Goal: Task Accomplishment & Management: Use online tool/utility

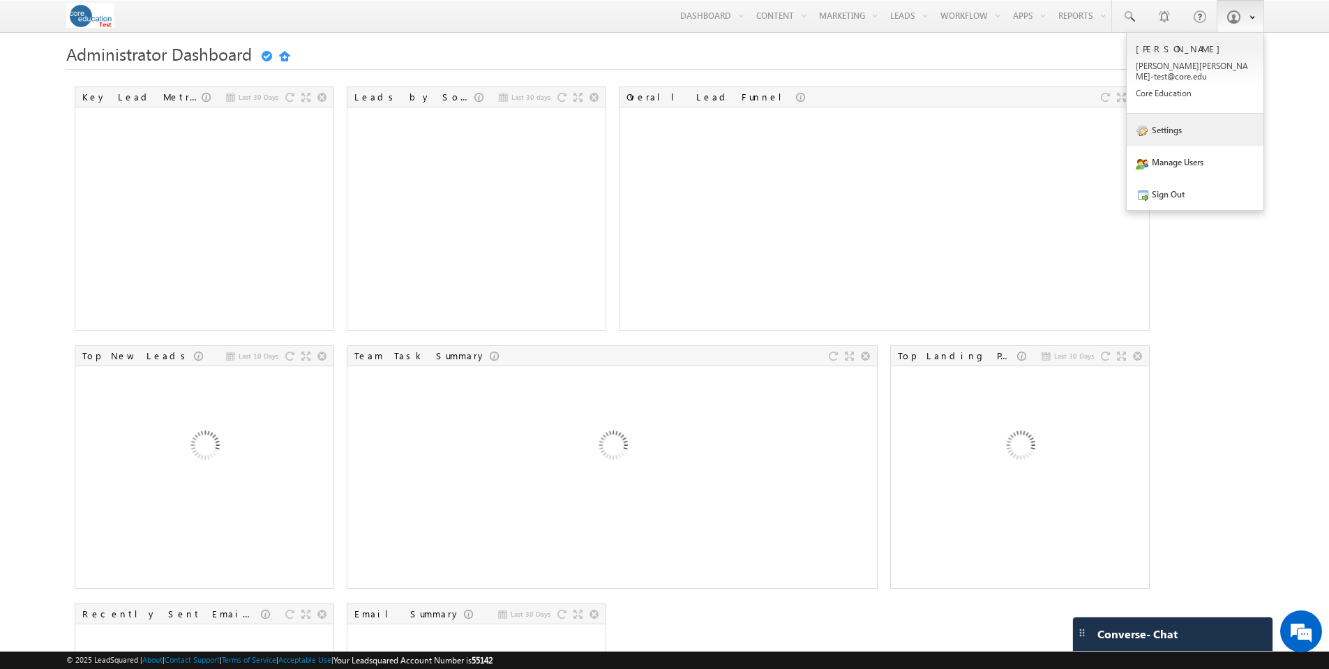
click at [1159, 128] on link "Settings" at bounding box center [1195, 130] width 137 height 32
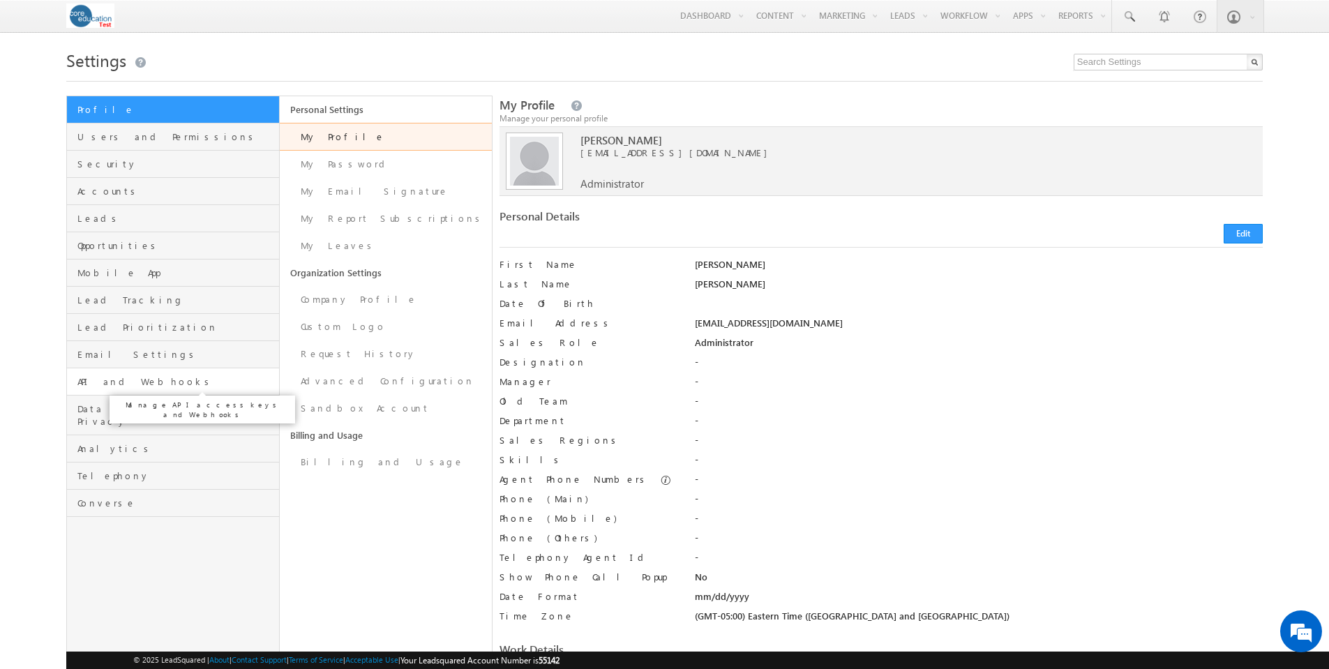
click at [133, 386] on span "API and Webhooks" at bounding box center [175, 381] width 197 height 13
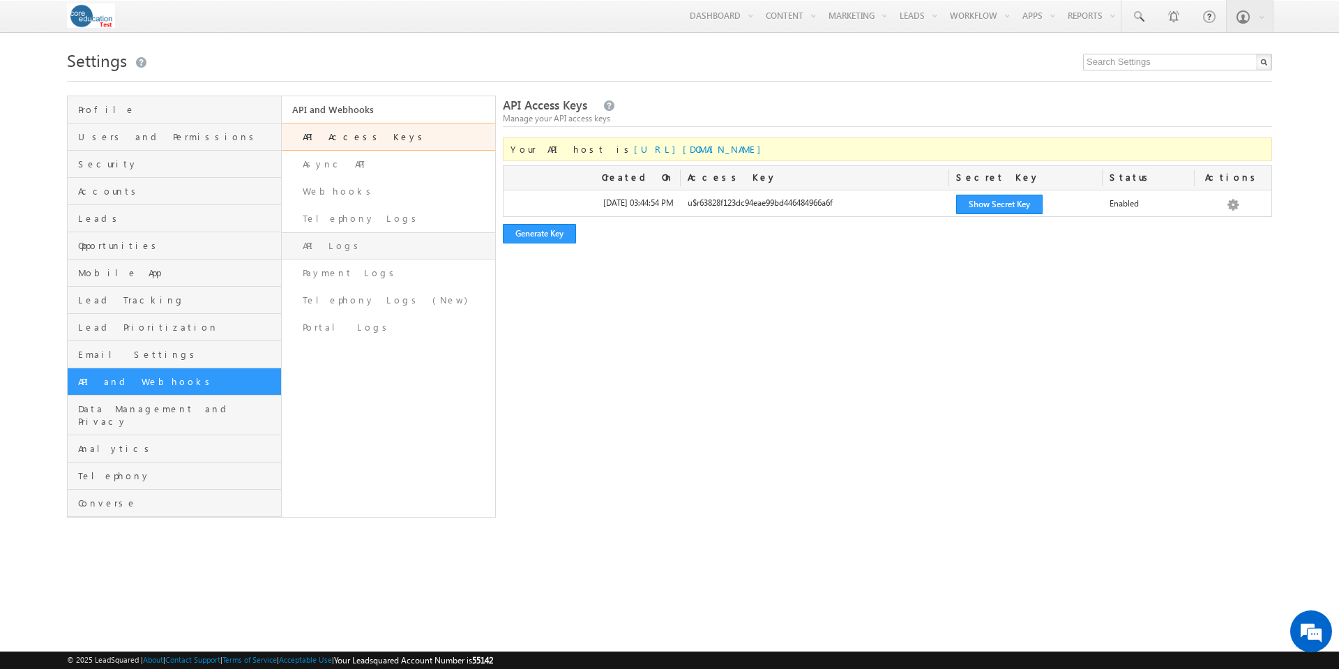
click at [331, 243] on link "API Logs" at bounding box center [389, 245] width 214 height 27
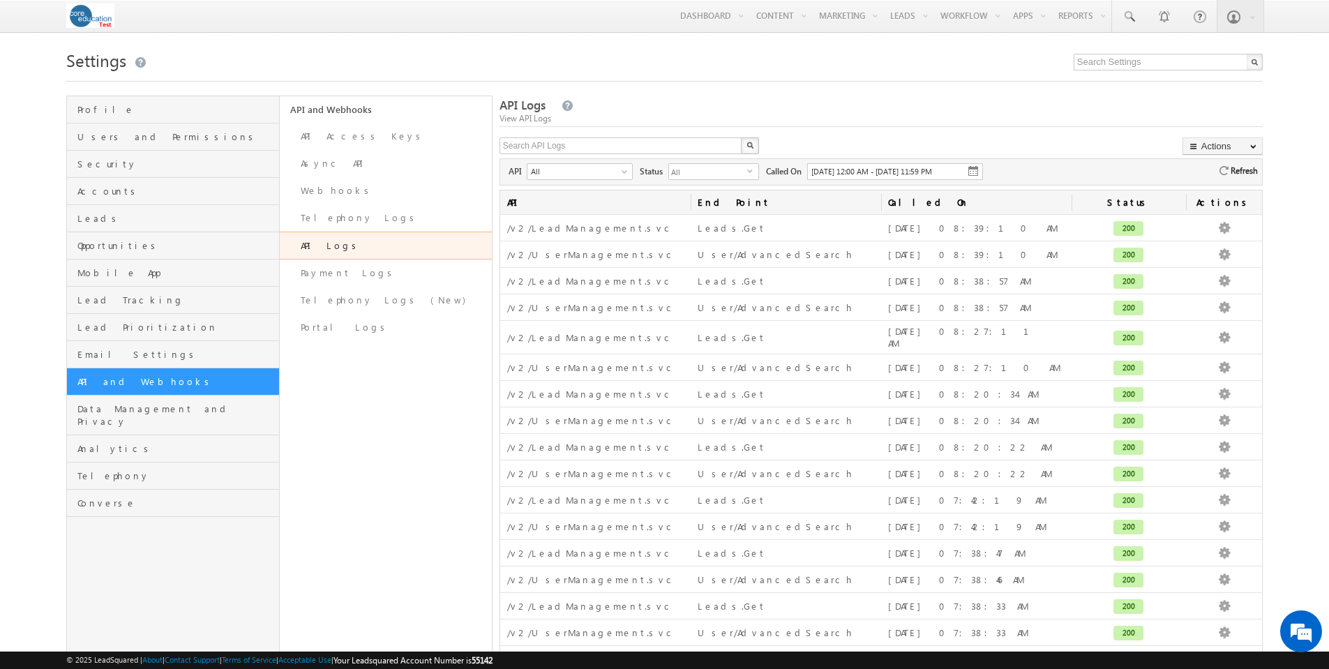
click at [976, 172] on img at bounding box center [972, 170] width 11 height 11
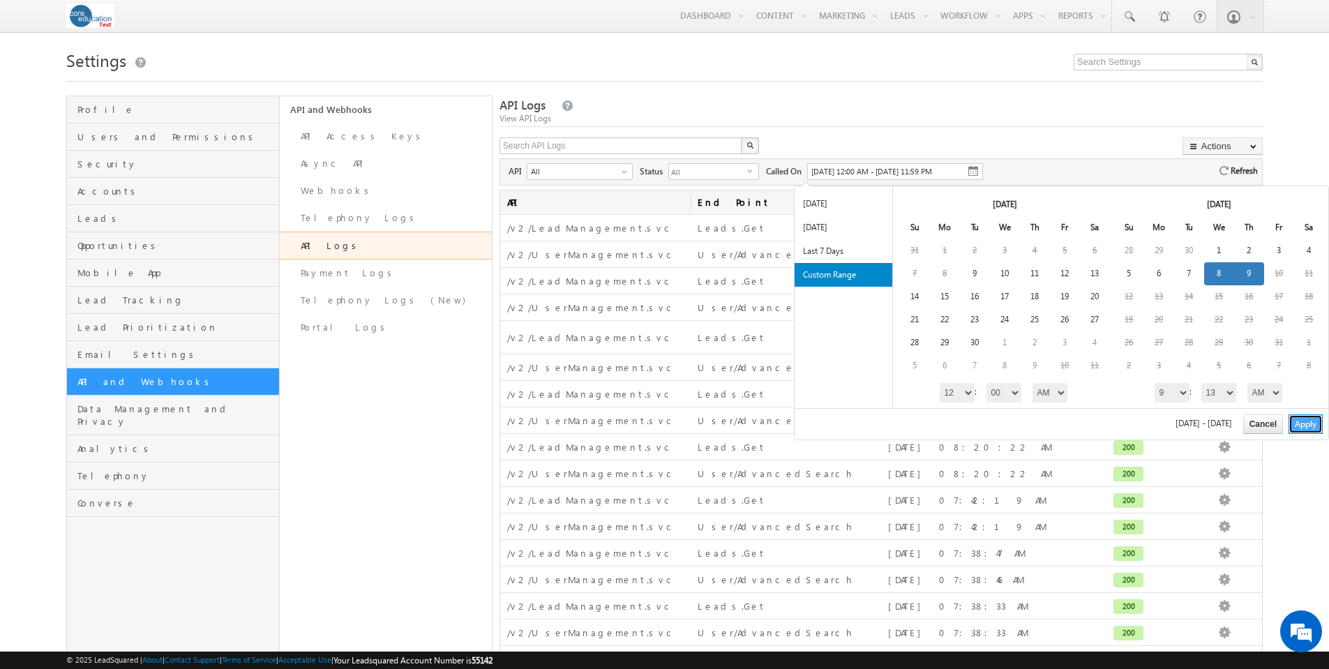
click at [1306, 430] on button "Apply" at bounding box center [1305, 424] width 34 height 20
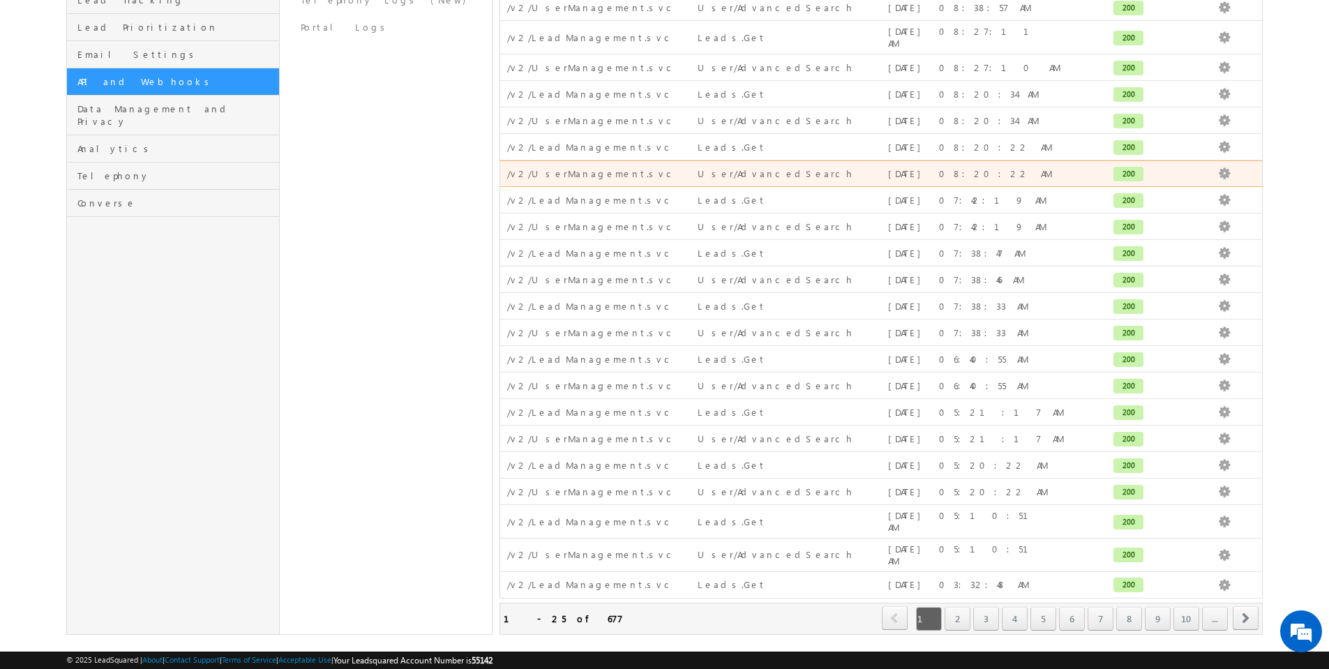
scroll to position [301, 0]
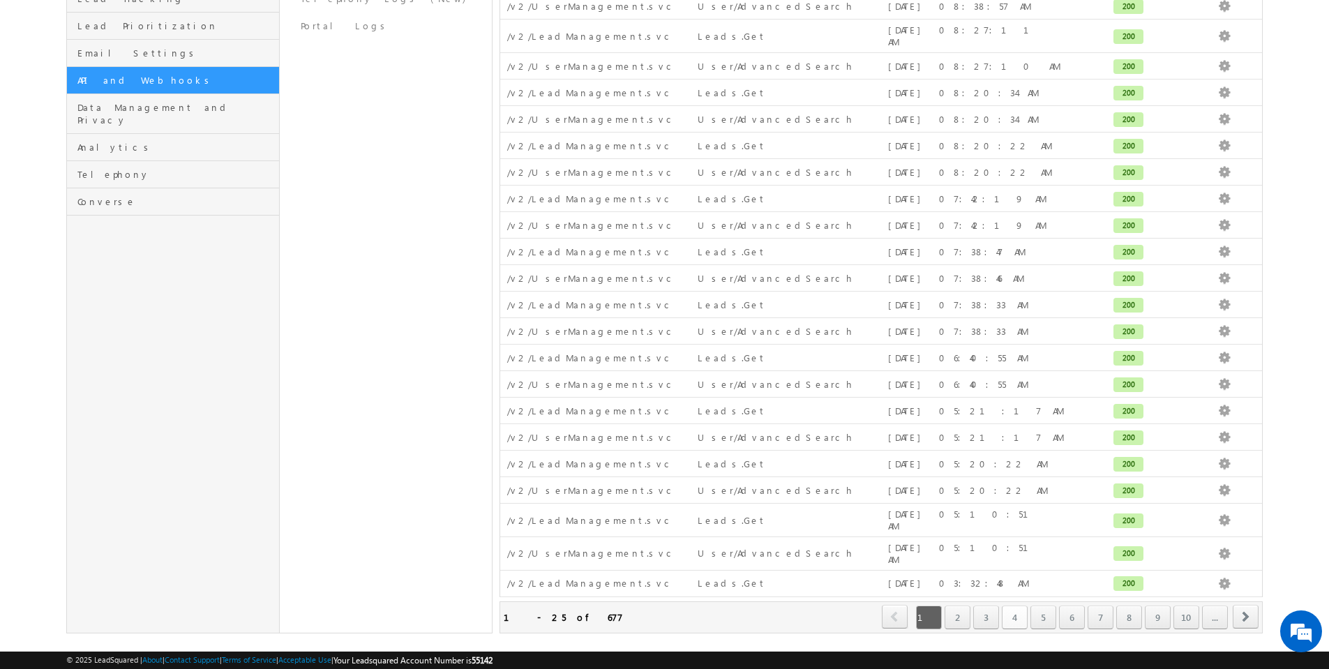
click at [1010, 605] on link "4" at bounding box center [1015, 617] width 26 height 24
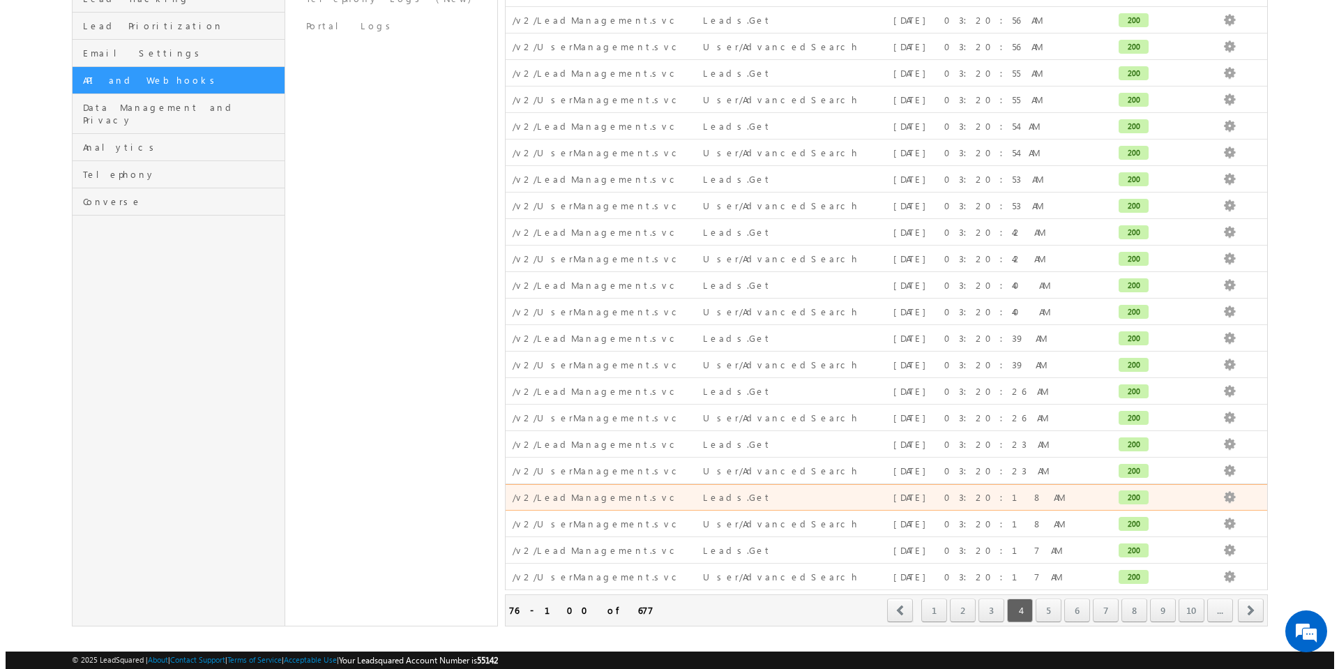
scroll to position [0, 0]
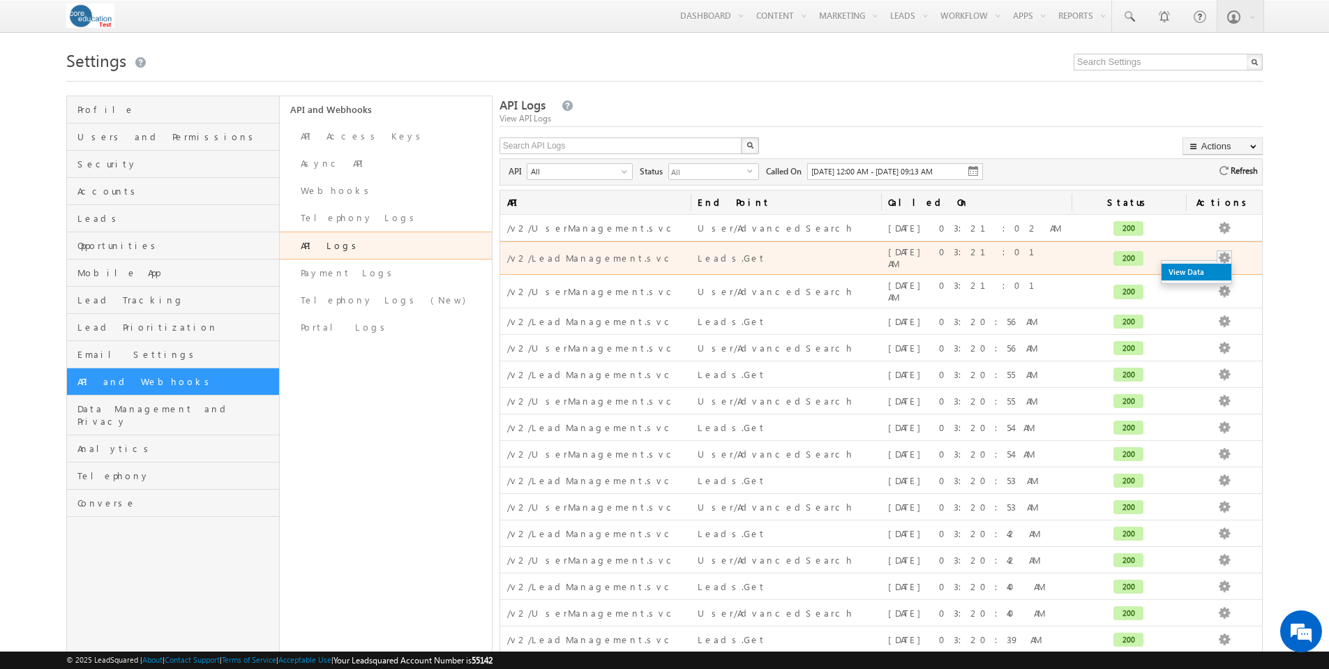
click at [1206, 269] on link "View Data" at bounding box center [1196, 272] width 70 height 17
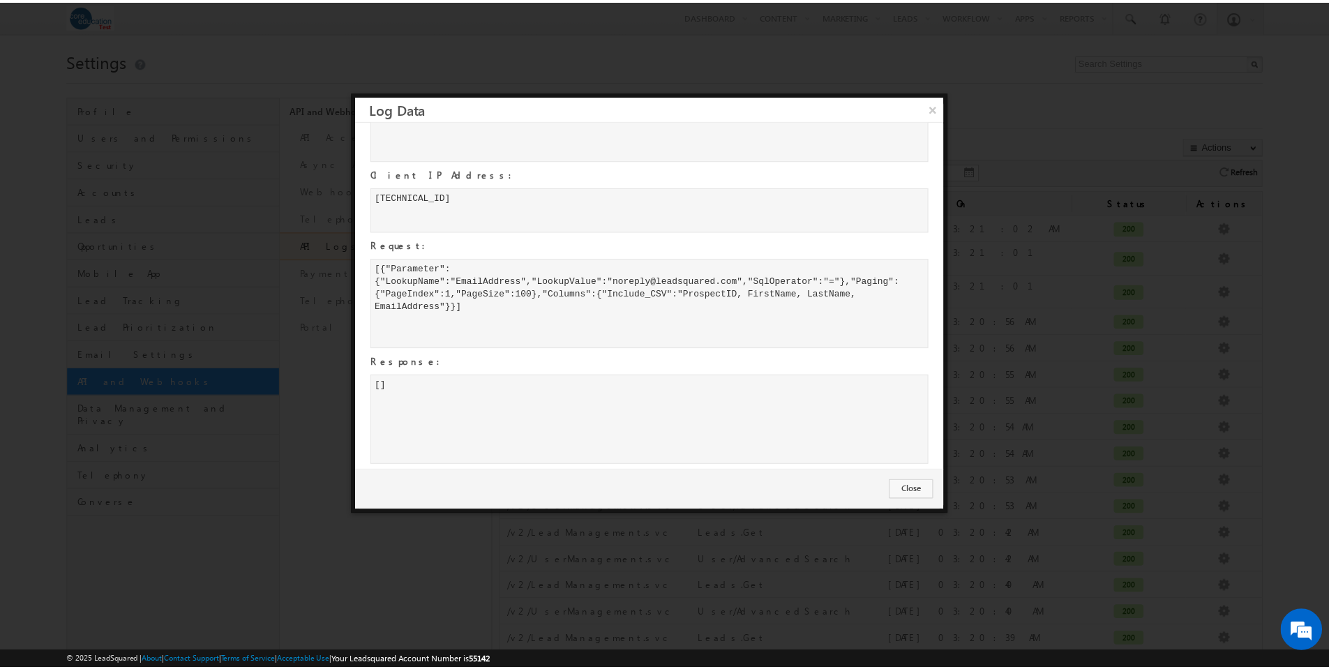
scroll to position [86, 0]
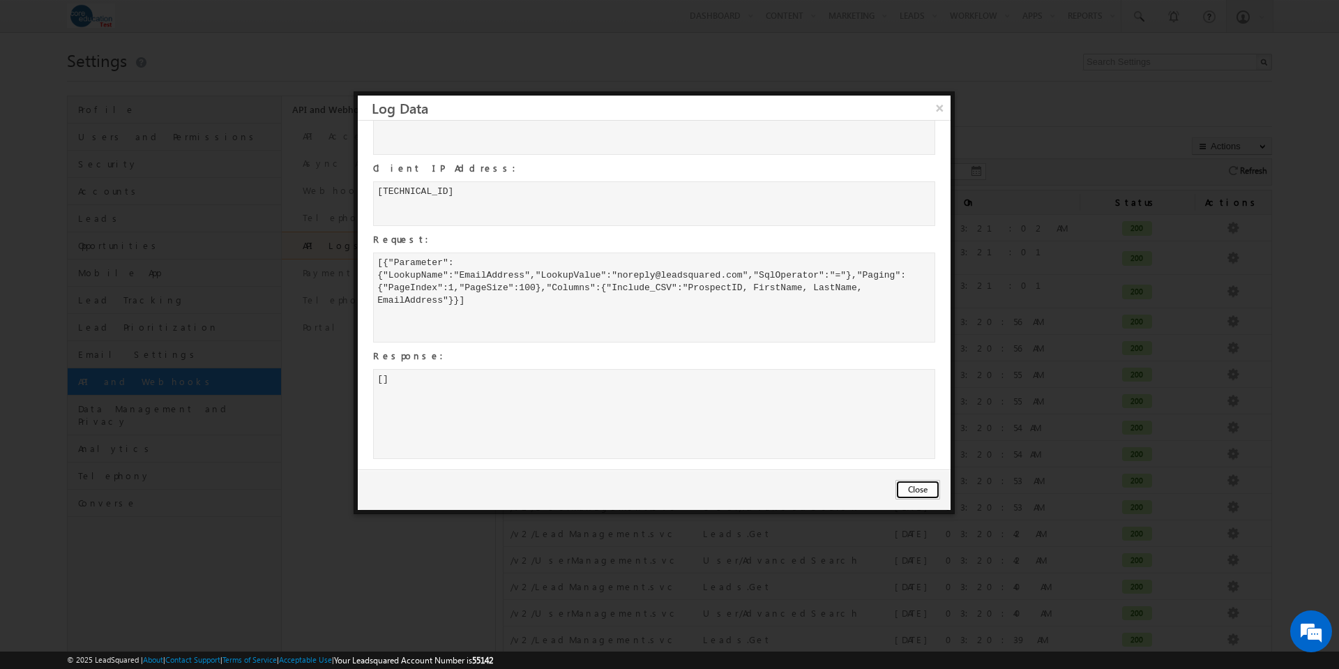
click at [905, 485] on button "Close" at bounding box center [918, 490] width 45 height 20
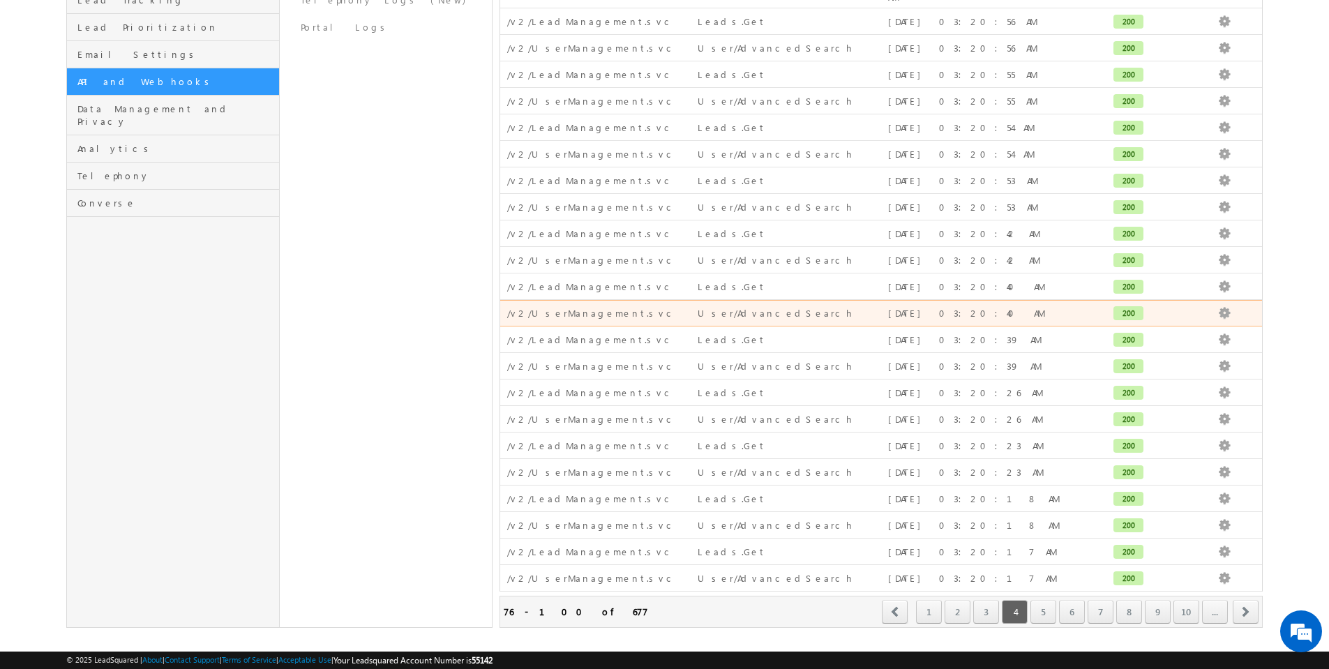
scroll to position [301, 0]
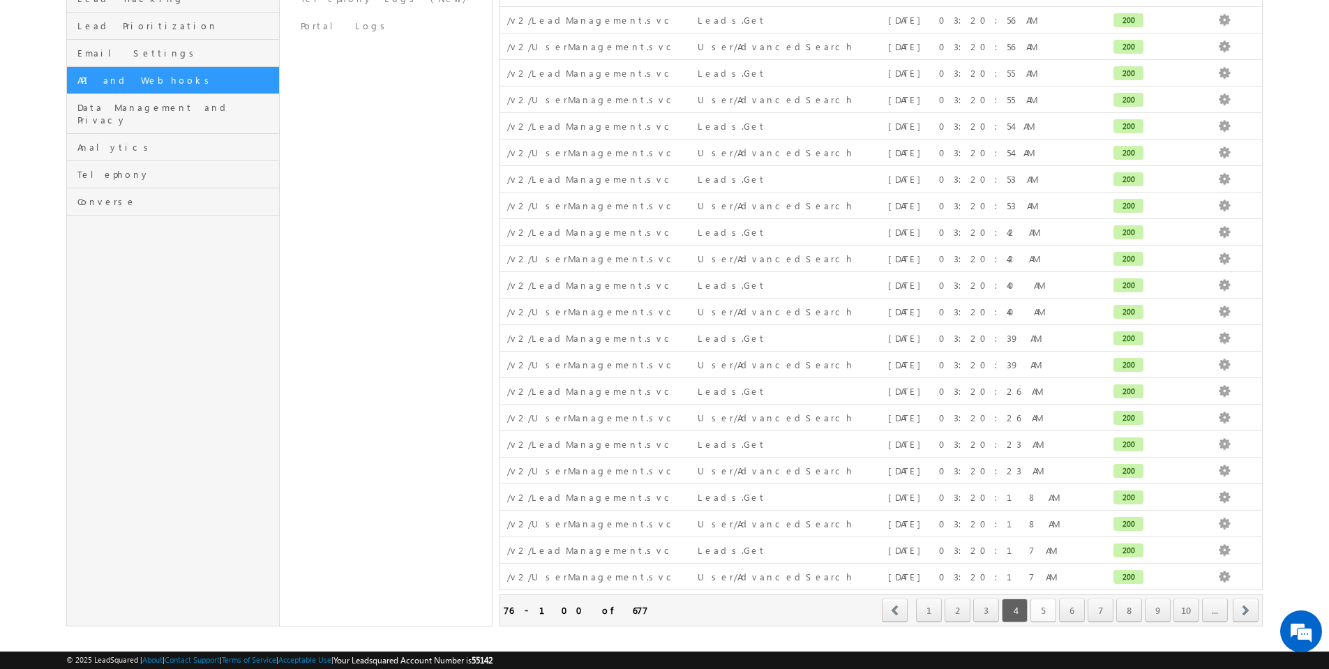
click at [1045, 598] on link "5" at bounding box center [1043, 610] width 26 height 24
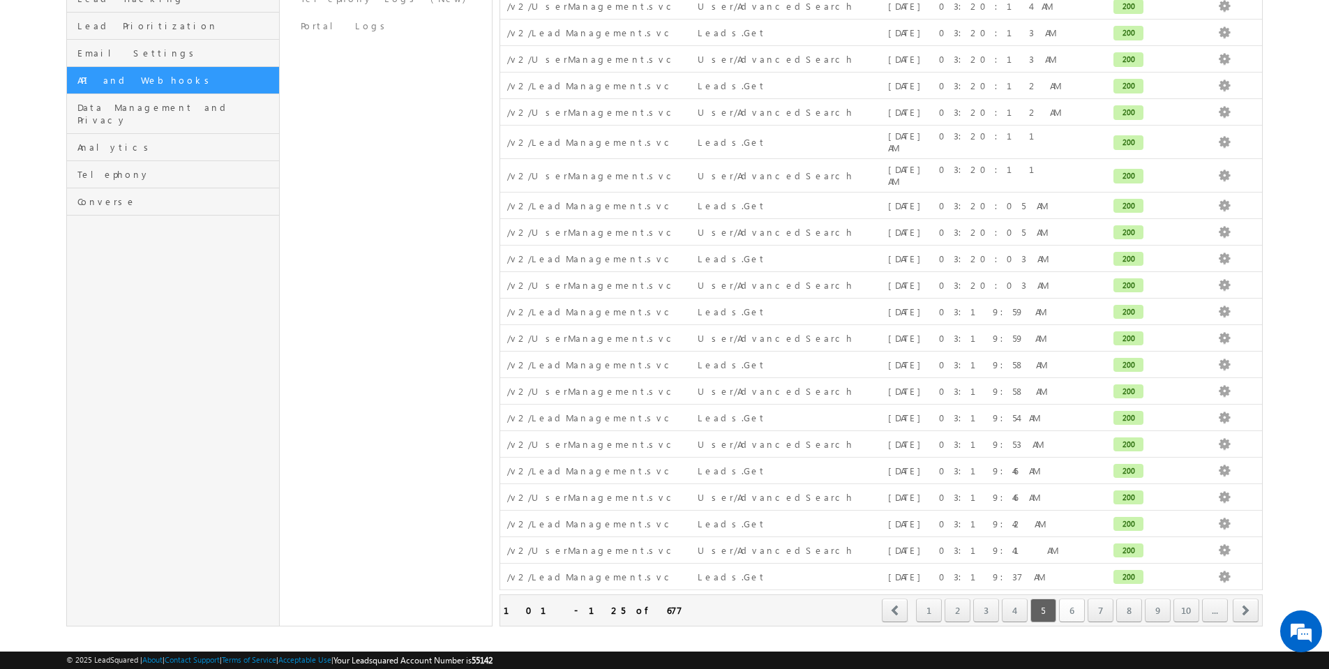
click at [1076, 600] on link "6" at bounding box center [1072, 610] width 26 height 24
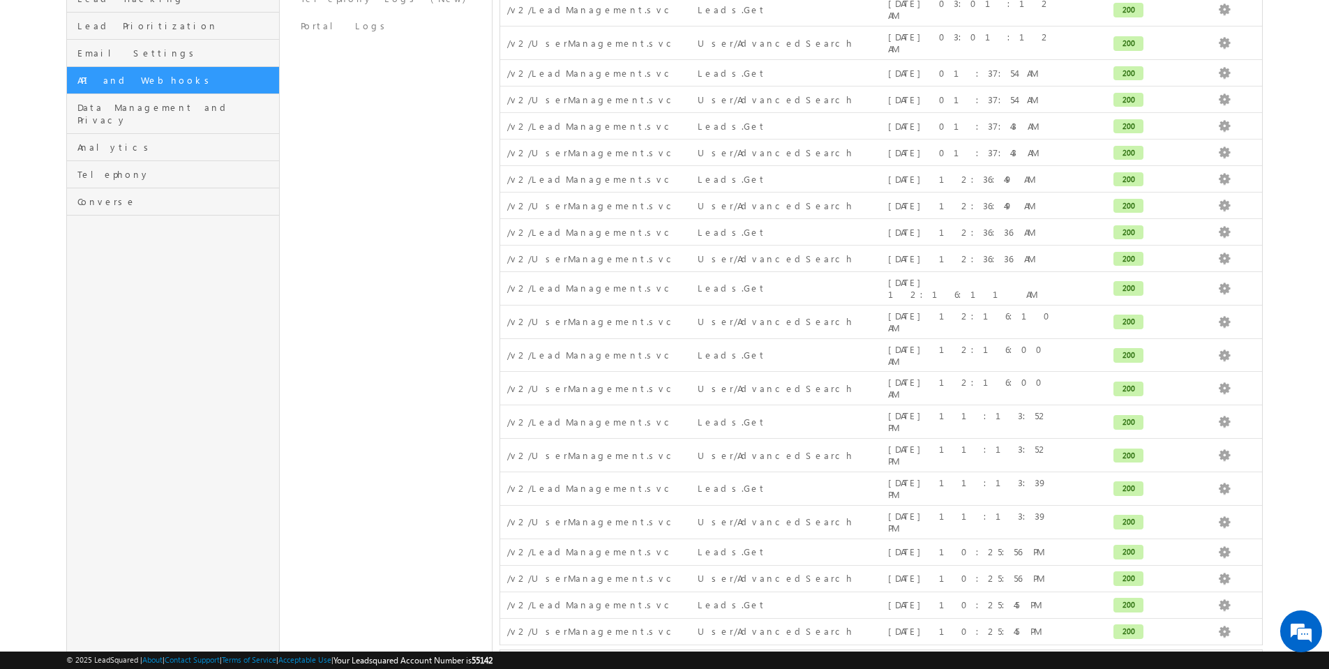
click at [1094, 654] on link "7" at bounding box center [1100, 666] width 26 height 24
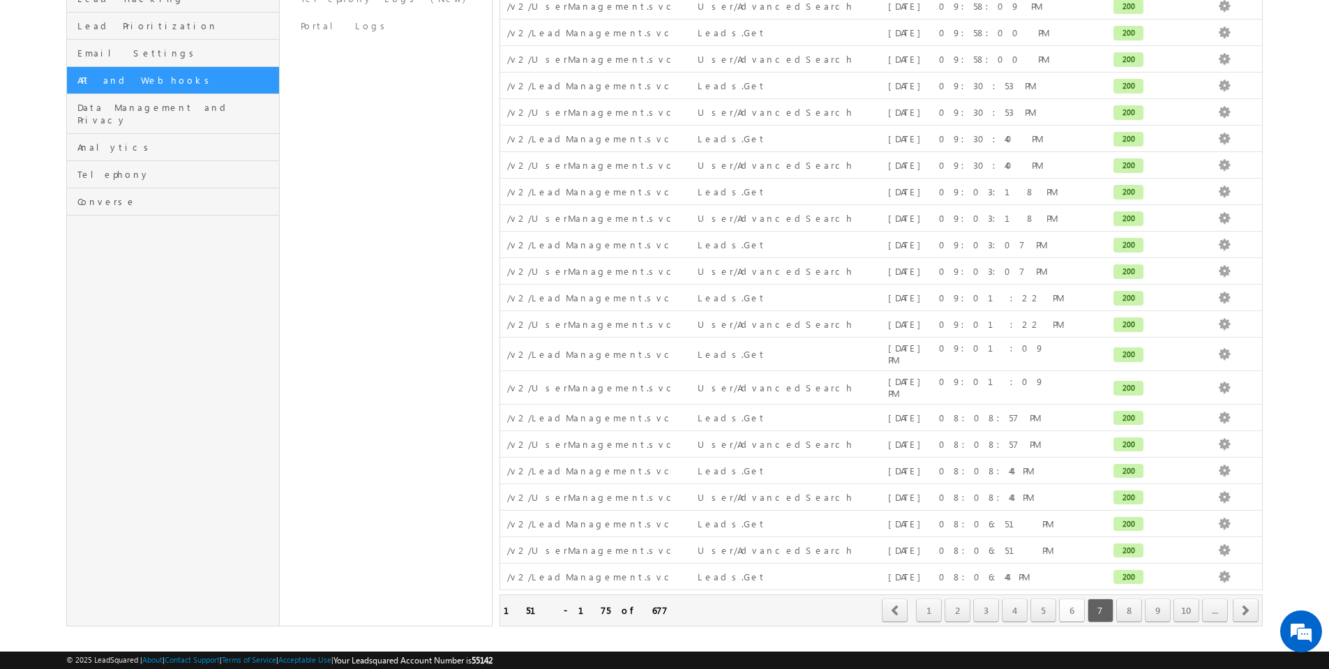
click at [1071, 598] on link "6" at bounding box center [1072, 610] width 26 height 24
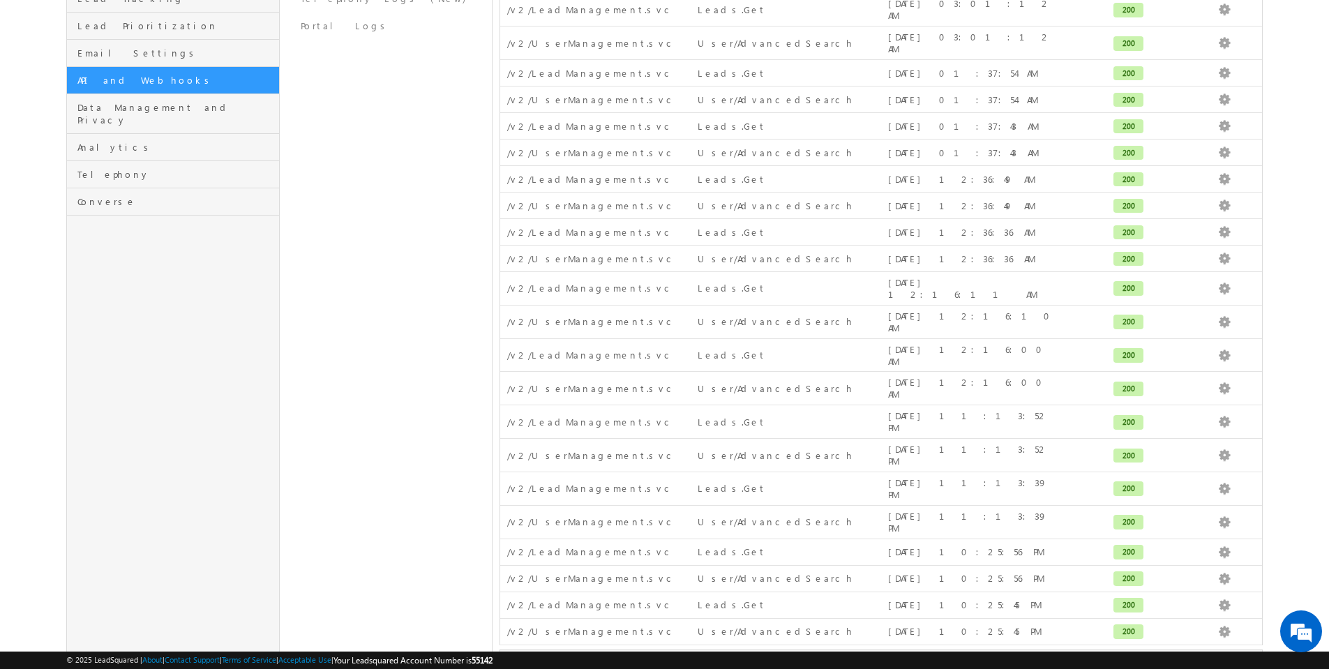
click at [934, 654] on link "1" at bounding box center [929, 666] width 26 height 24
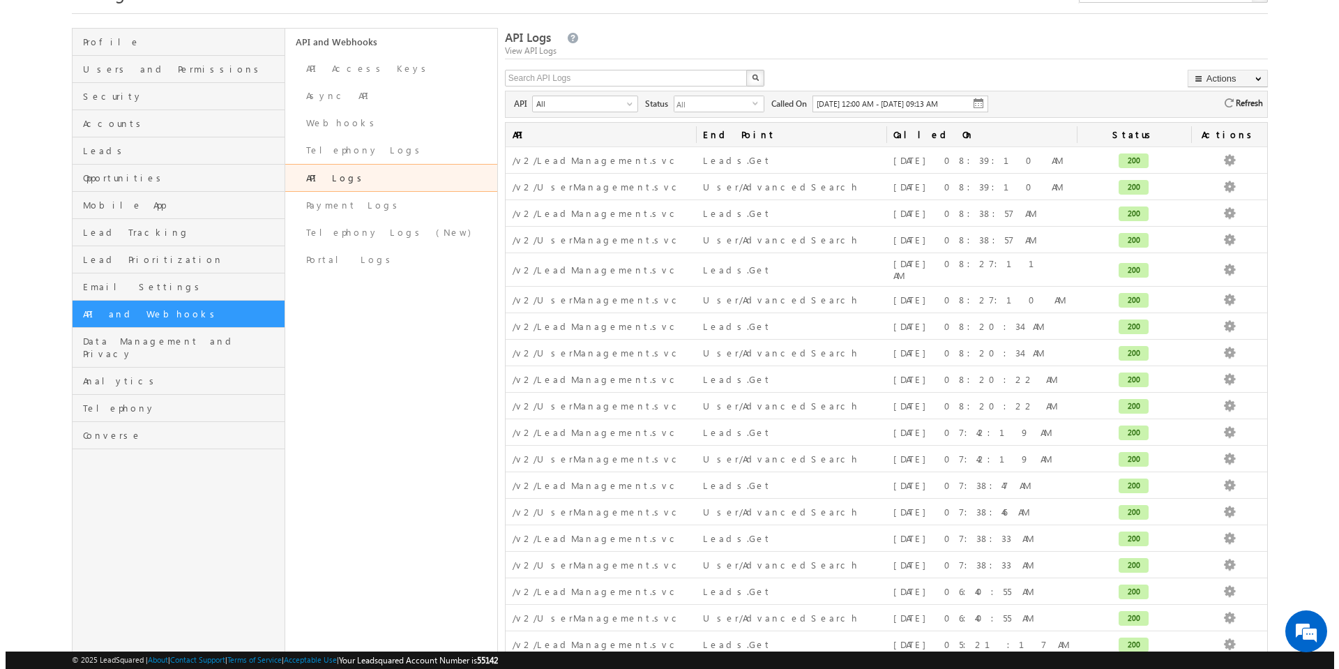
scroll to position [0, 0]
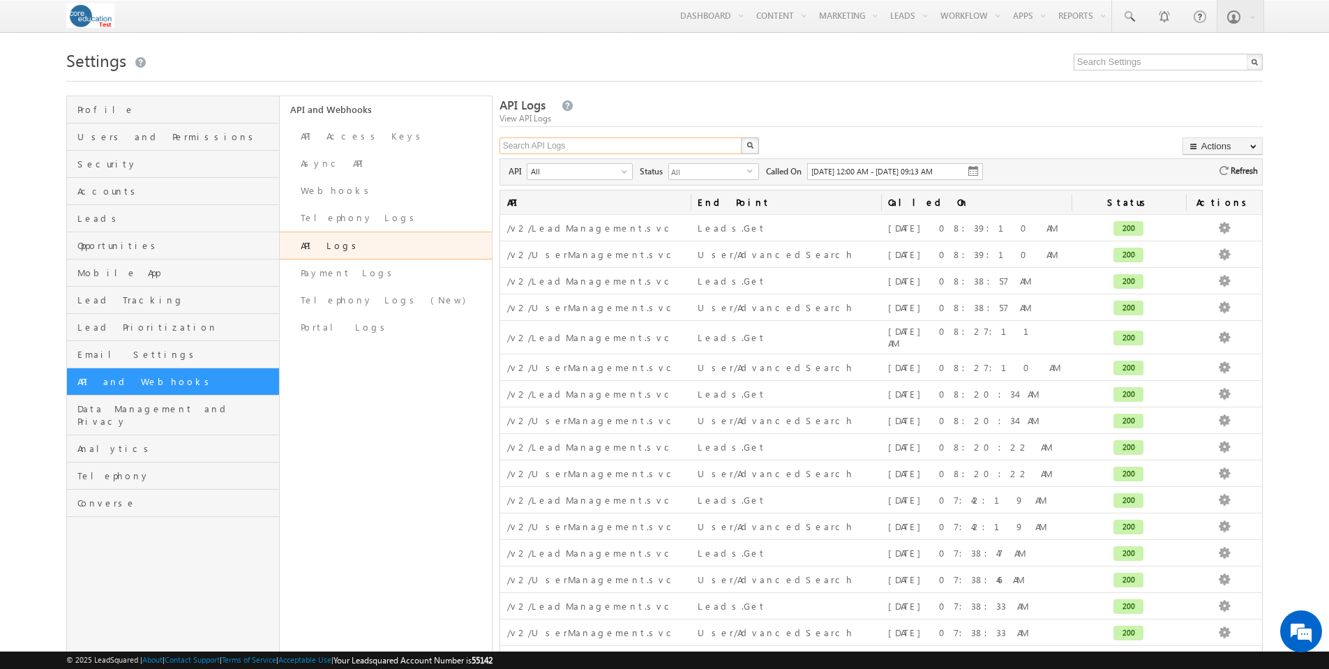
click at [625, 144] on input "text" at bounding box center [620, 145] width 243 height 17
paste input "c441cd13-2c5d-4db3-bb6c-9c0884a13083"
type input "c441cd13-2c5d-4db3-bb6c-9c0884a13083"
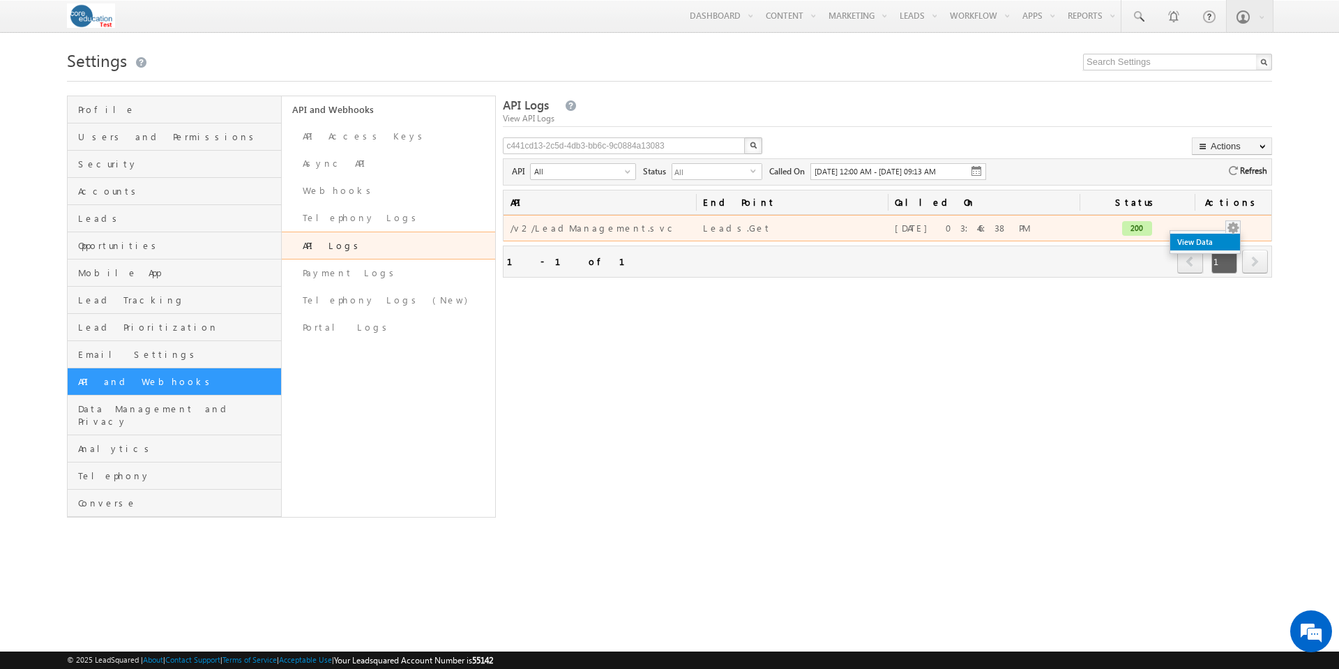
click at [1225, 244] on link "View Data" at bounding box center [1205, 242] width 70 height 17
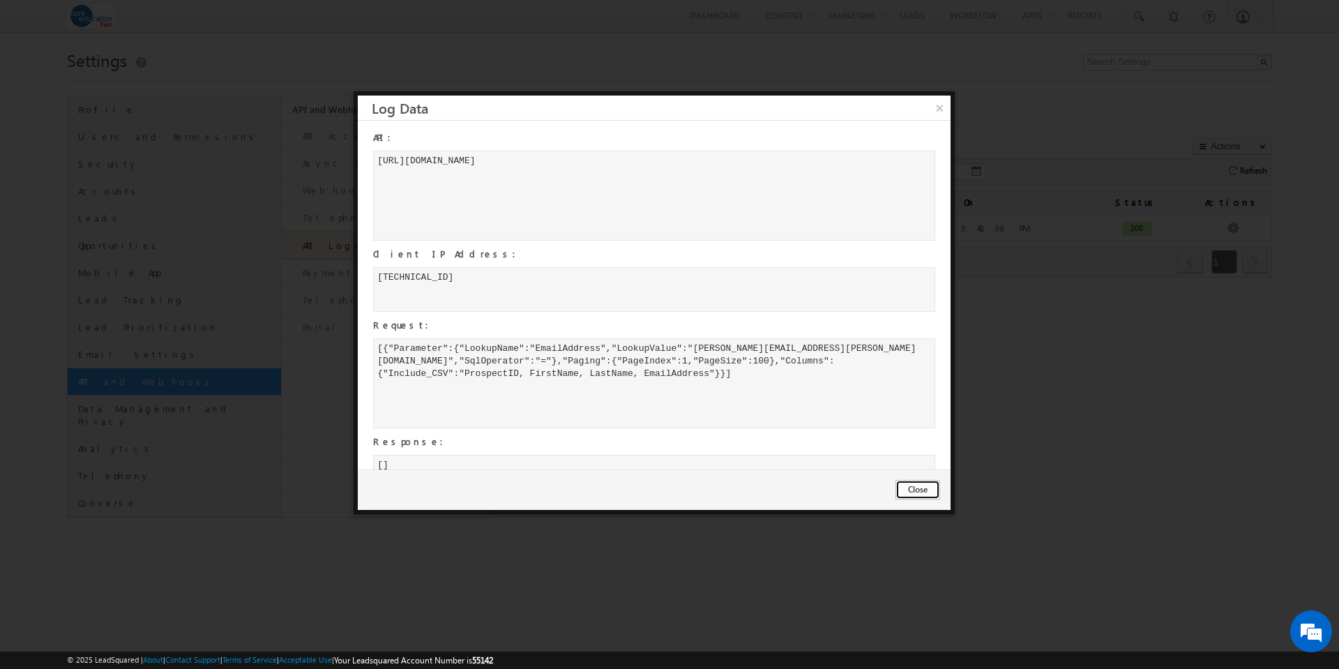
click at [918, 491] on button "Close" at bounding box center [918, 490] width 45 height 20
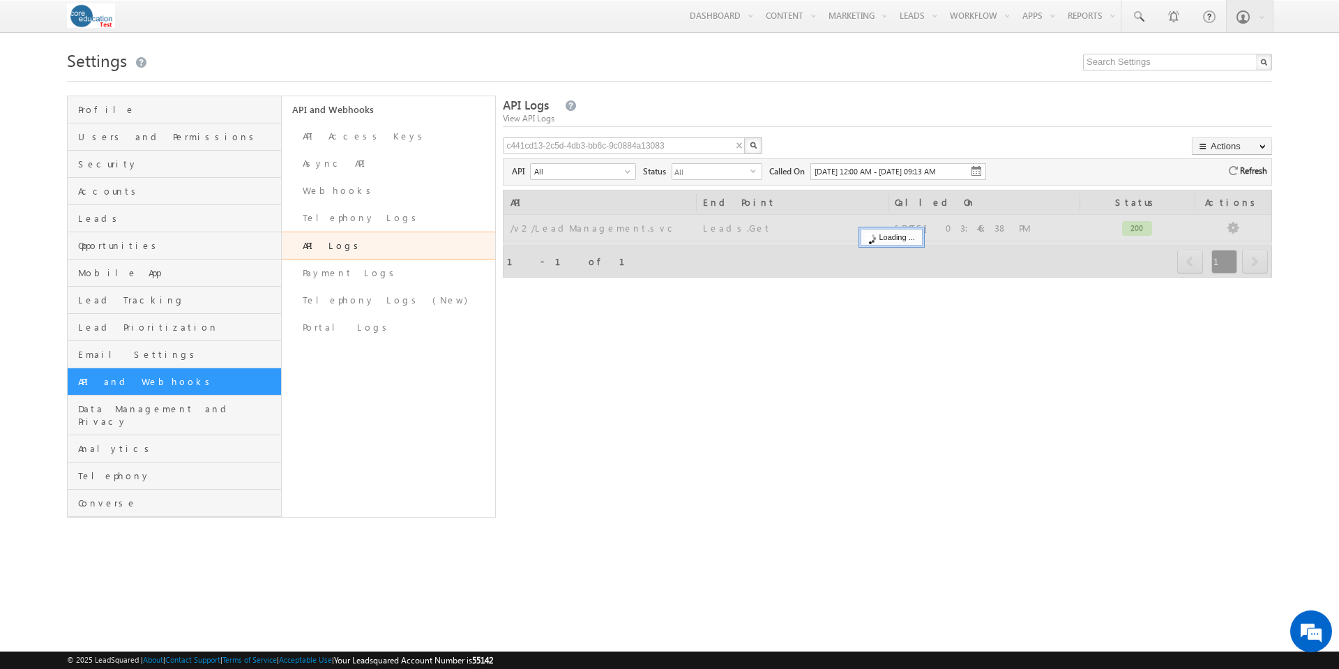
click at [756, 144] on img "button" at bounding box center [753, 145] width 7 height 7
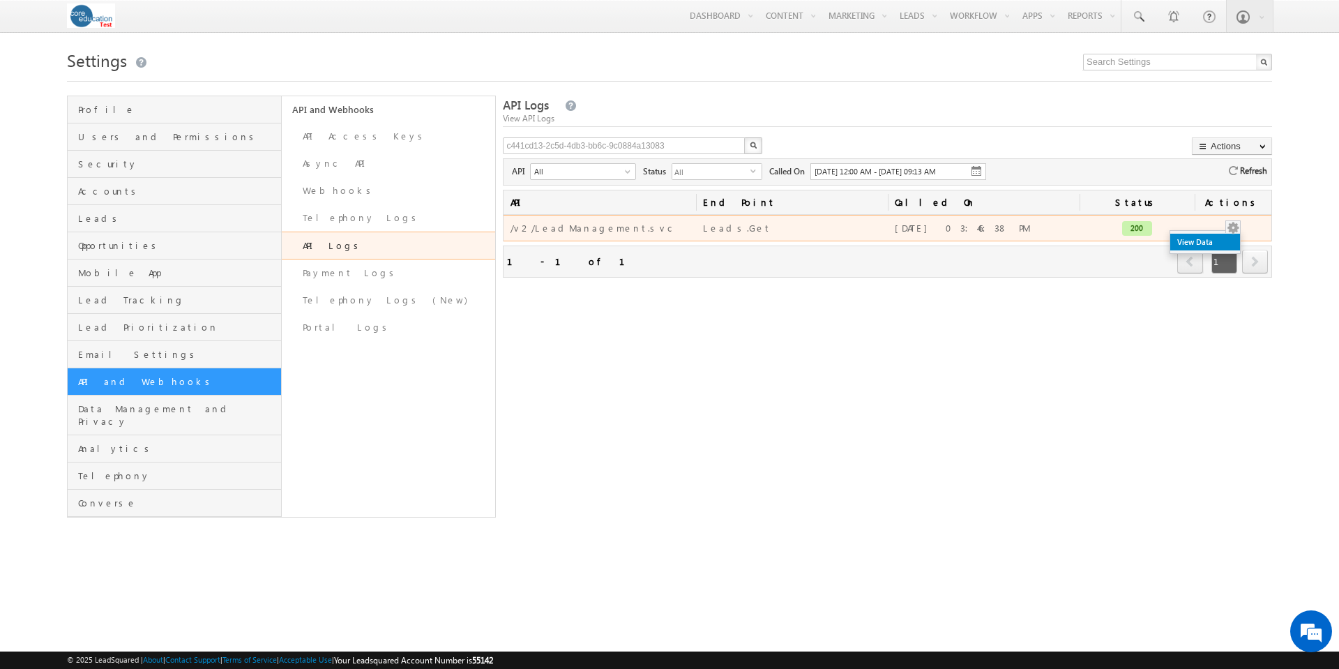
click at [1226, 243] on link "View Data" at bounding box center [1205, 242] width 70 height 17
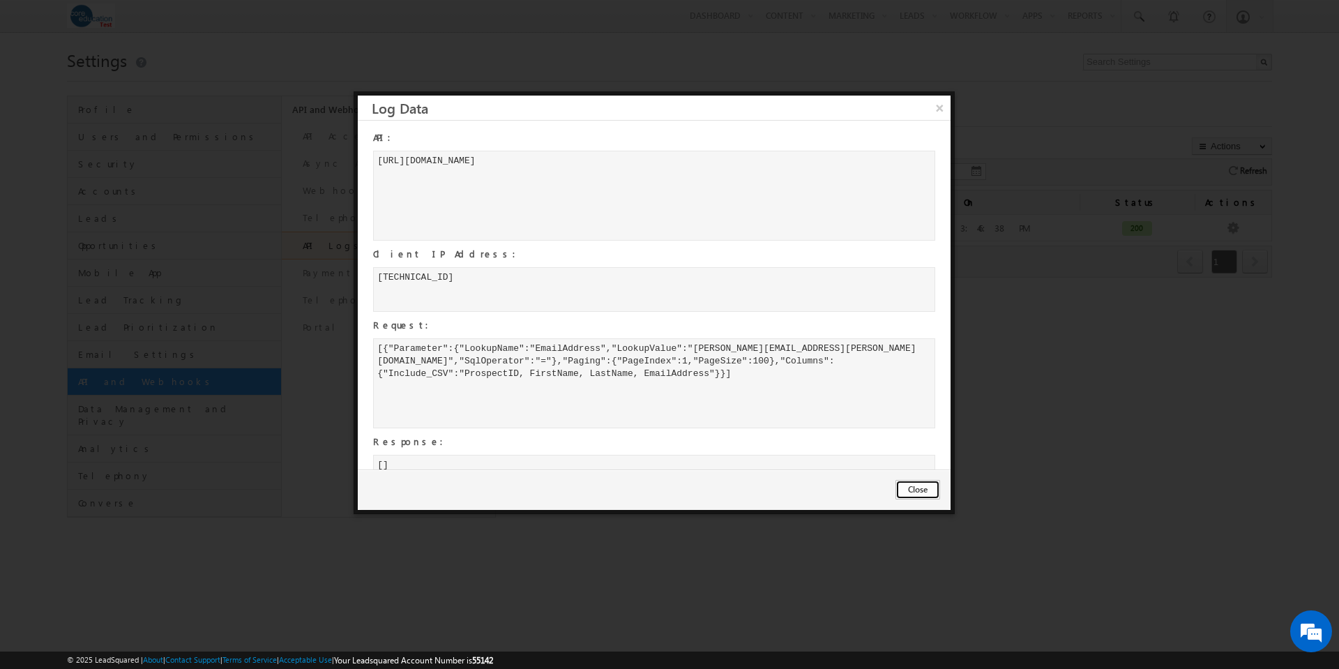
click at [921, 486] on button "Close" at bounding box center [918, 490] width 45 height 20
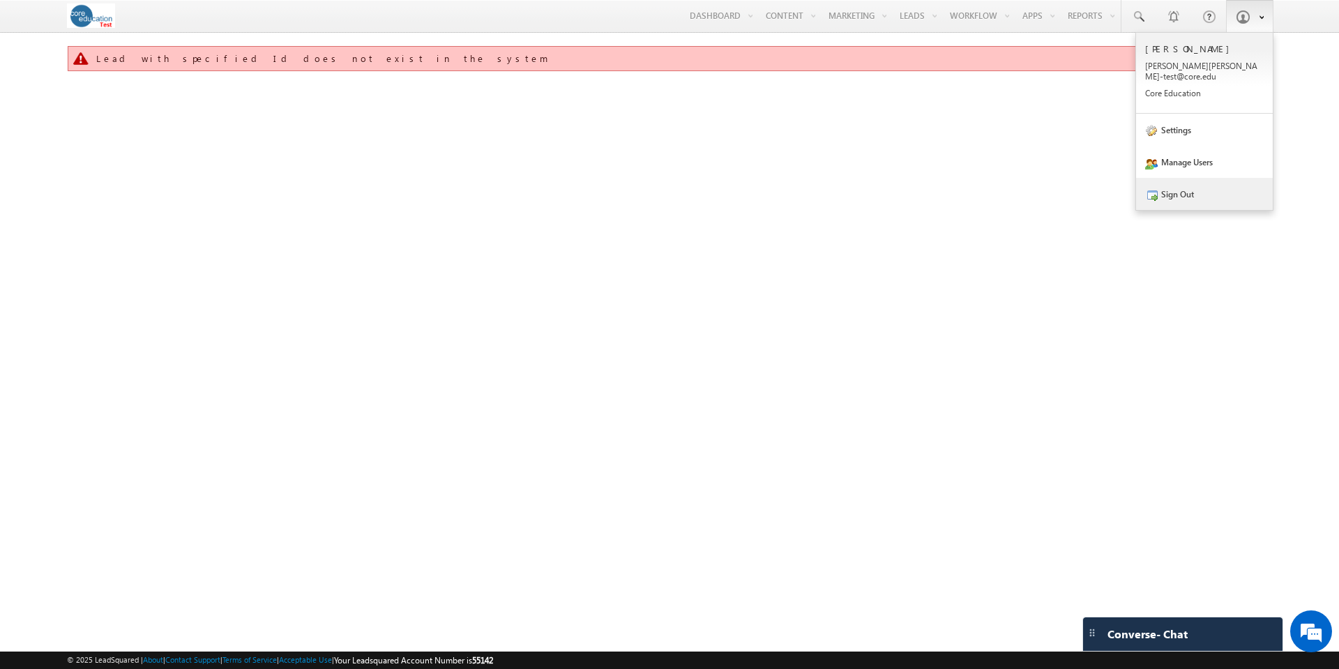
click at [1189, 183] on link "Sign Out" at bounding box center [1204, 194] width 137 height 32
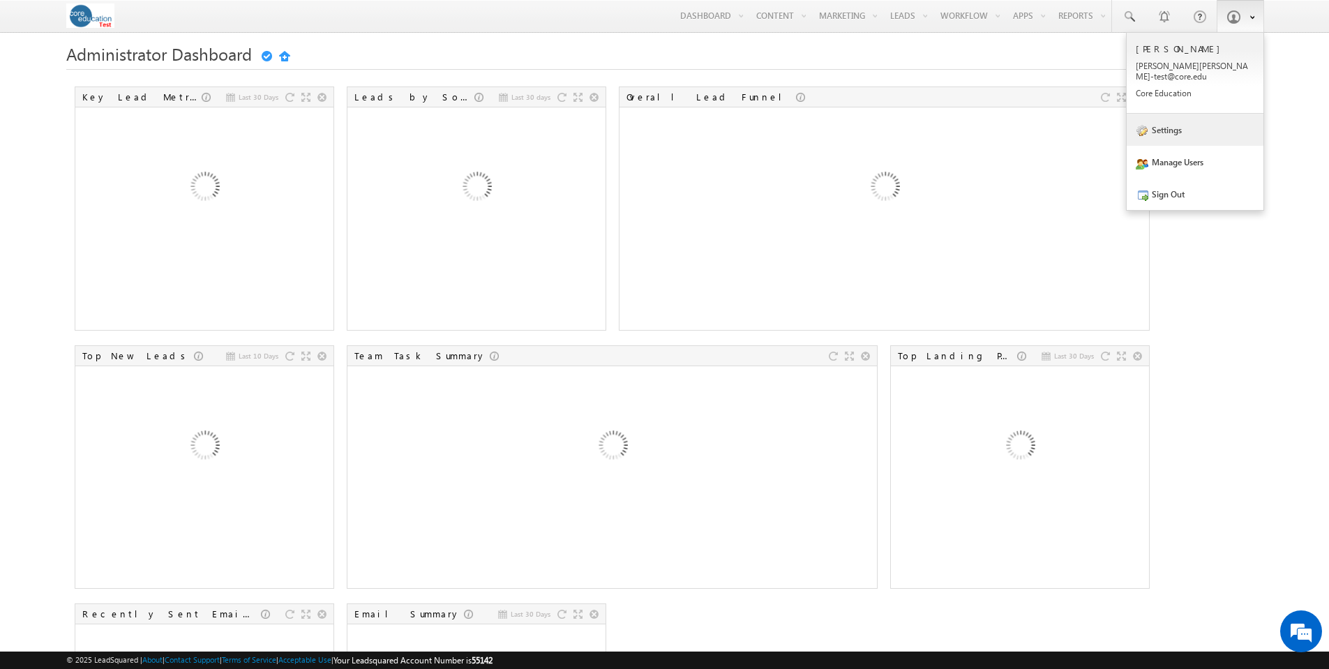
click at [1173, 121] on link "Settings" at bounding box center [1195, 130] width 137 height 32
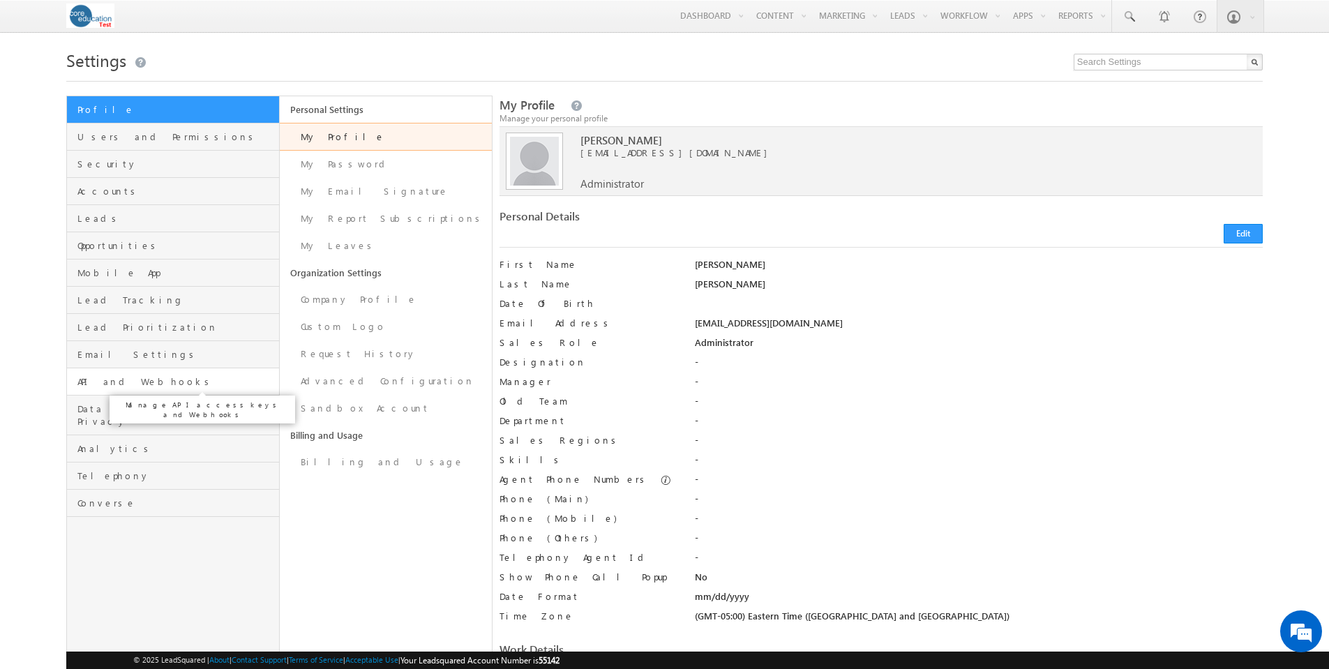
click at [89, 384] on span "API and Webhooks" at bounding box center [175, 381] width 197 height 13
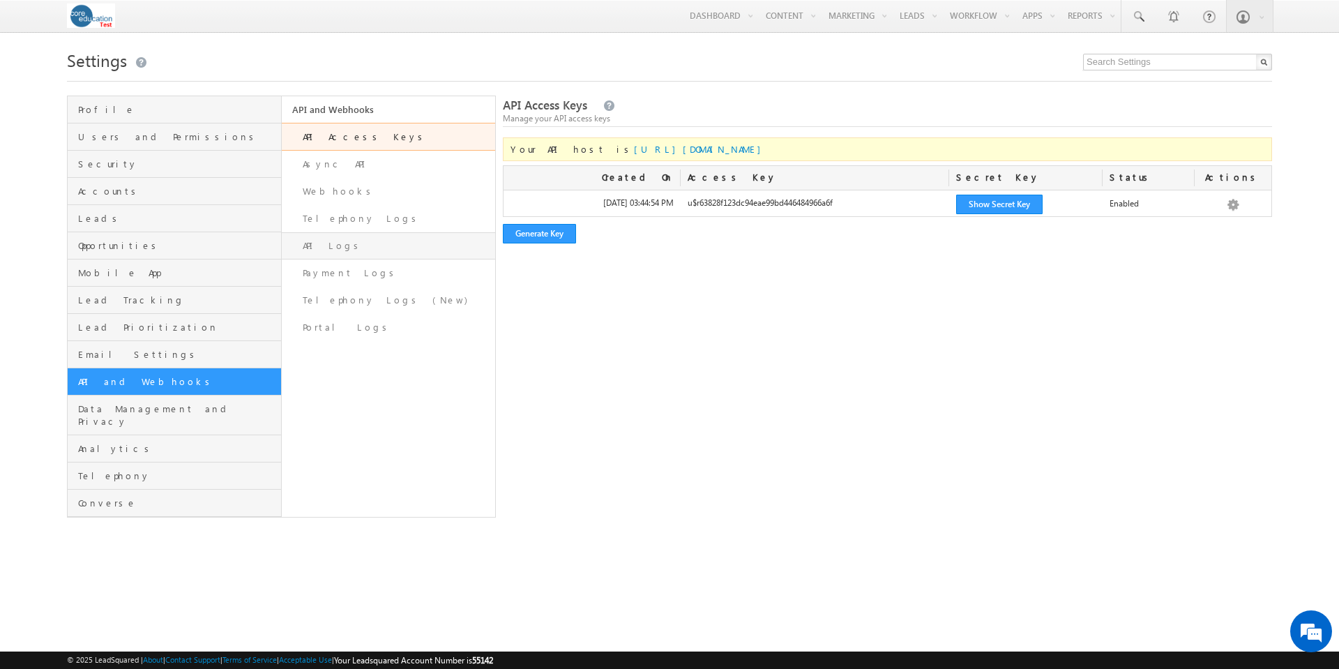
click at [361, 257] on link "API Logs" at bounding box center [389, 245] width 214 height 27
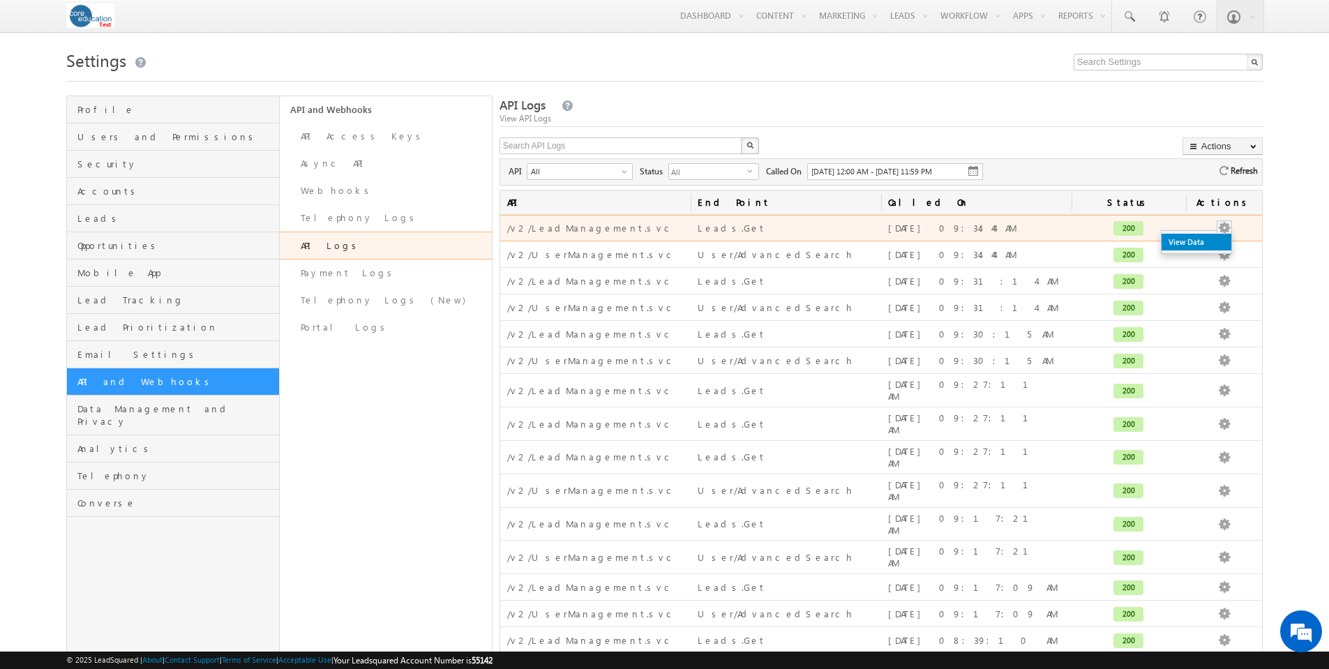
click at [1205, 244] on link "View Data" at bounding box center [1196, 242] width 70 height 17
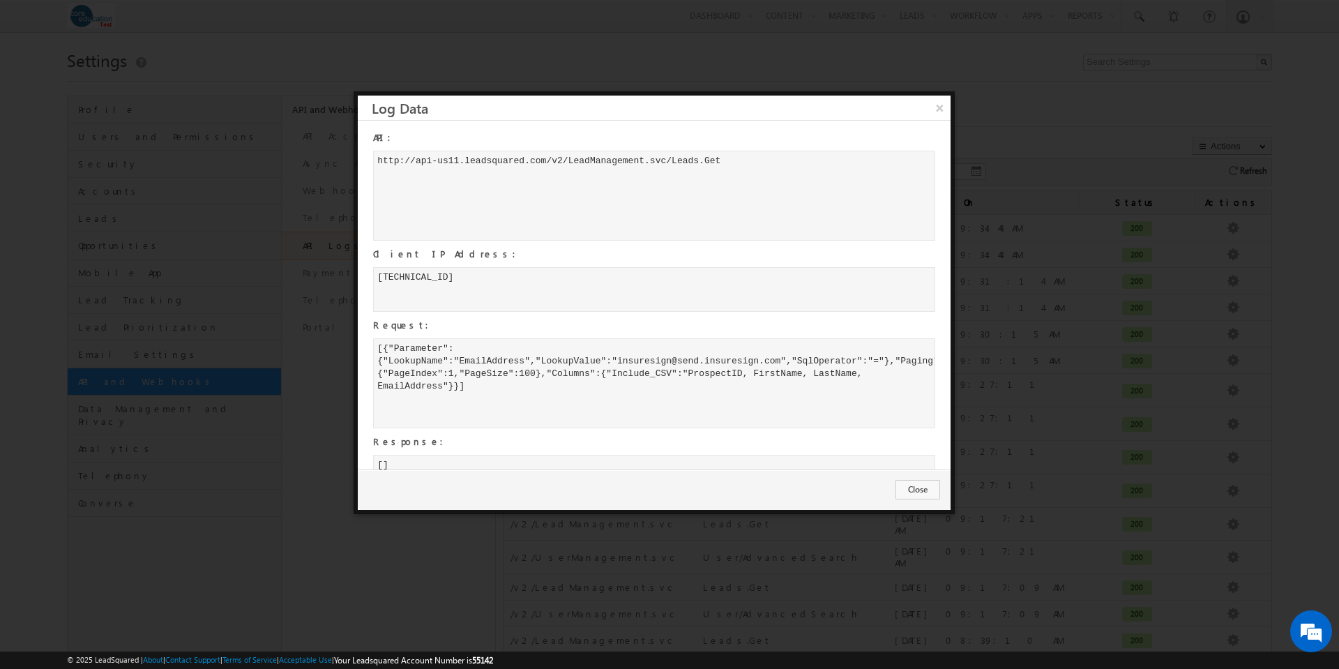
drag, startPoint x: 445, startPoint y: 273, endPoint x: 379, endPoint y: 279, distance: 66.6
click at [379, 279] on div "3.82.250.176" at bounding box center [654, 289] width 562 height 45
copy div "3.82.250.176"
click at [921, 495] on button "Close" at bounding box center [918, 490] width 45 height 20
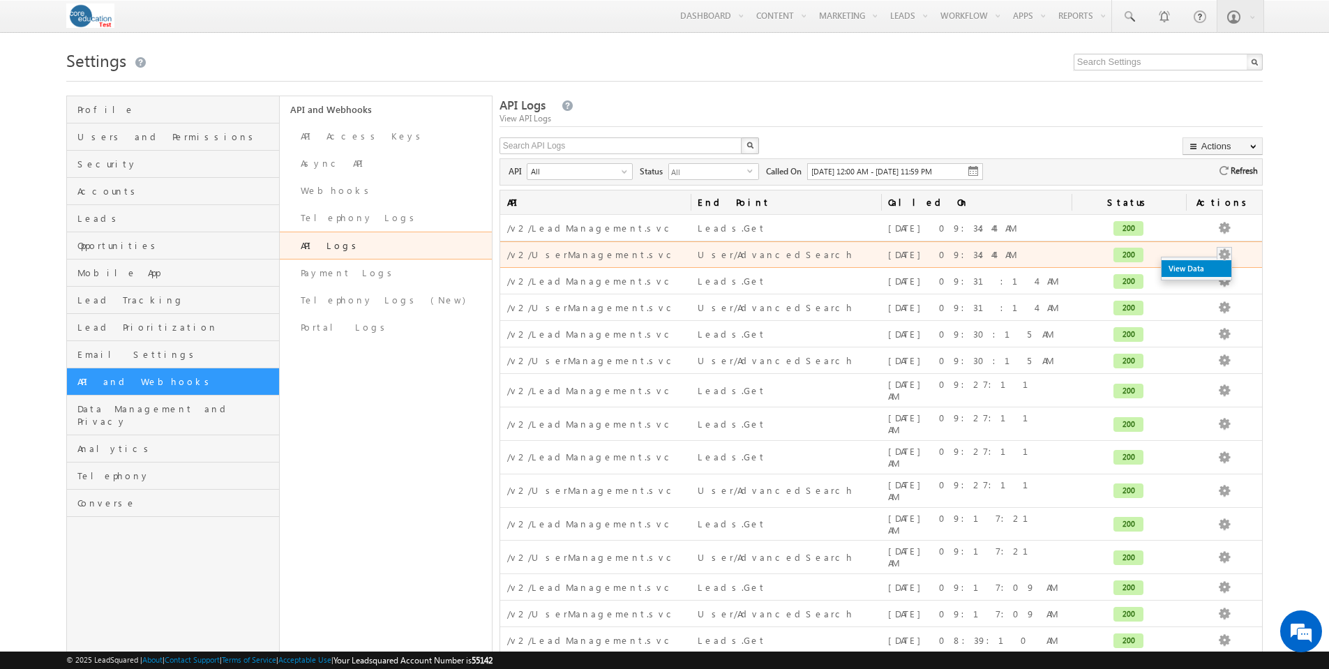
click at [1210, 270] on link "View Data" at bounding box center [1196, 268] width 70 height 17
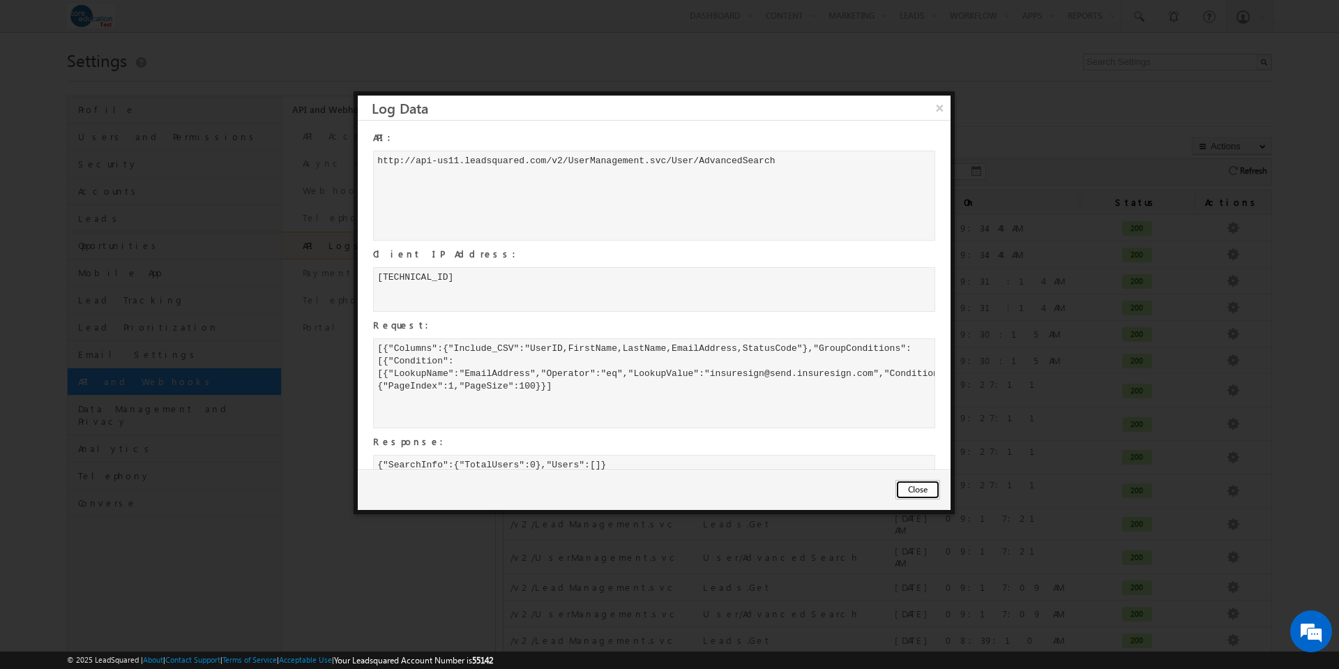
click at [928, 491] on button "Close" at bounding box center [918, 490] width 45 height 20
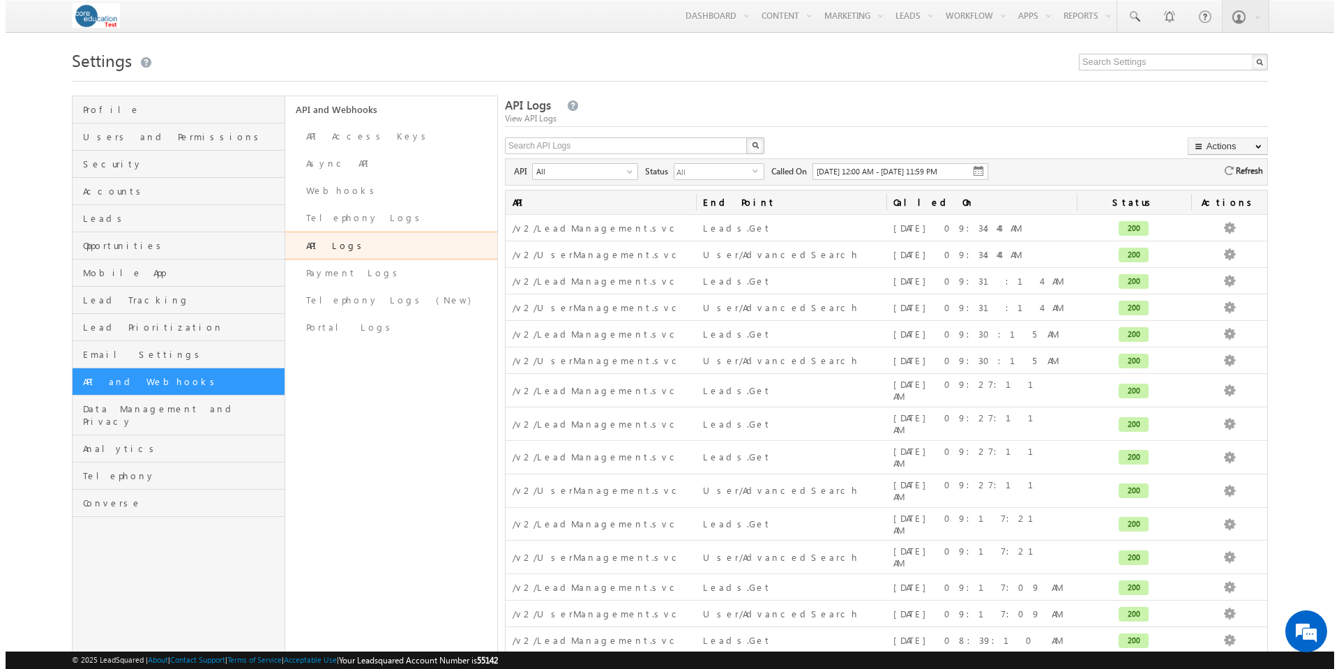
scroll to position [3, 0]
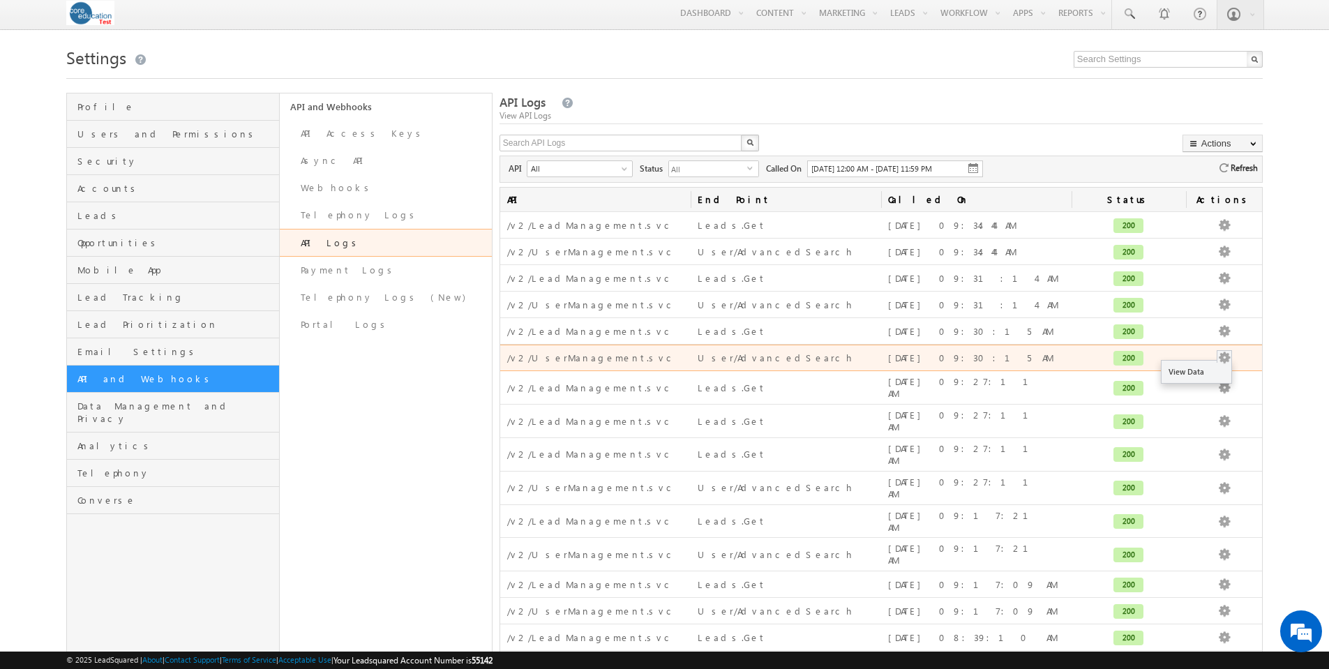
click at [1224, 359] on button "button" at bounding box center [1224, 358] width 14 height 14
click at [1201, 373] on link "View Data" at bounding box center [1196, 371] width 70 height 17
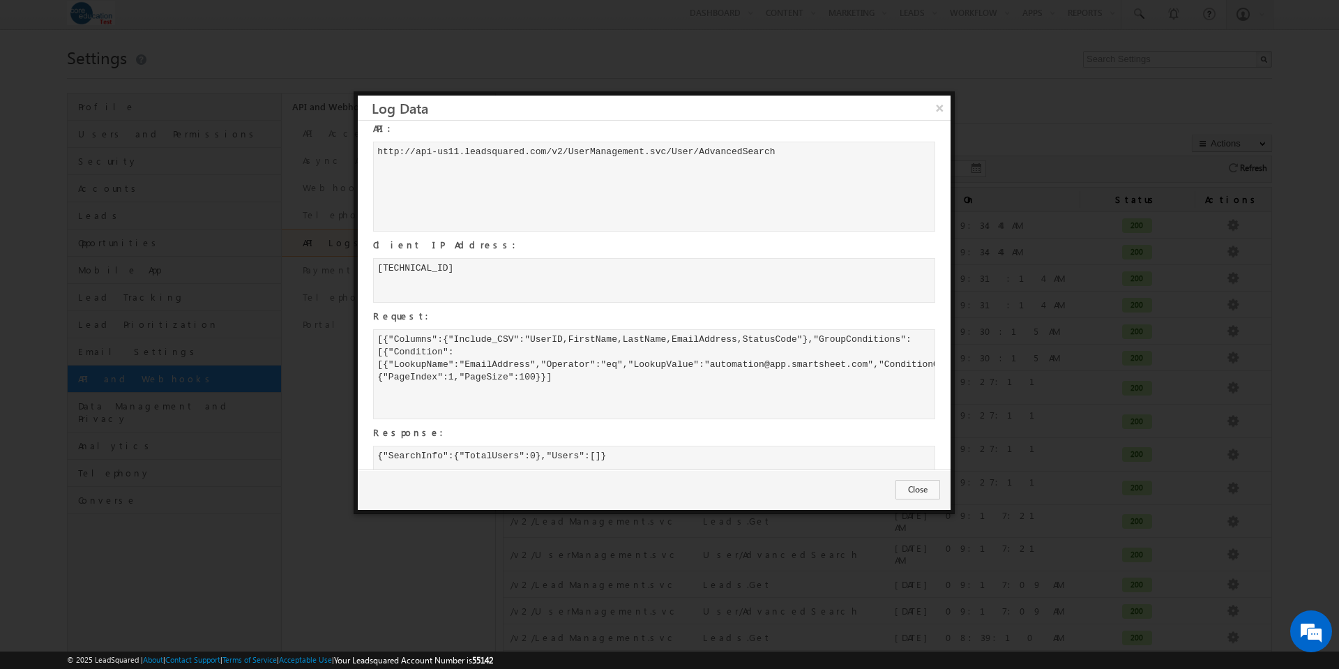
scroll to position [0, 0]
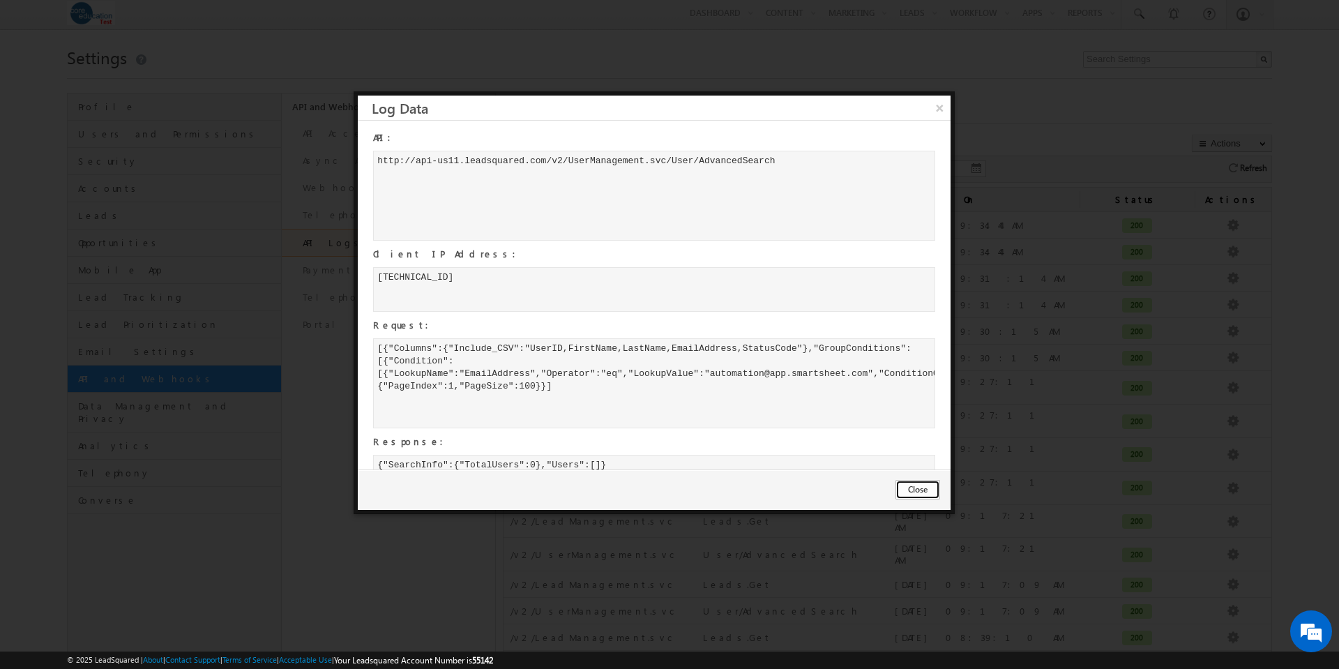
click at [919, 488] on button "Close" at bounding box center [918, 490] width 45 height 20
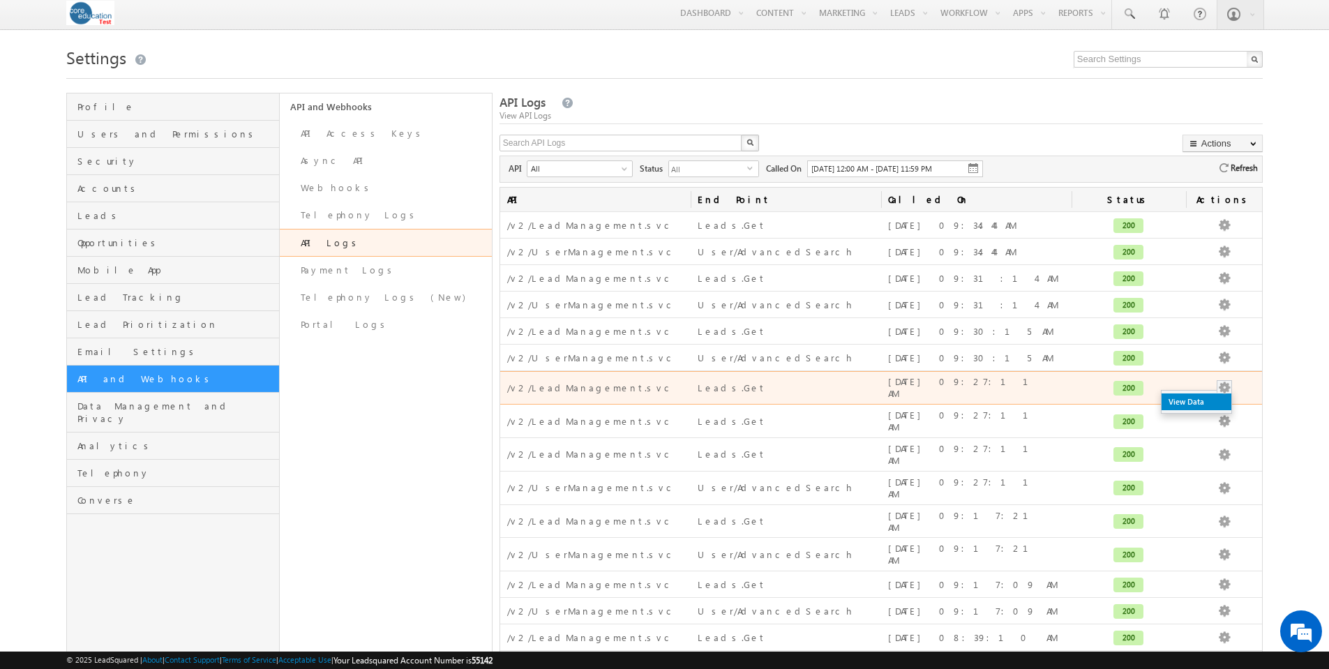
click at [1204, 395] on link "View Data" at bounding box center [1196, 401] width 70 height 17
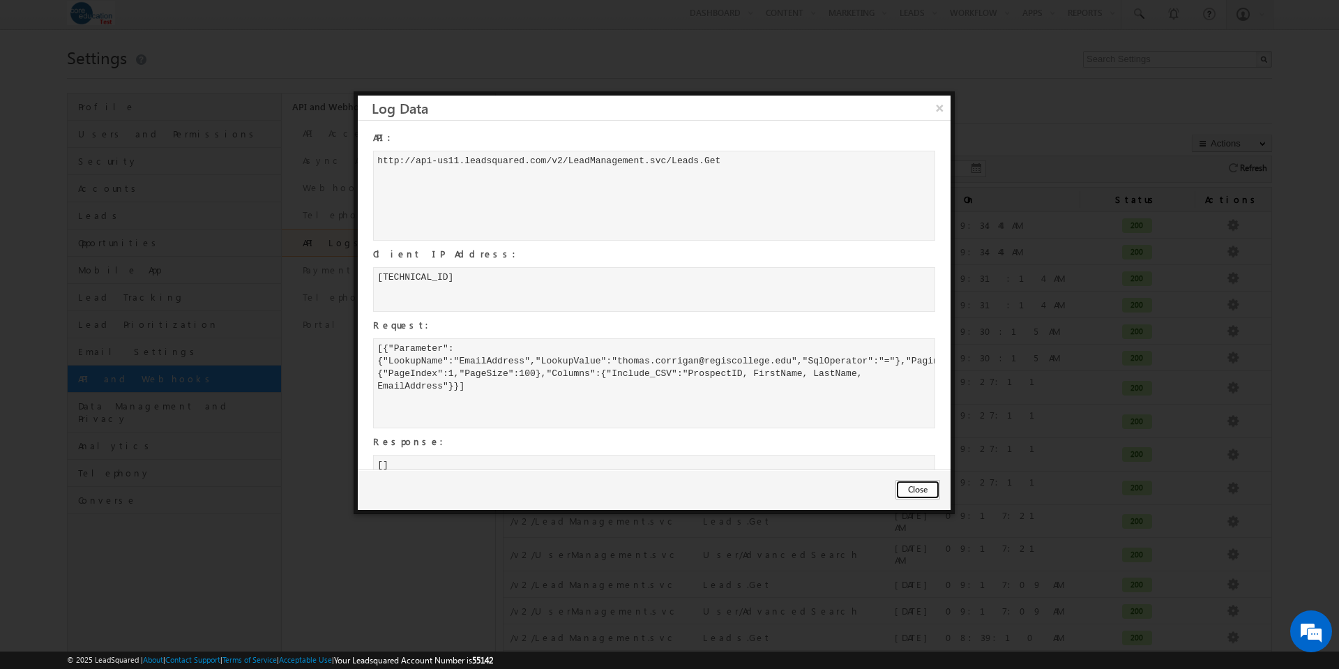
click at [921, 488] on button "Close" at bounding box center [918, 490] width 45 height 20
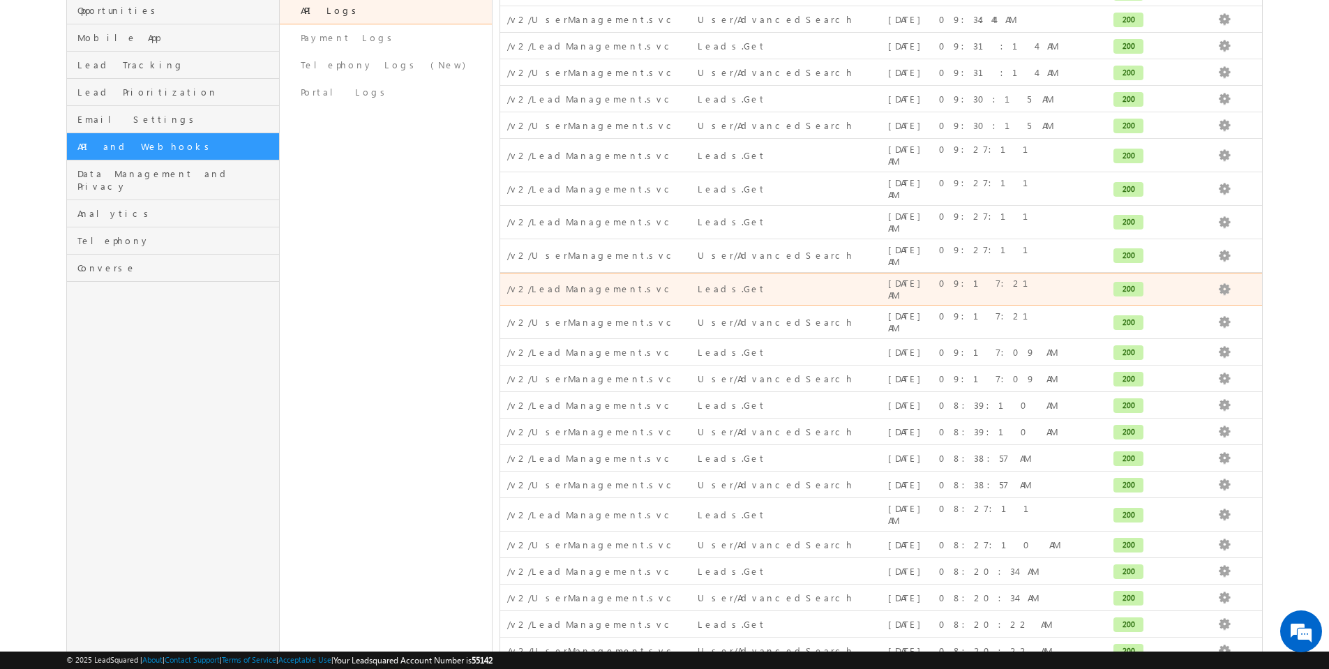
scroll to position [301, 0]
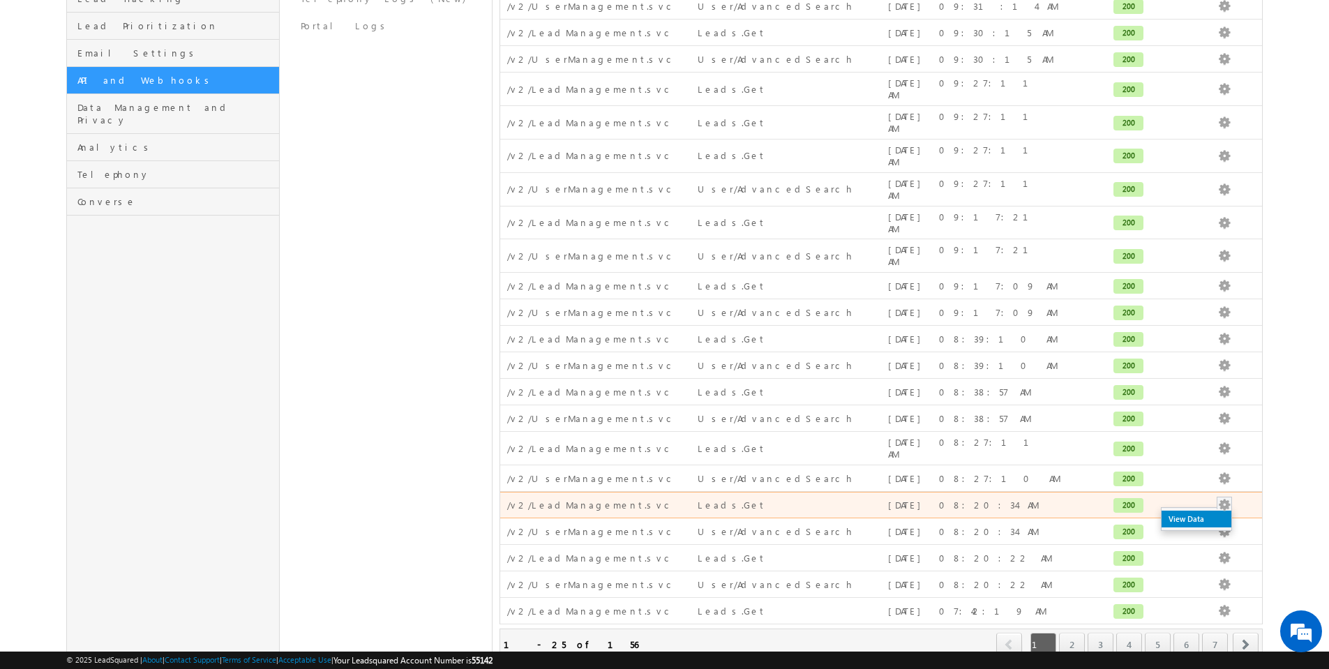
click at [1198, 511] on link "View Data" at bounding box center [1196, 519] width 70 height 17
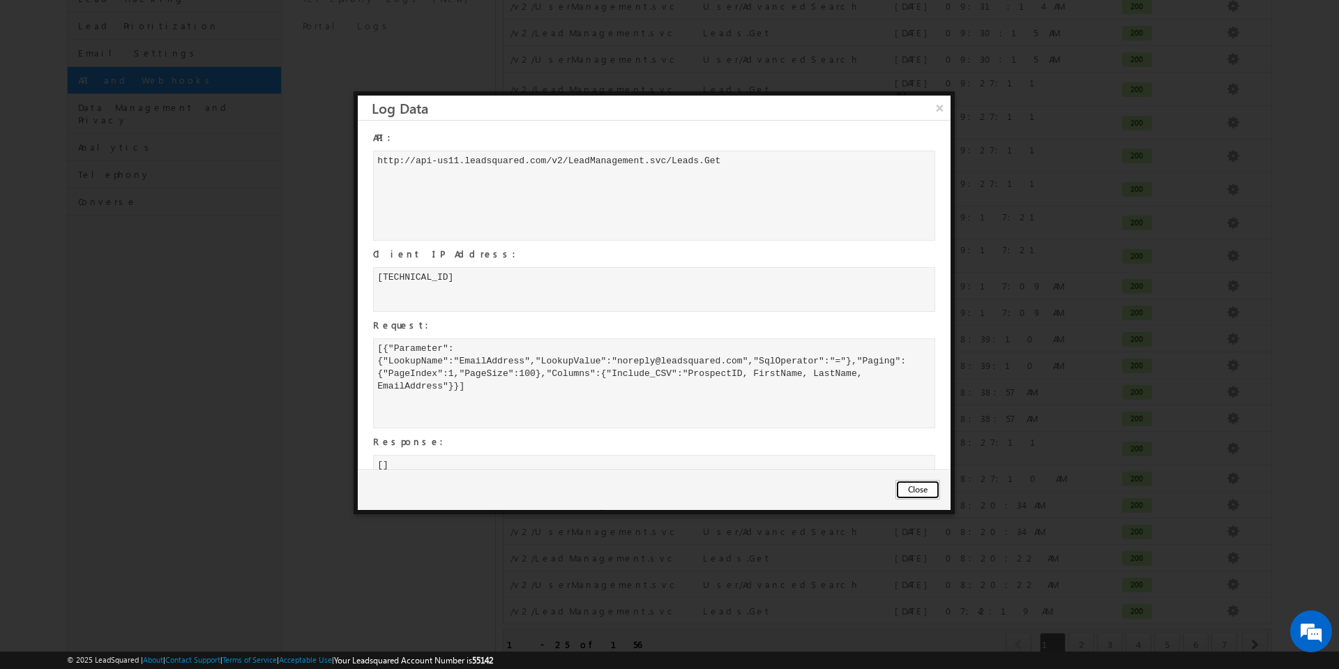
click at [925, 489] on button "Close" at bounding box center [918, 490] width 45 height 20
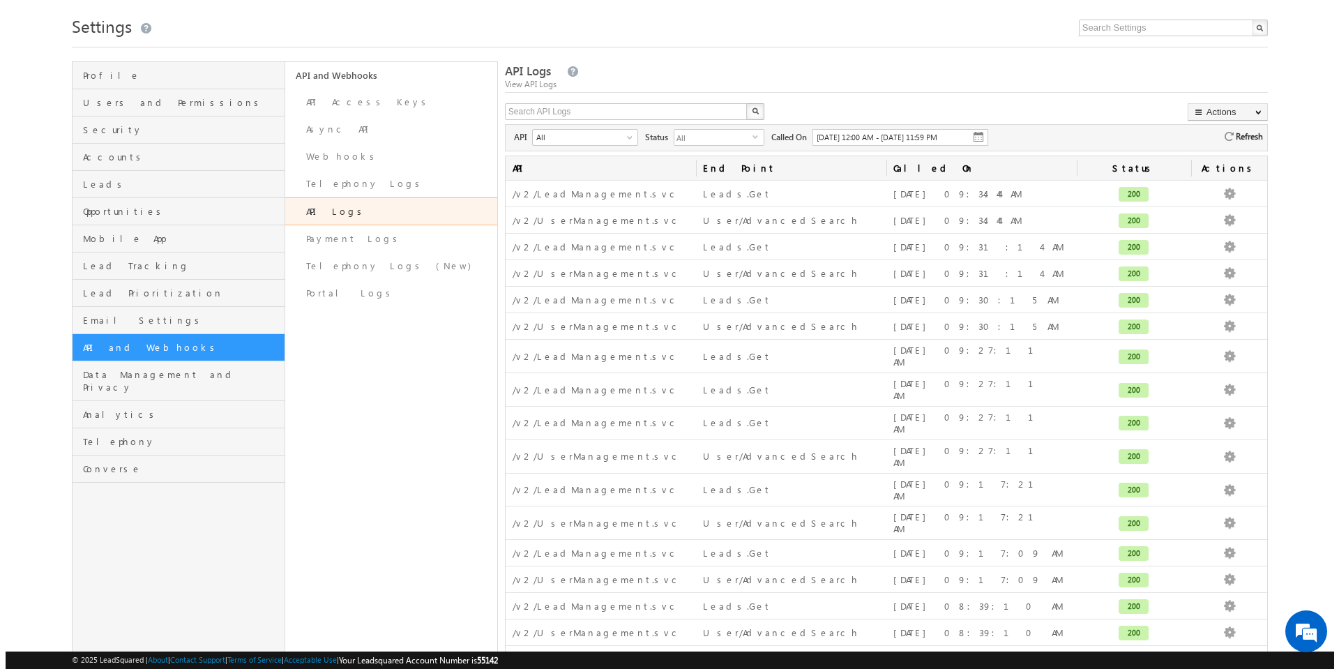
scroll to position [0, 0]
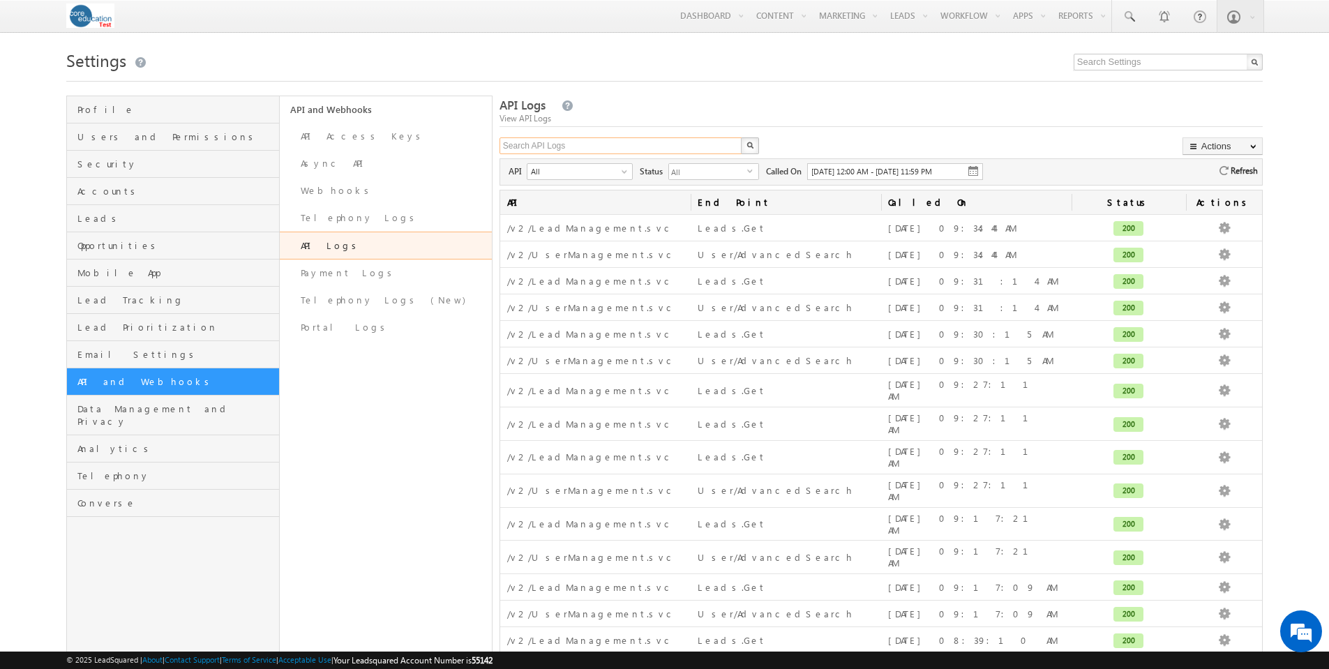
click at [640, 144] on input "text" at bounding box center [620, 145] width 243 height 17
paste input "c441cd13-2c5d-4db3-bb6c-9c0884a13083"
type input "c441cd13-2c5d-4db3-bb6c-9c0884a13083"
click at [746, 144] on img "button" at bounding box center [749, 145] width 7 height 7
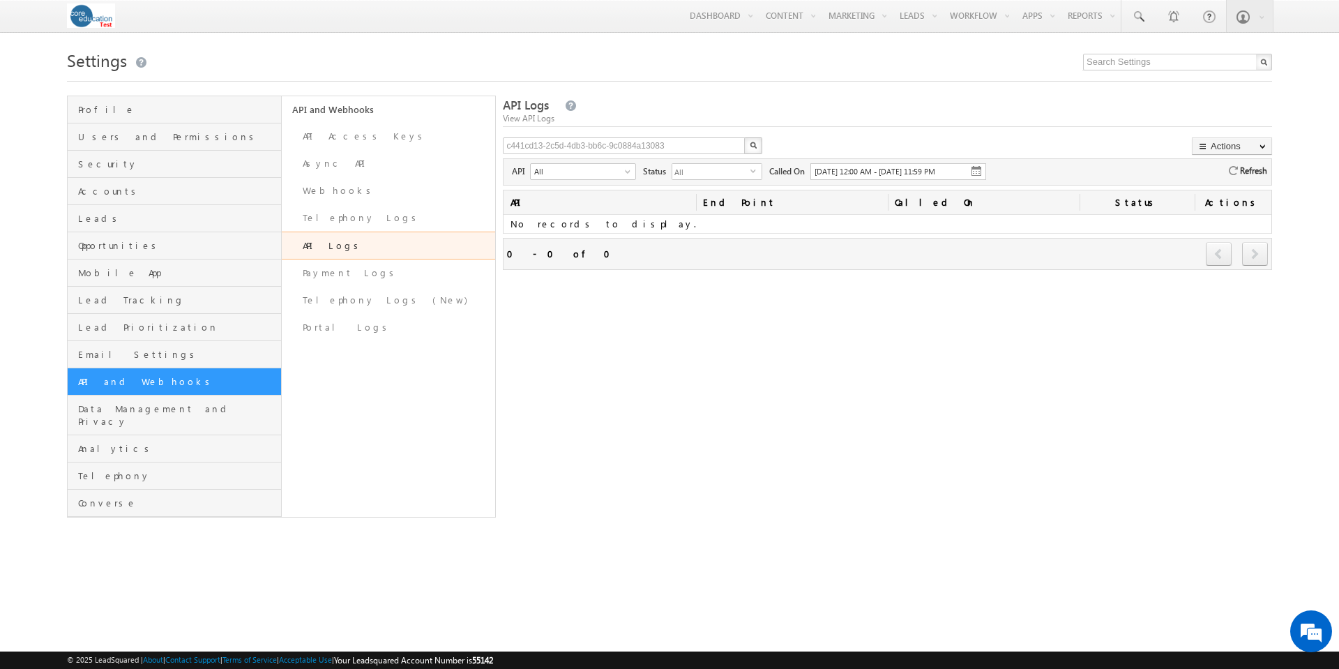
click at [982, 168] on img at bounding box center [976, 170] width 11 height 11
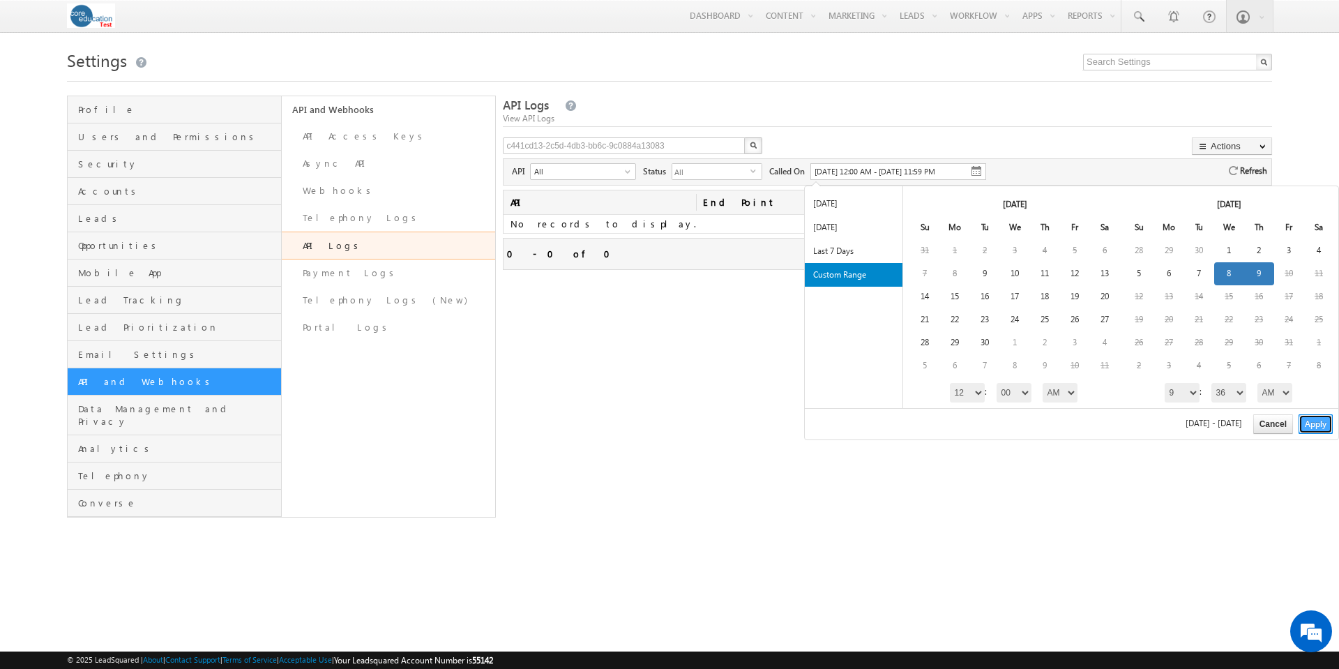
click at [1325, 426] on button "Apply" at bounding box center [1316, 424] width 34 height 20
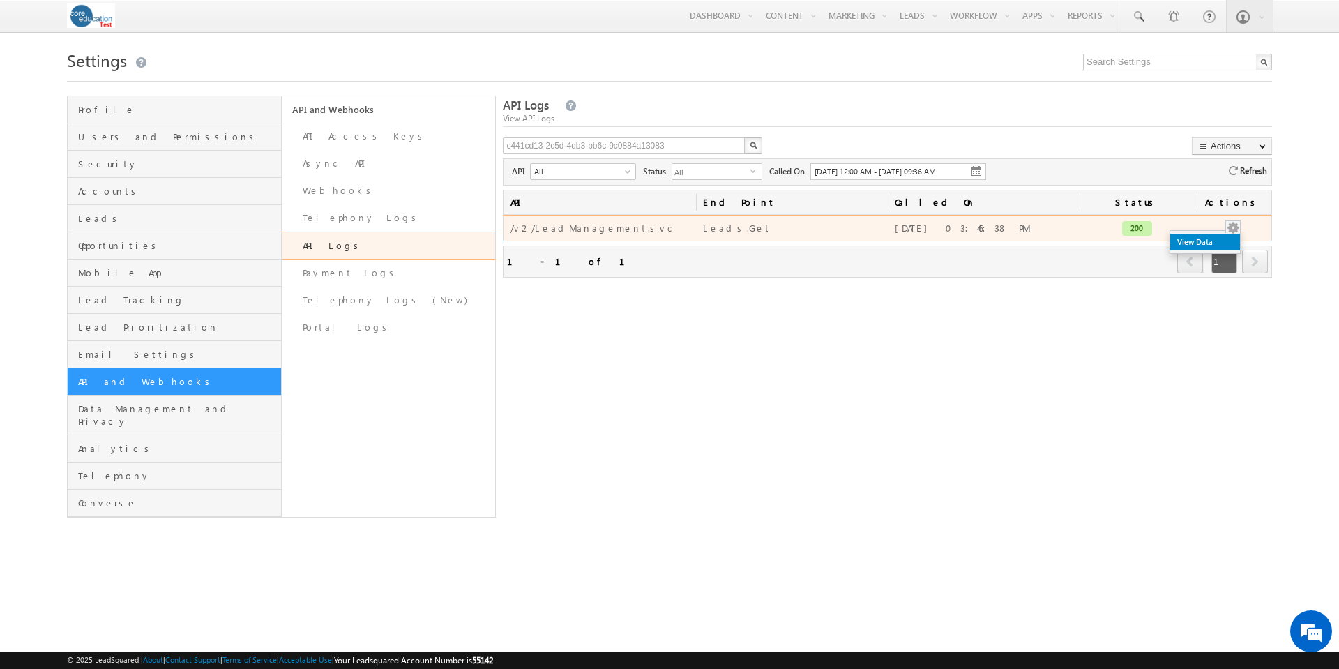
click at [1209, 247] on link "View Data" at bounding box center [1205, 242] width 70 height 17
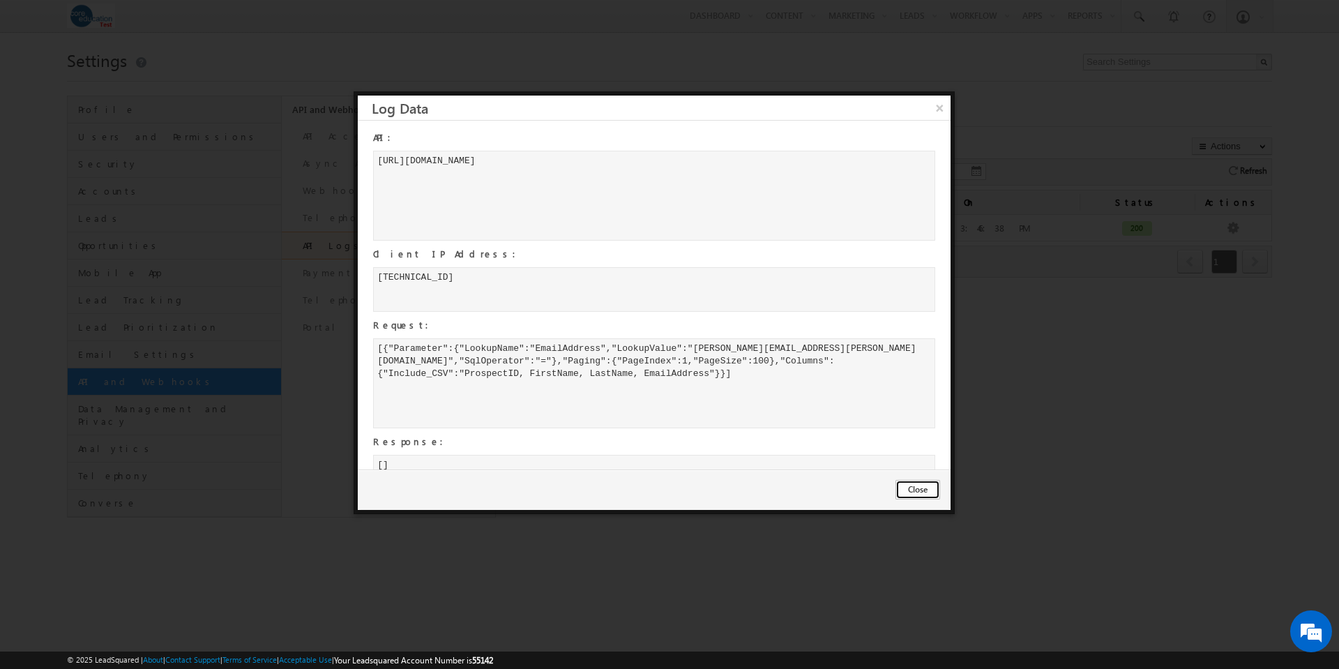
click at [908, 490] on button "Close" at bounding box center [918, 490] width 45 height 20
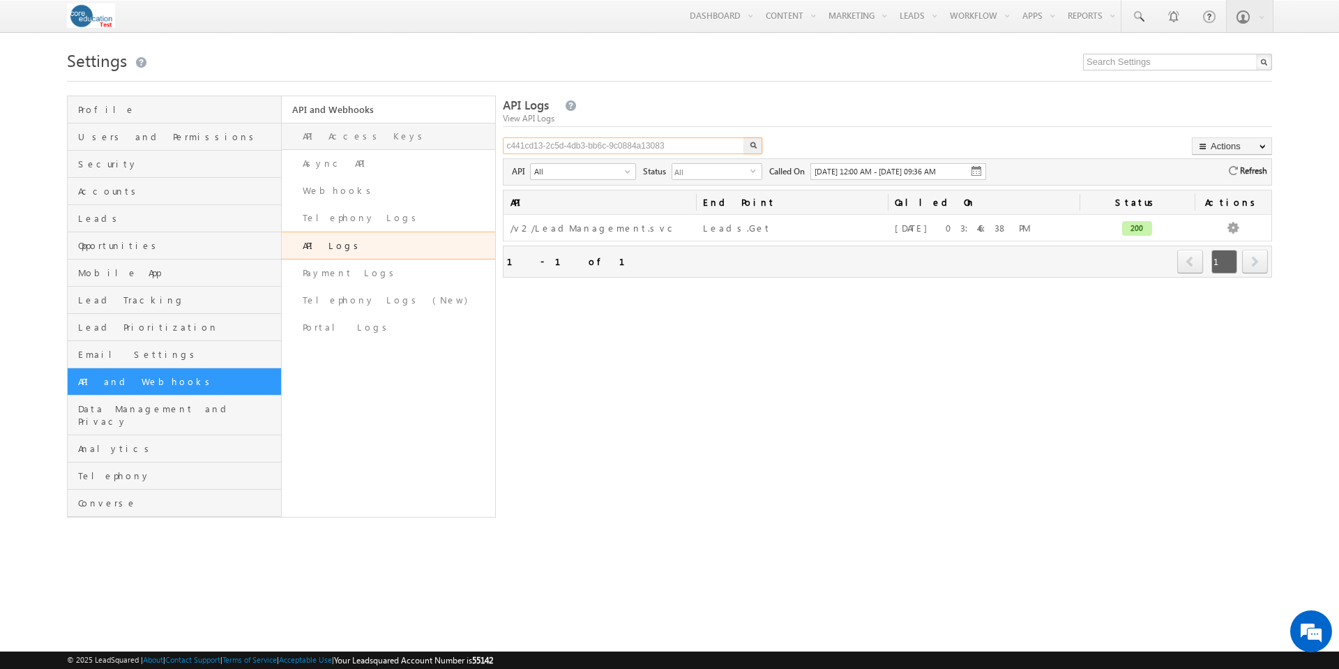
drag, startPoint x: 684, startPoint y: 145, endPoint x: 492, endPoint y: 149, distance: 191.2
click at [492, 149] on div "Profile Users and Permissions Security Accounts Leads Opportunities Mobile App …" at bounding box center [669, 307] width 1205 height 422
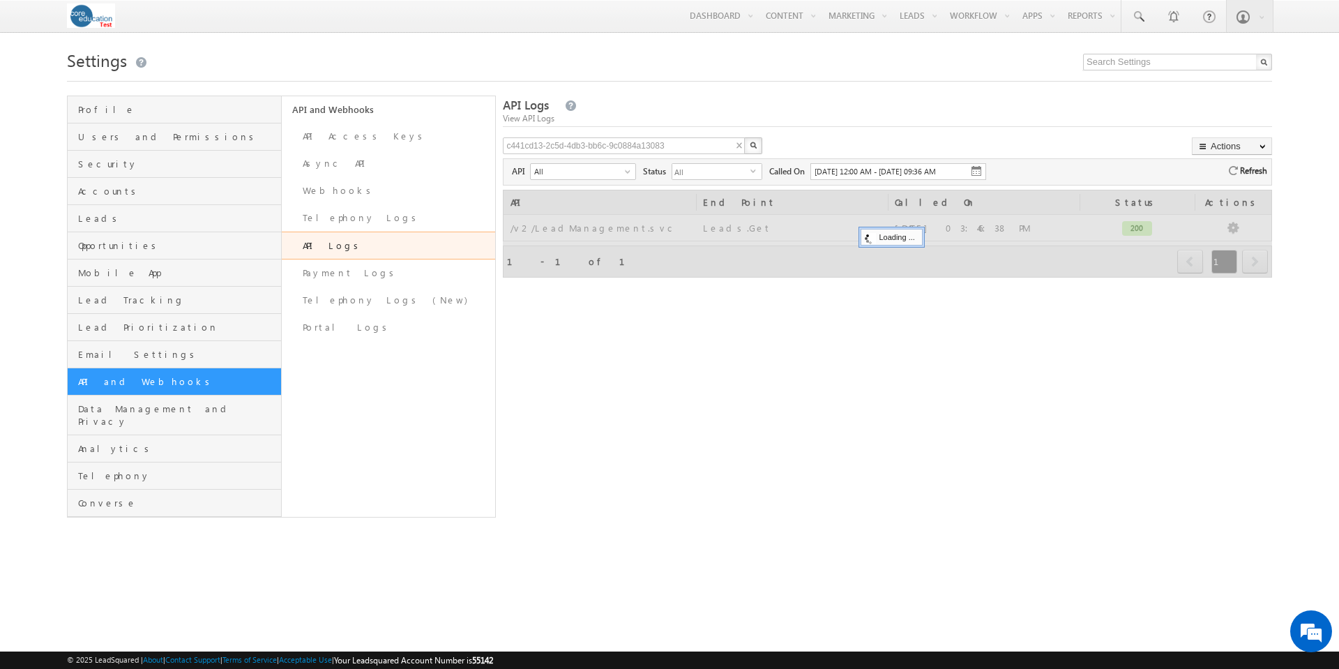
click at [754, 142] on img "button" at bounding box center [753, 145] width 7 height 7
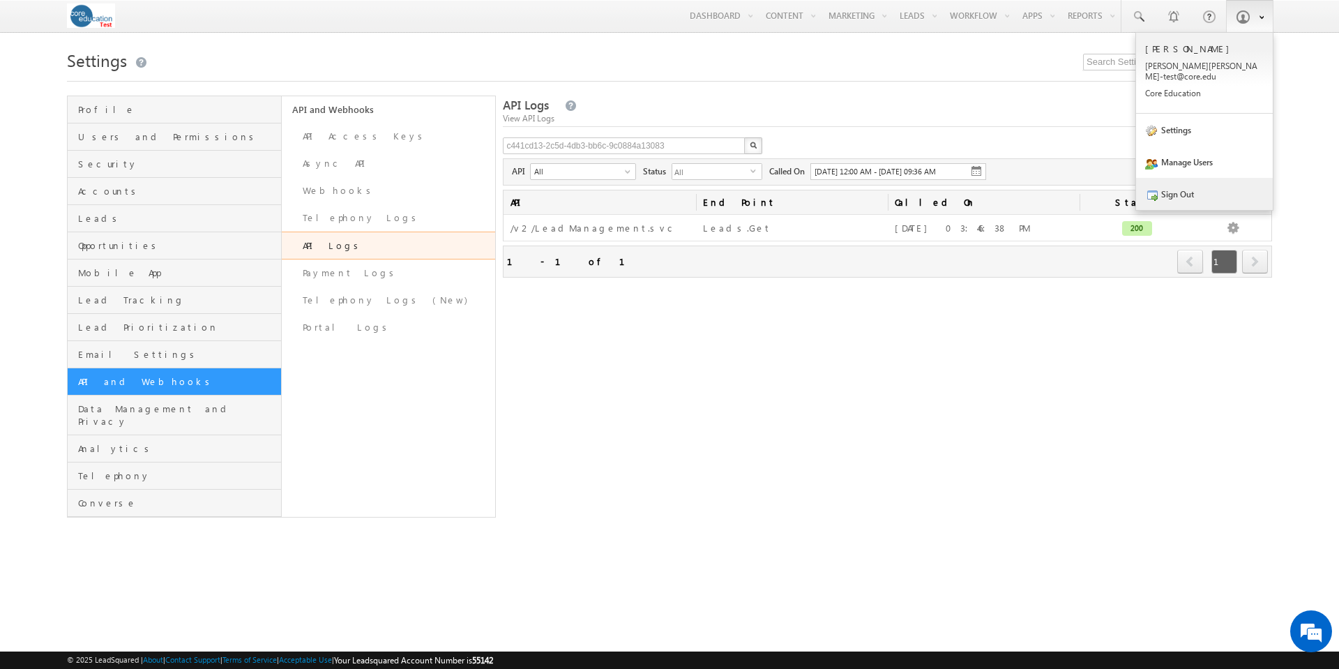
click at [1189, 180] on link "Sign Out" at bounding box center [1204, 194] width 137 height 32
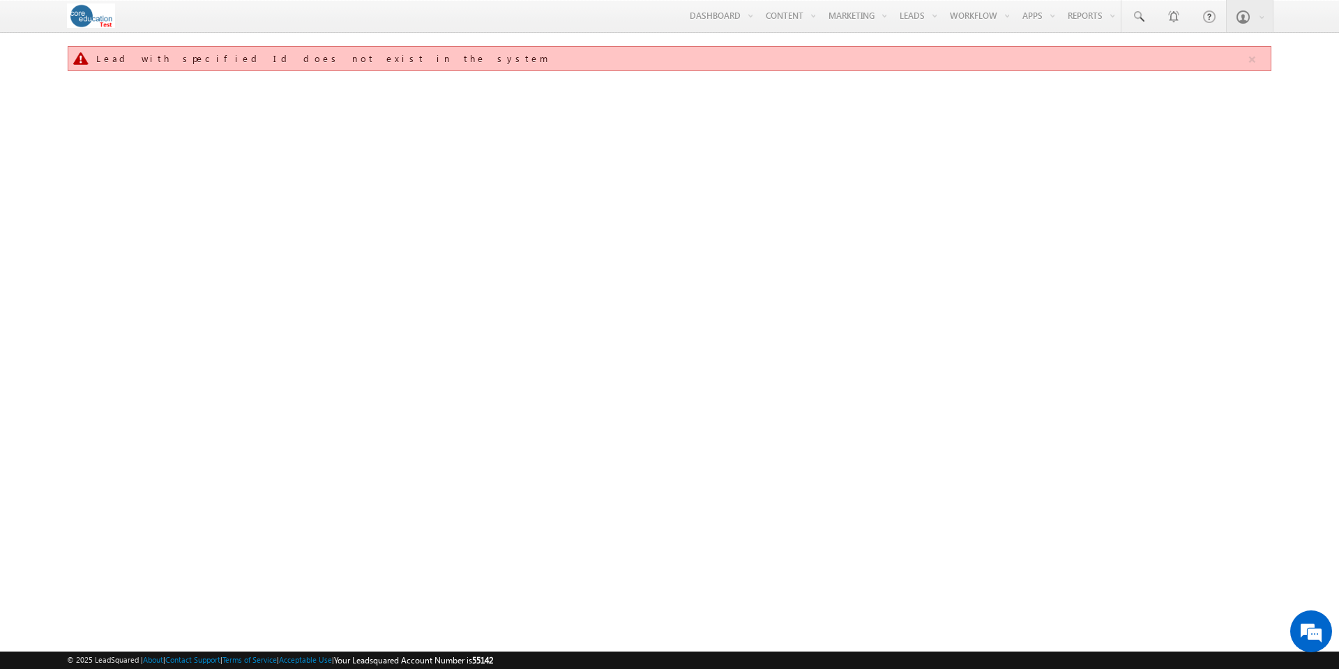
click at [763, 129] on div "Lead with specified Id does not exist in the system" at bounding box center [669, 219] width 1205 height 349
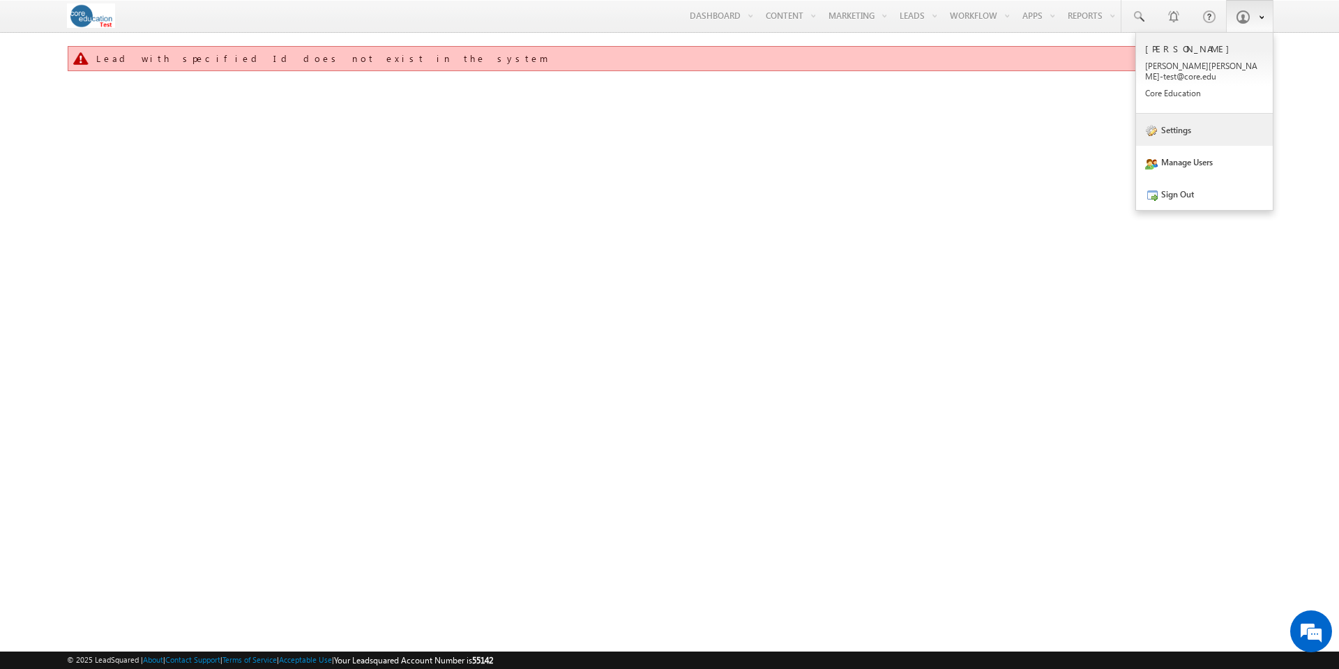
click at [1185, 119] on link "Settings" at bounding box center [1204, 130] width 137 height 32
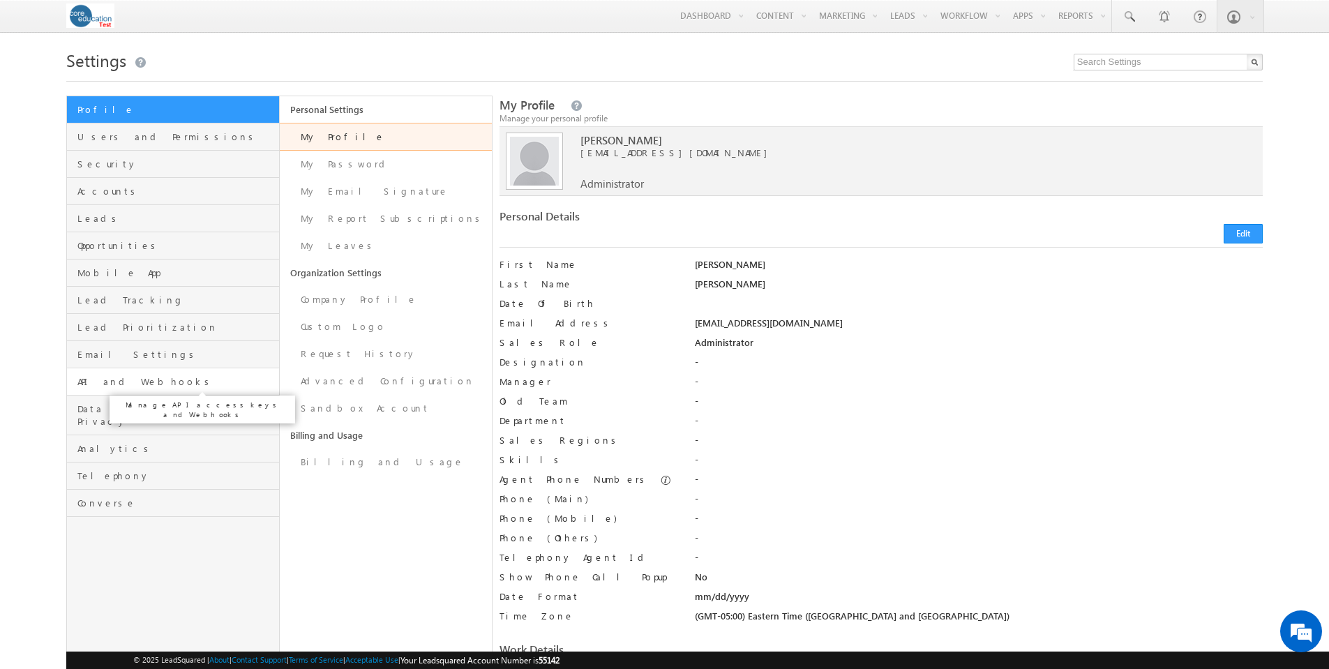
click at [147, 384] on span "API and Webhooks" at bounding box center [175, 381] width 197 height 13
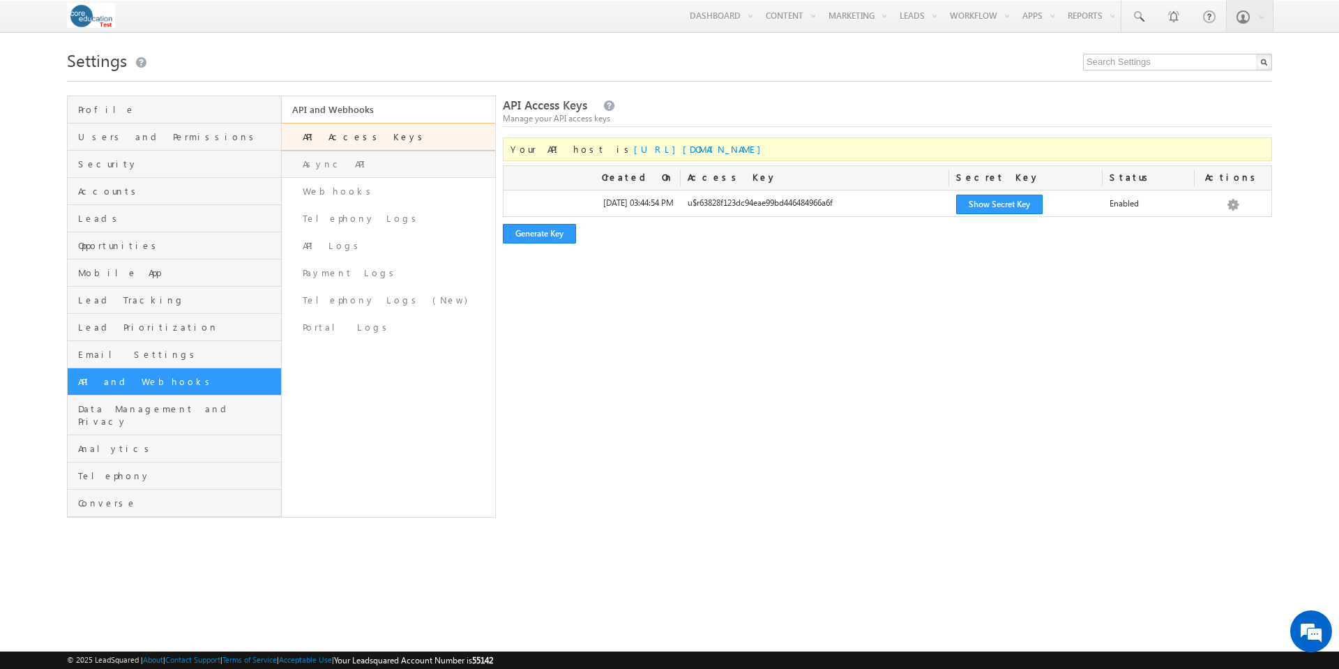
click at [330, 168] on link "Async API" at bounding box center [389, 164] width 214 height 27
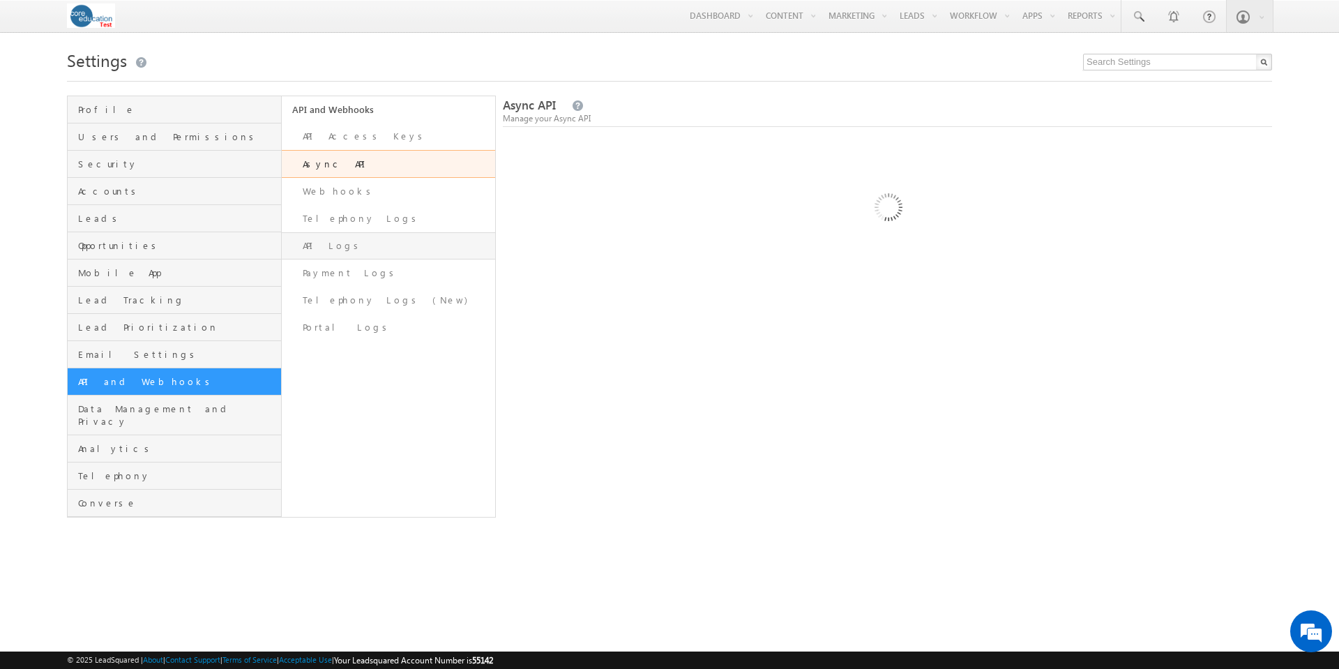
click at [319, 240] on link "API Logs" at bounding box center [389, 245] width 214 height 27
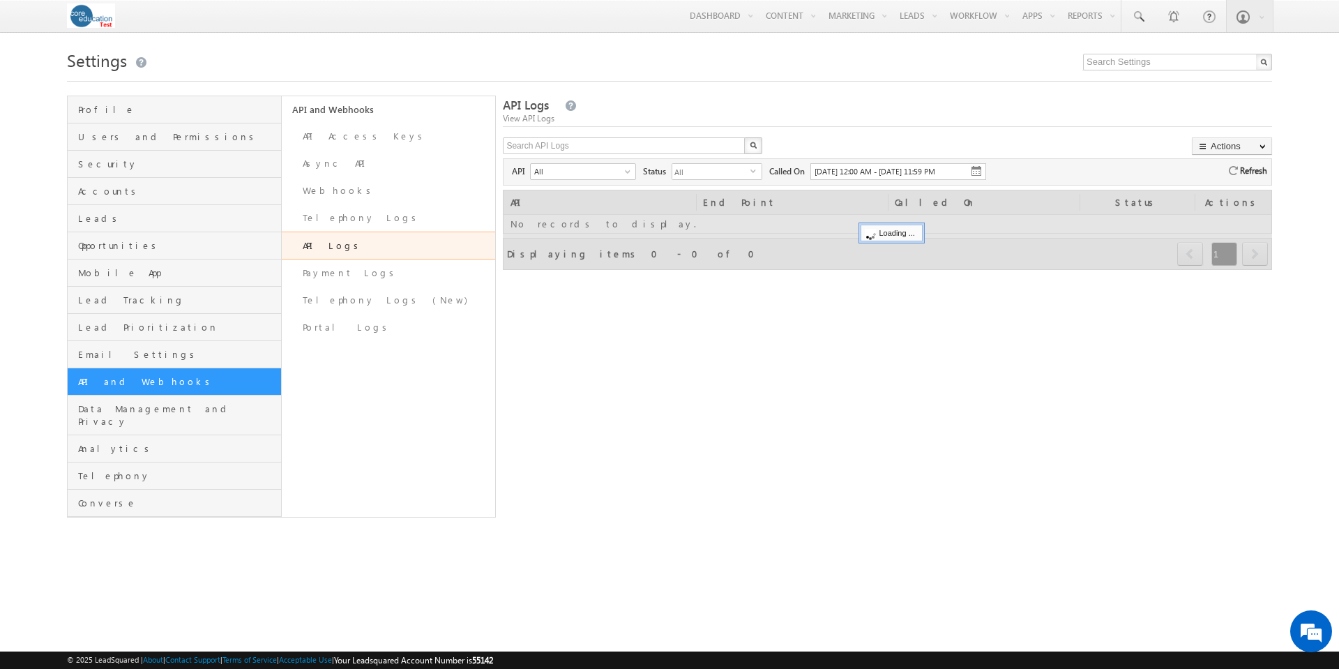
click at [977, 170] on img at bounding box center [976, 170] width 11 height 11
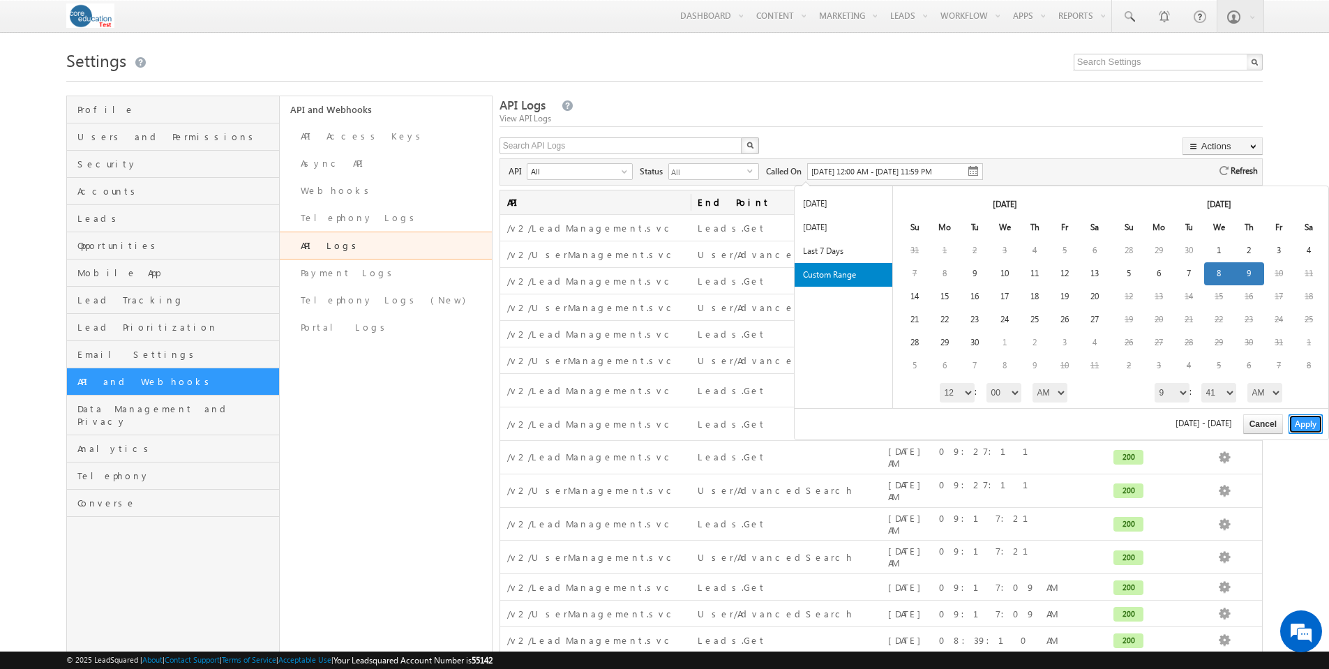
click at [1309, 419] on button "Apply" at bounding box center [1305, 424] width 34 height 20
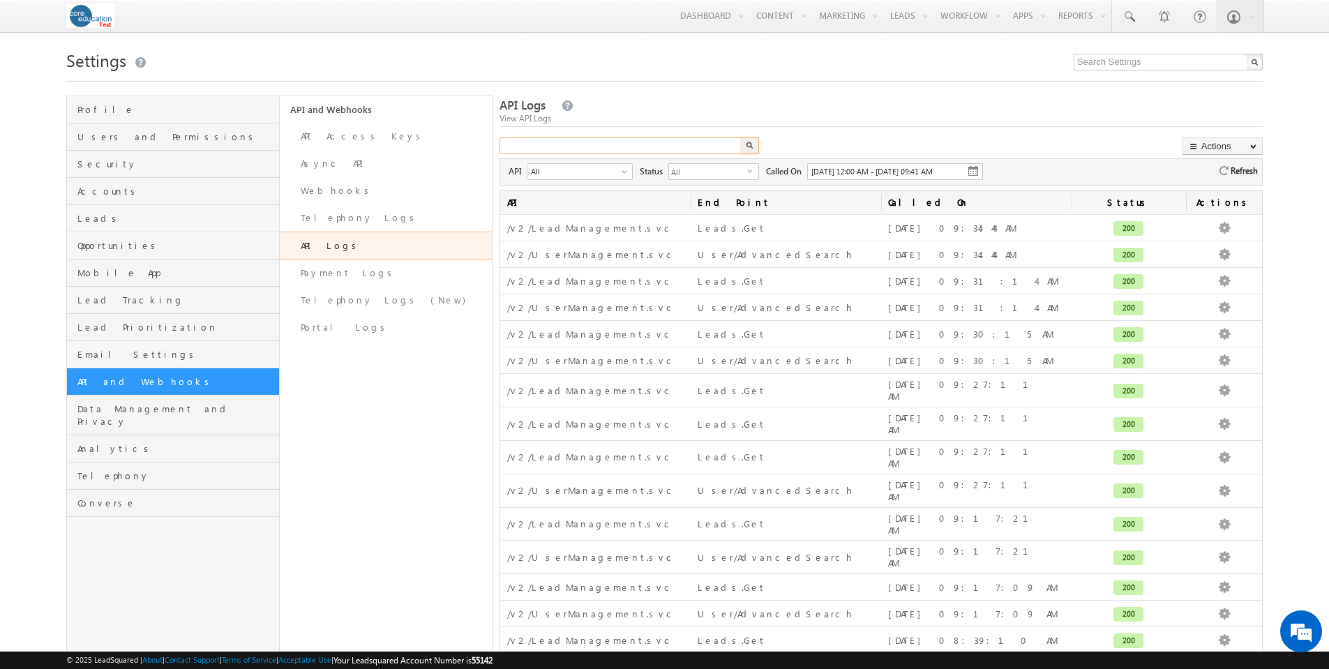
click at [581, 143] on input "text" at bounding box center [620, 145] width 243 height 17
paste input "d6c41992-5293-4204-a441-671ac79d016a"
click at [753, 144] on button "button" at bounding box center [750, 145] width 18 height 17
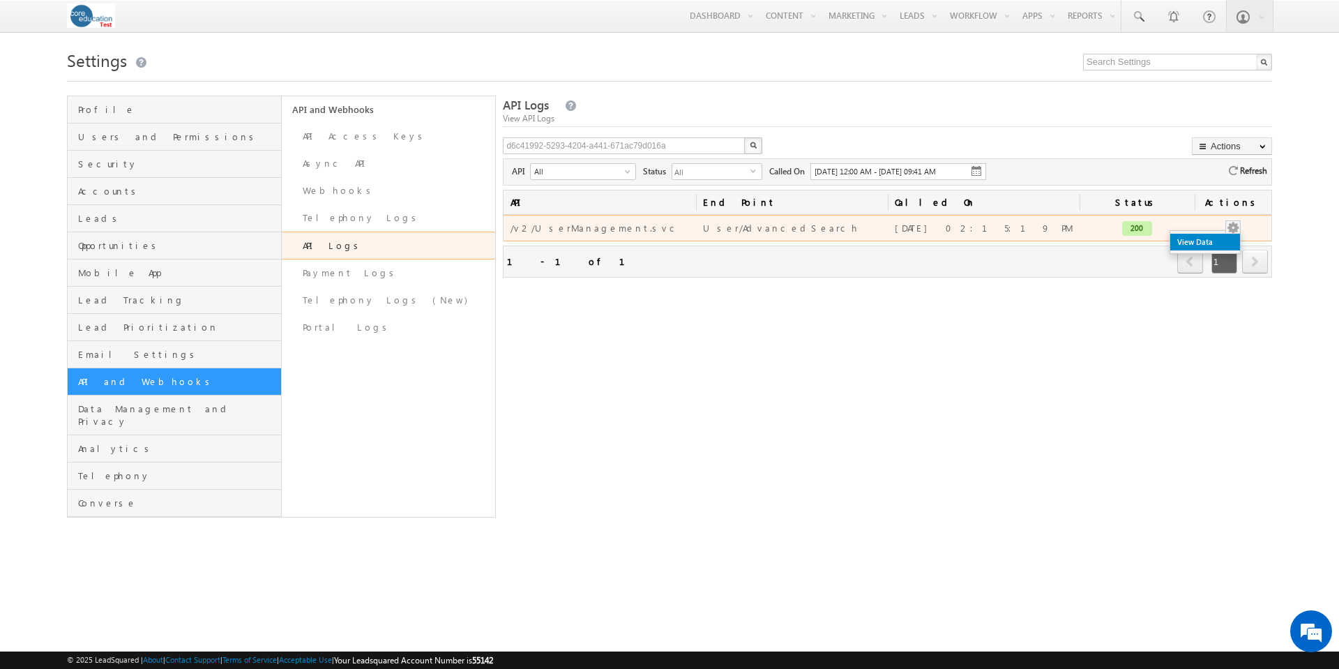
click at [1210, 240] on link "View Data" at bounding box center [1205, 242] width 70 height 17
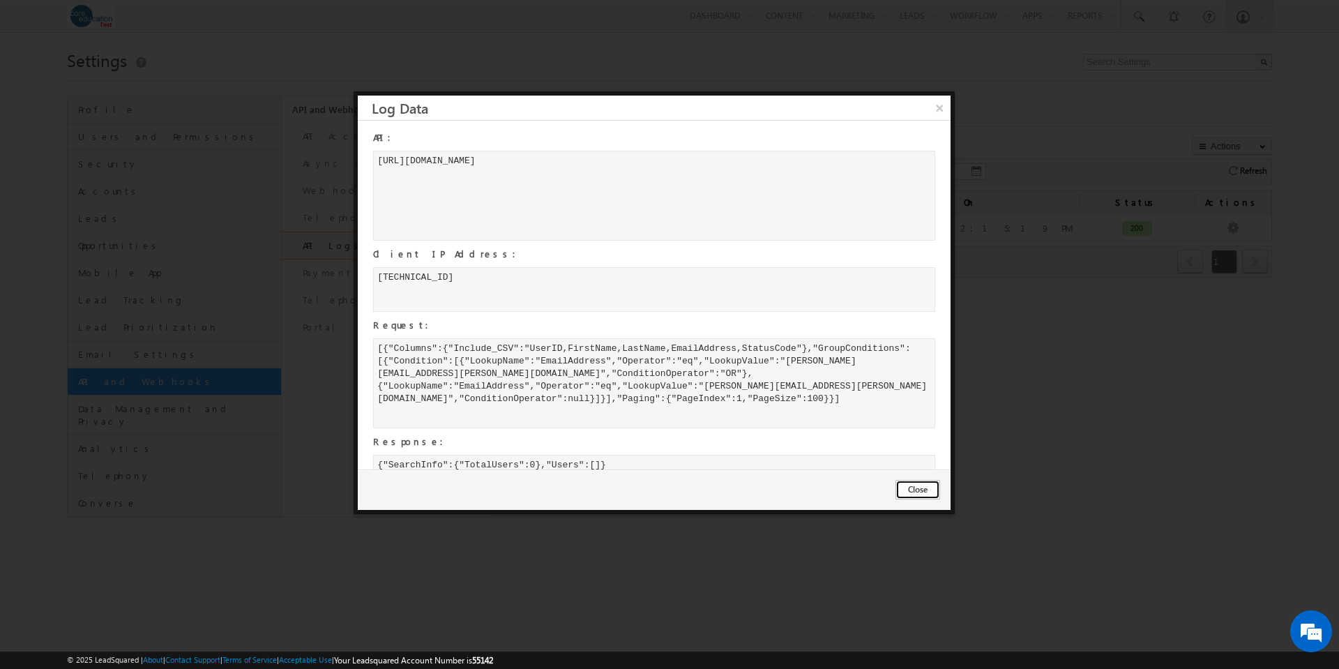
click at [914, 490] on button "Close" at bounding box center [918, 490] width 45 height 20
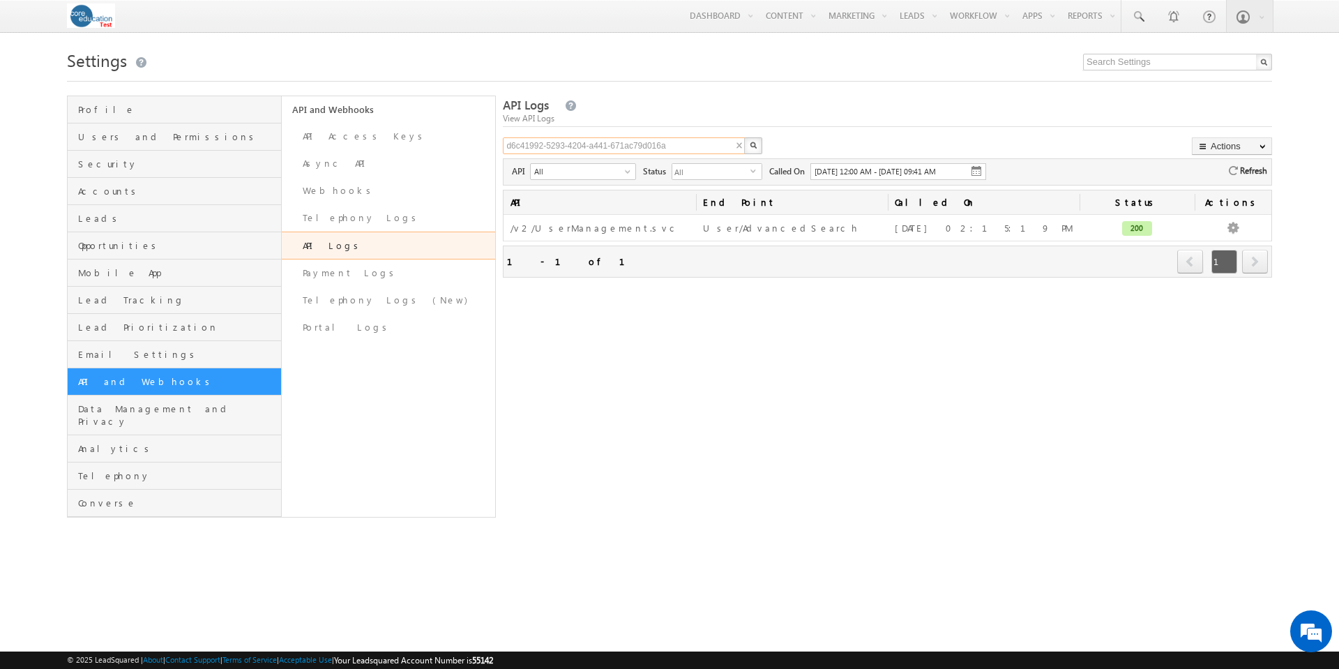
click at [508, 144] on input "d6c41992-5293-4204-a441-671ac79d016a" at bounding box center [624, 145] width 243 height 17
click at [695, 146] on input ""d6c41992-5293-4204-a441-671ac79d016a" at bounding box center [624, 145] width 243 height 17
type input ""d6c41992-5293-4204-a441-671ac79d016a""
click at [752, 146] on img "button" at bounding box center [753, 145] width 7 height 7
drag, startPoint x: 690, startPoint y: 146, endPoint x: 447, endPoint y: 142, distance: 242.8
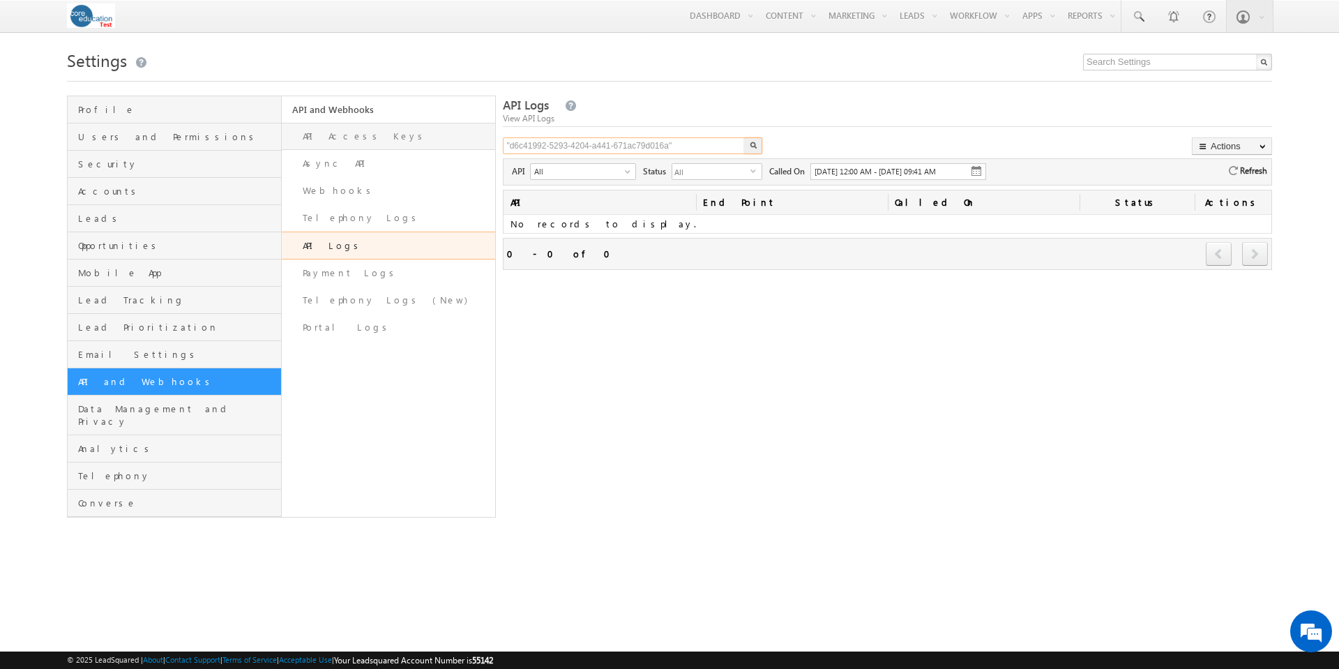
click at [447, 142] on div "Profile Users and Permissions Security Accounts Leads Opportunities Mobile App …" at bounding box center [669, 307] width 1205 height 422
click at [802, 330] on div "API Logs View API Logs X Actions Export Logs API All Select All /v2/LeadManagem…" at bounding box center [887, 307] width 769 height 422
click at [1251, 173] on span "Refresh" at bounding box center [1252, 170] width 29 height 14
click at [760, 150] on button "button" at bounding box center [753, 145] width 18 height 17
click at [750, 146] on img "button" at bounding box center [753, 145] width 7 height 7
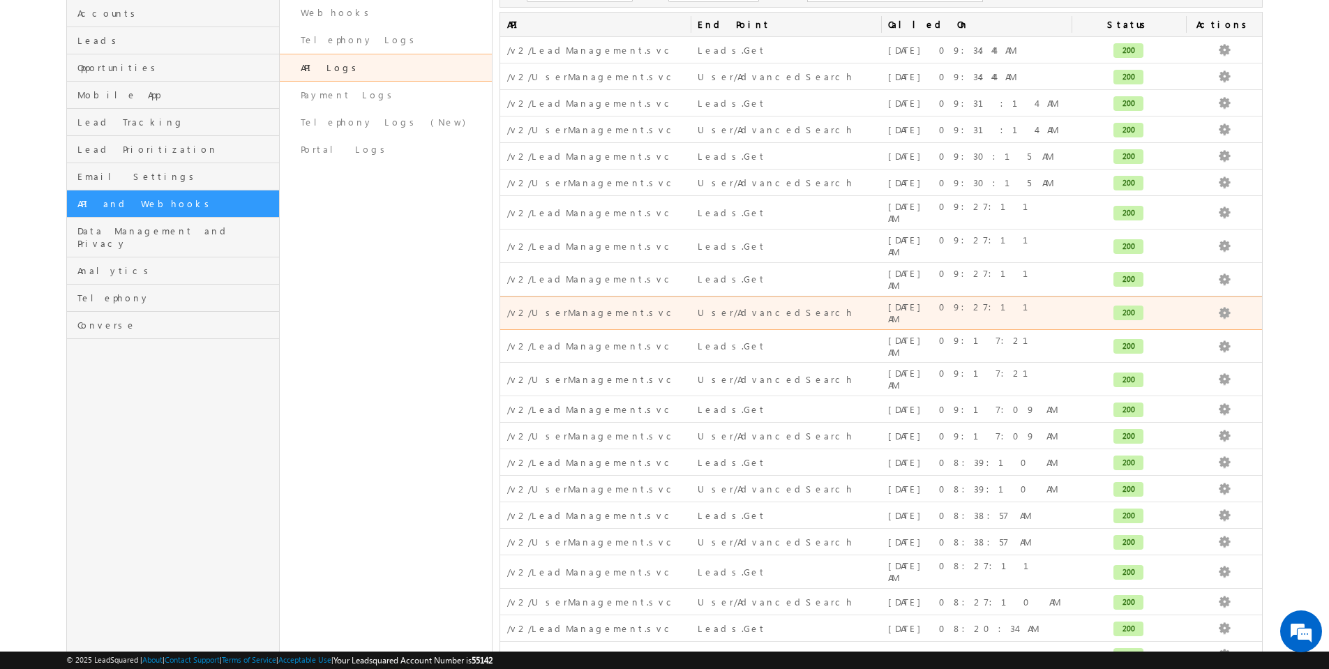
scroll to position [301, 0]
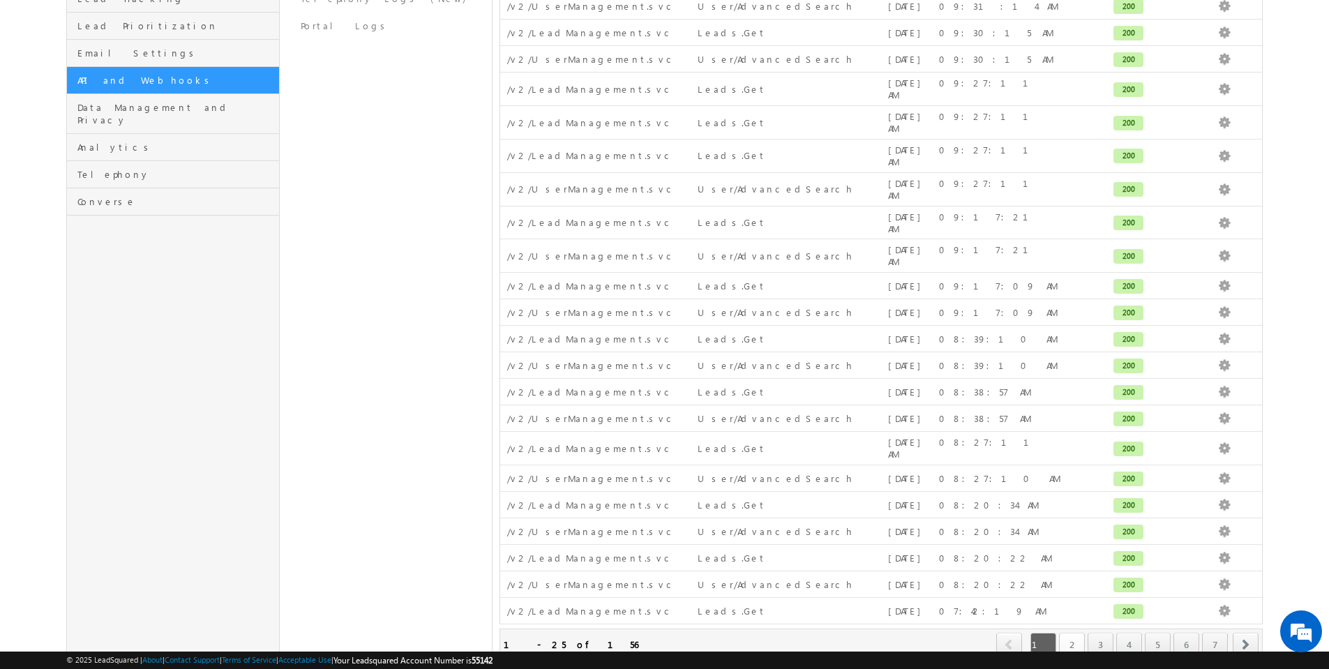
click at [1069, 633] on link "2" at bounding box center [1072, 645] width 26 height 24
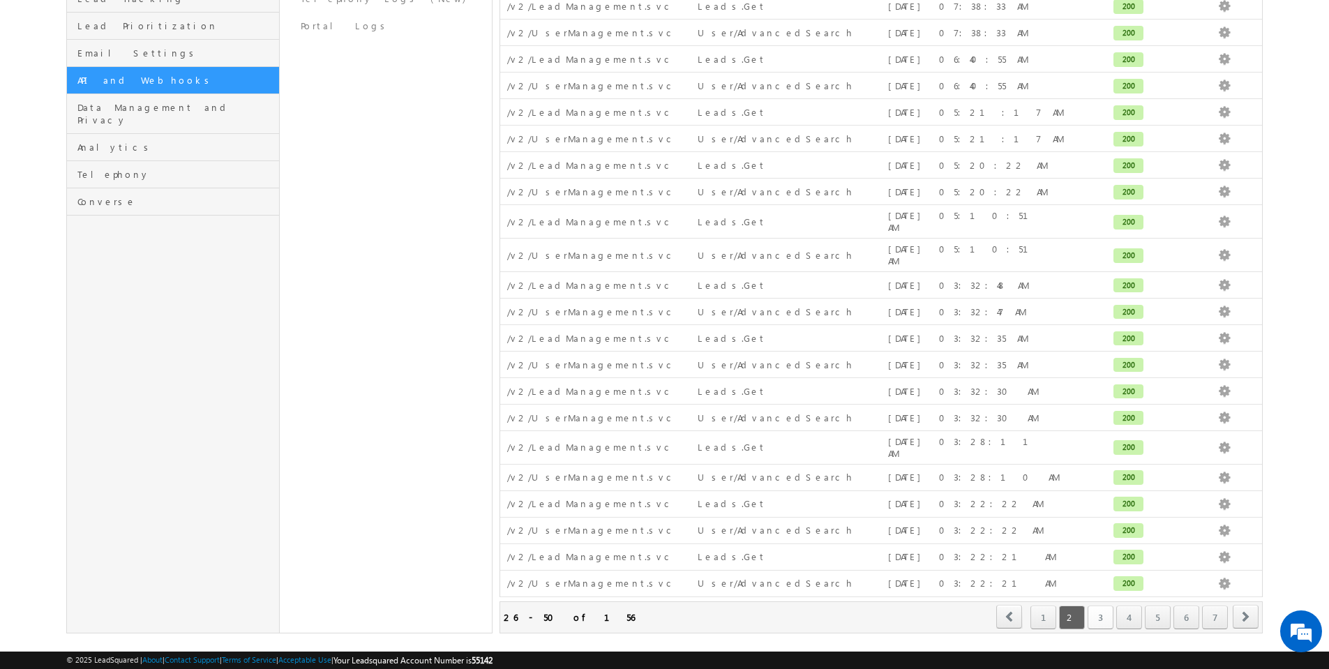
click at [1101, 605] on link "3" at bounding box center [1100, 617] width 26 height 24
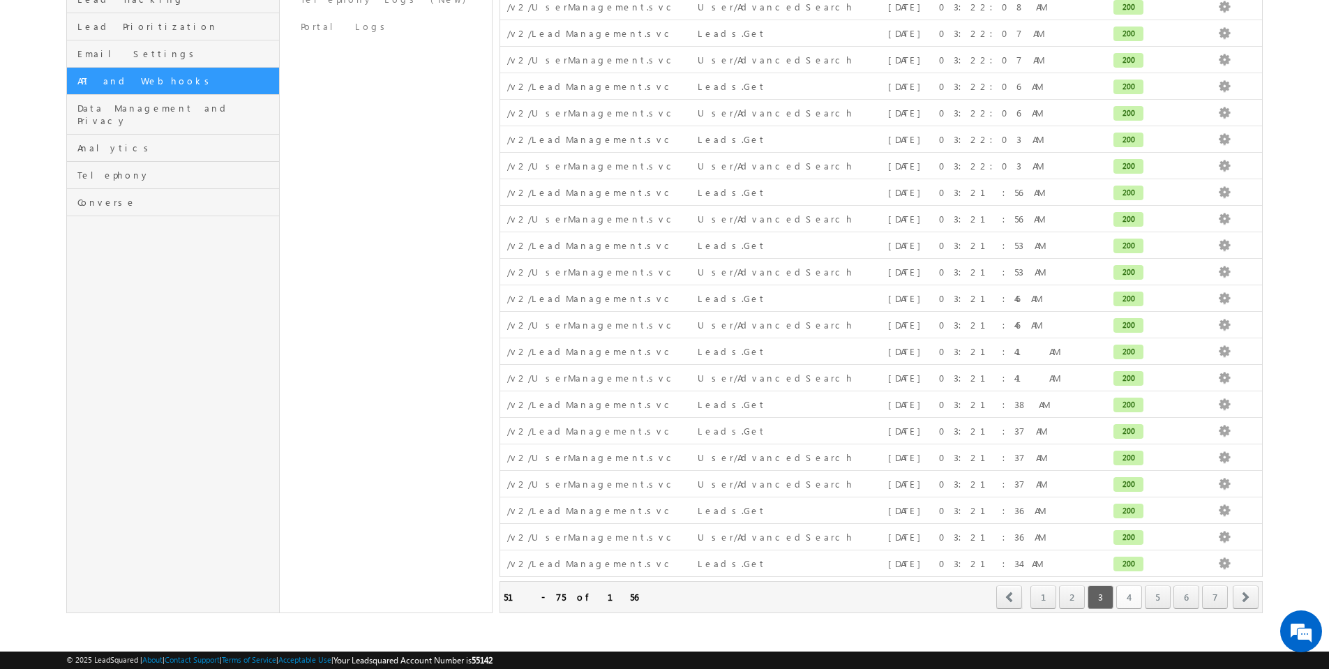
click at [1127, 601] on link "4" at bounding box center [1129, 597] width 26 height 24
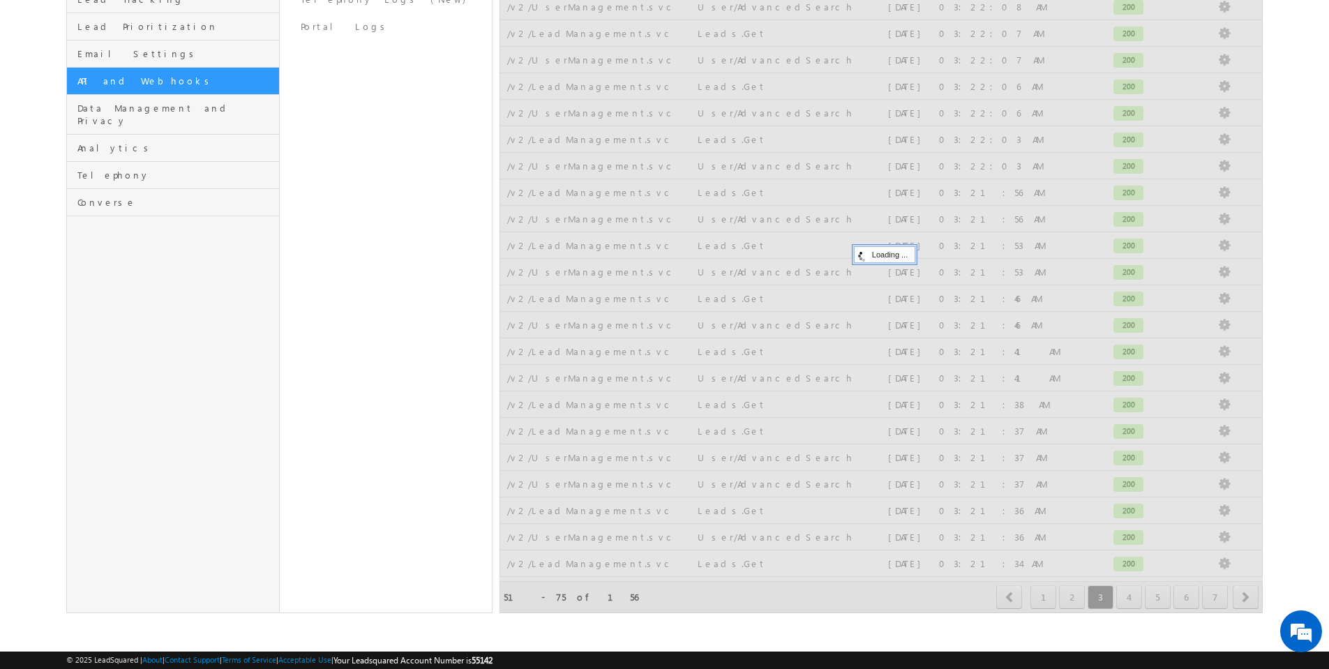
scroll to position [0, 0]
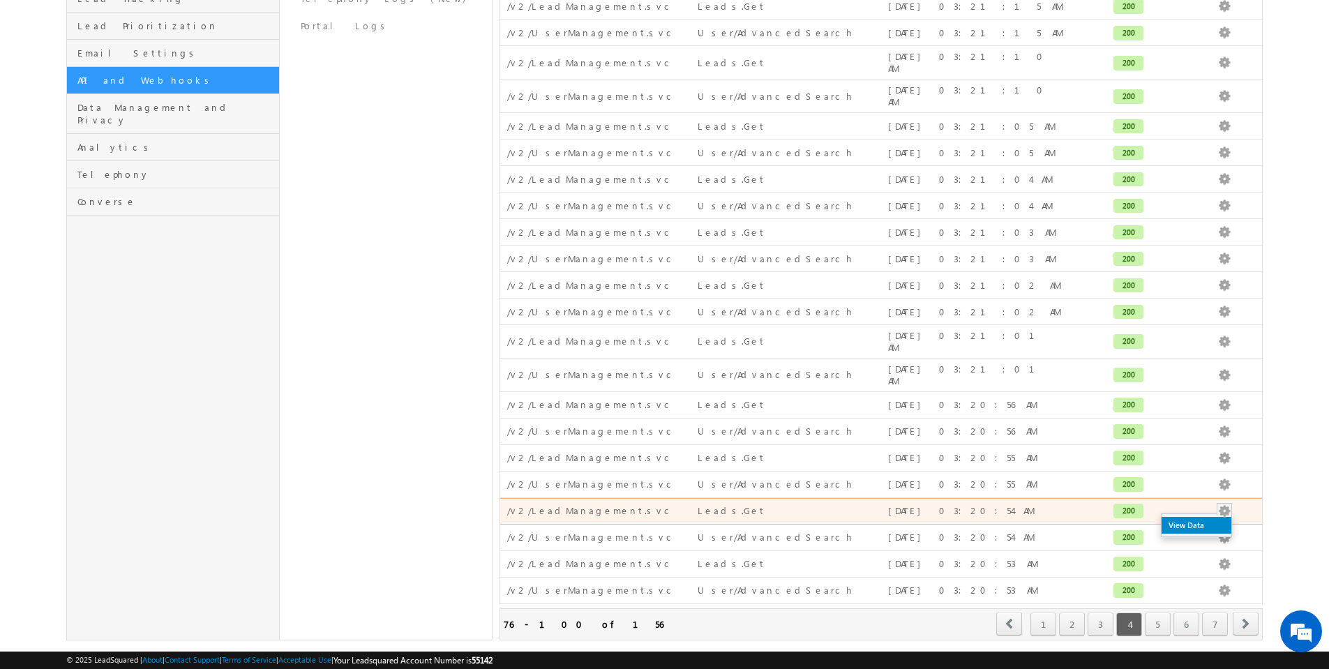
click at [1199, 517] on link "View Data" at bounding box center [1196, 525] width 70 height 17
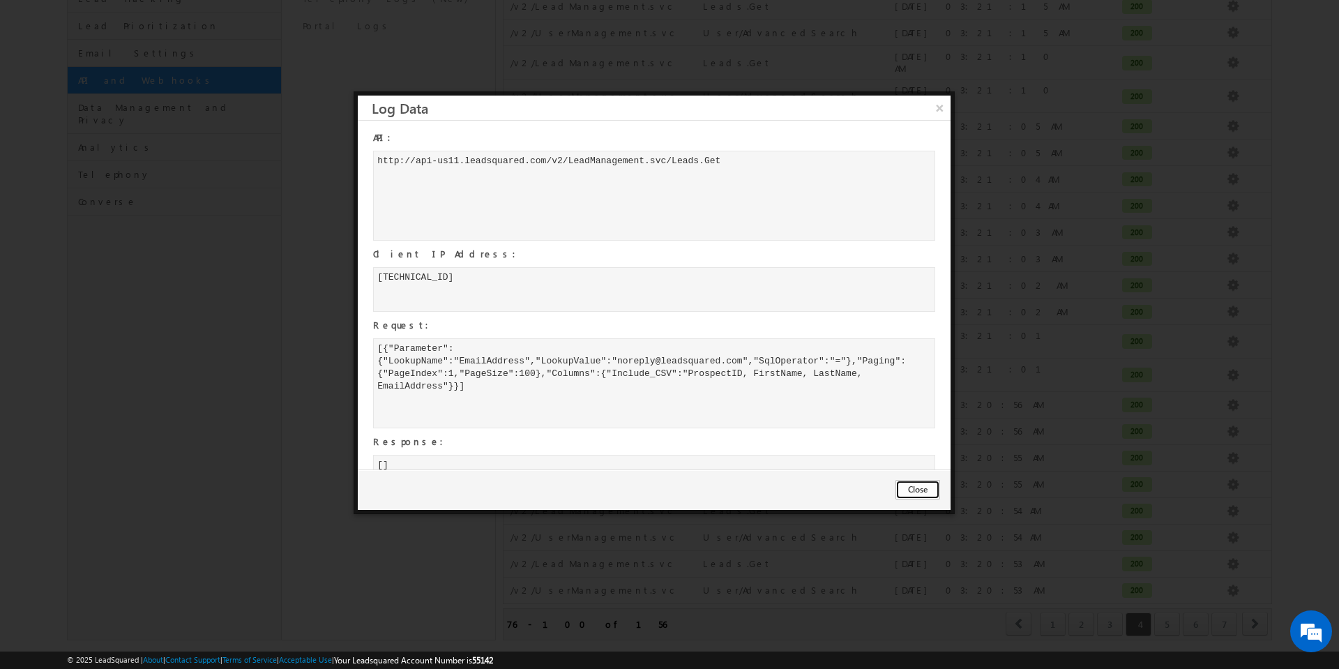
click at [920, 494] on button "Close" at bounding box center [918, 490] width 45 height 20
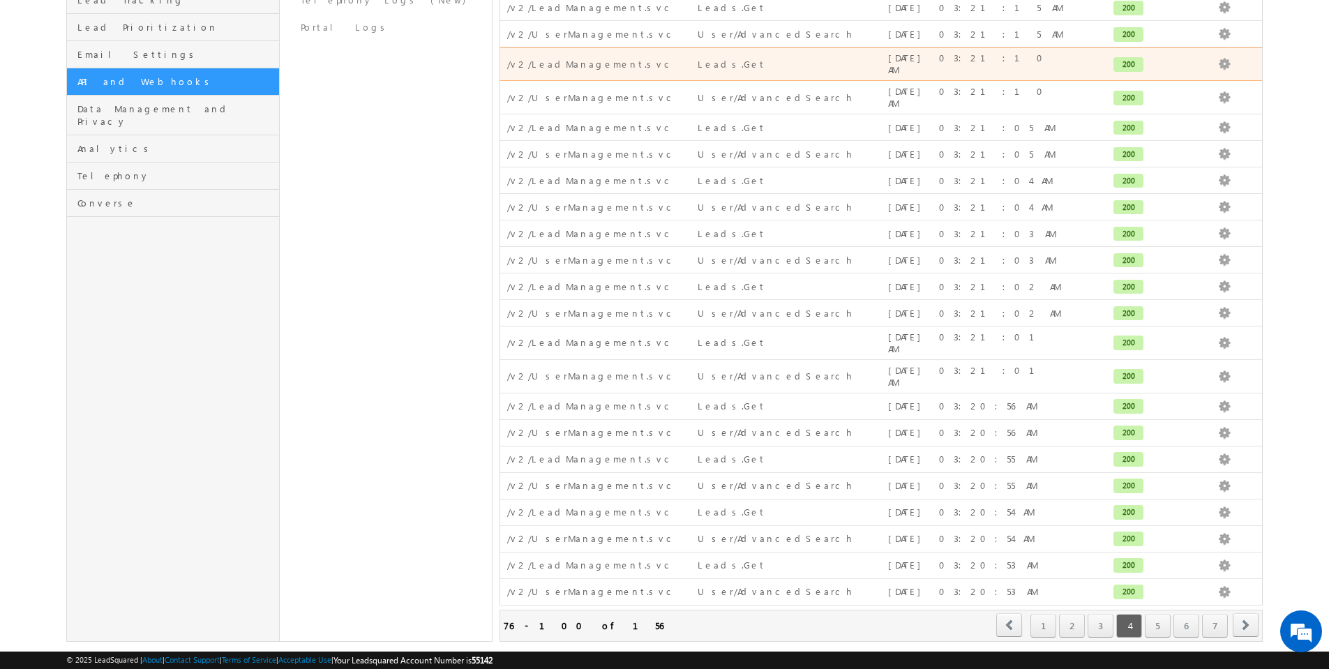
scroll to position [301, 0]
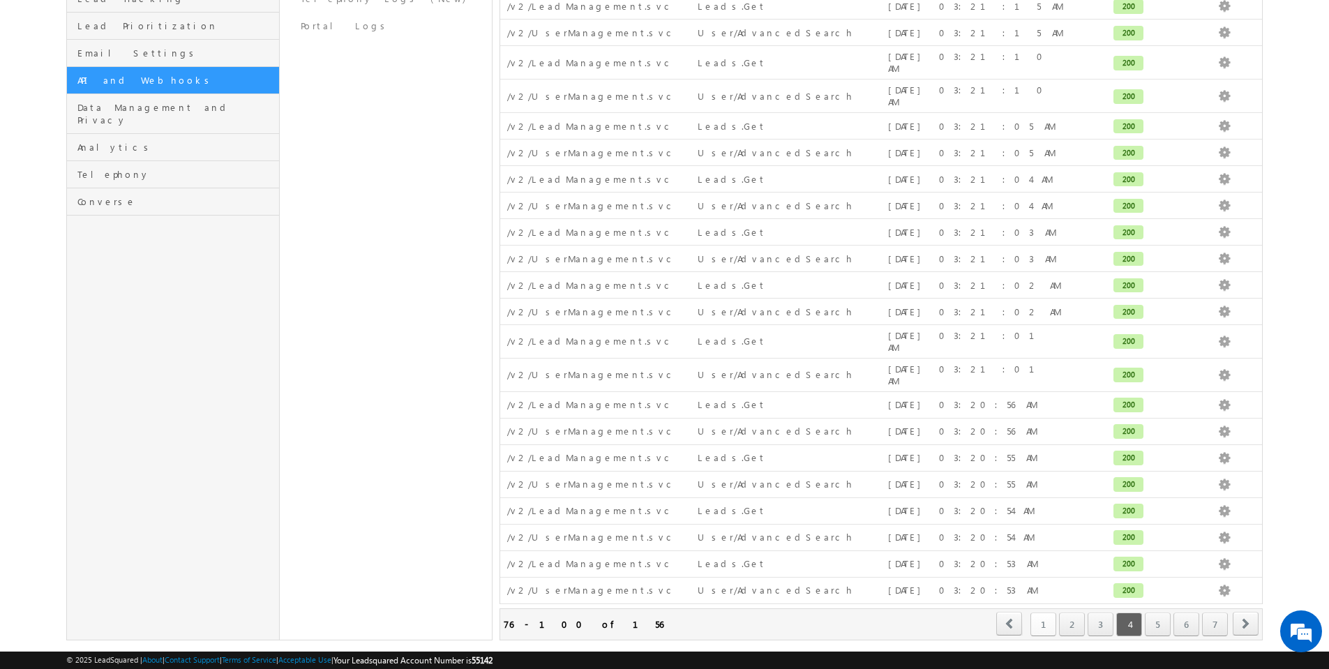
click at [1044, 612] on link "1" at bounding box center [1043, 624] width 26 height 24
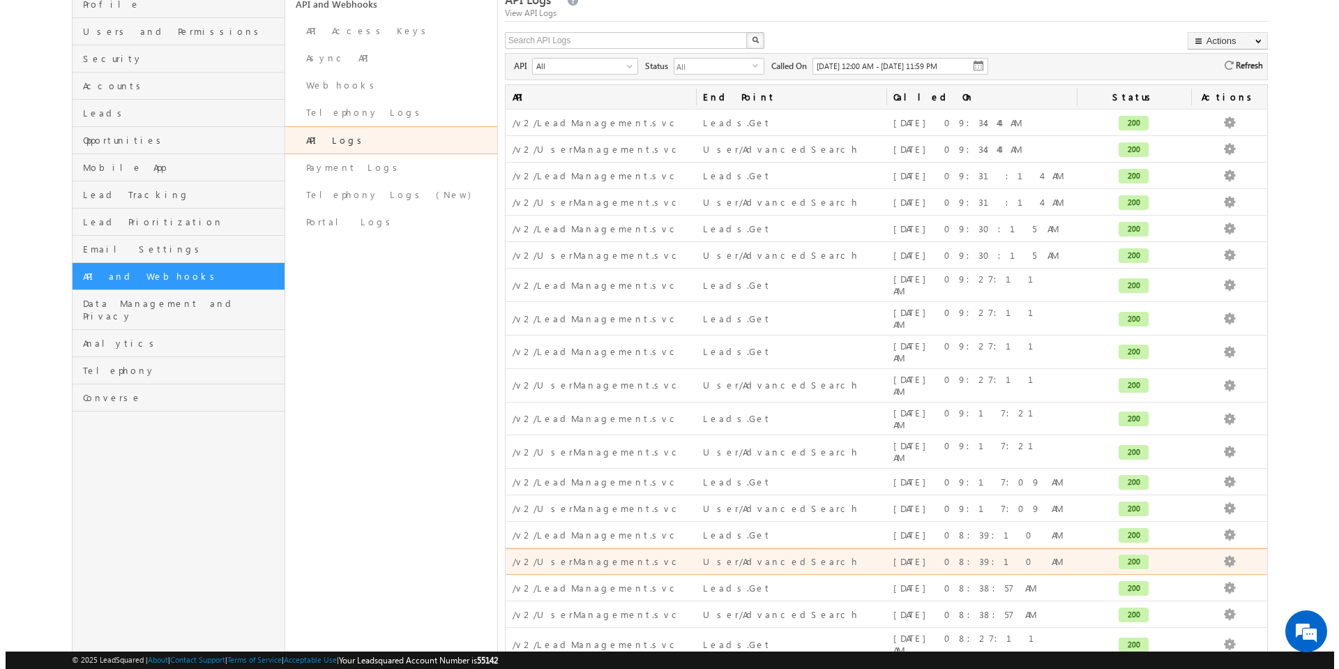
scroll to position [0, 0]
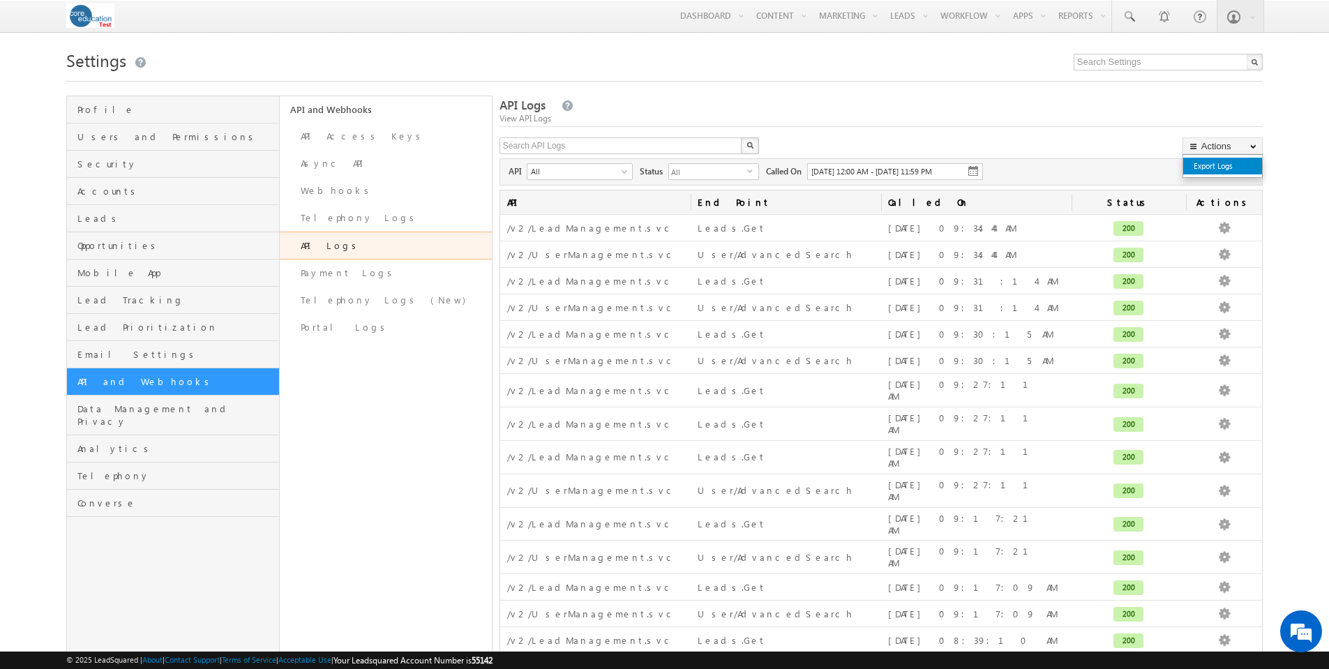
click at [1240, 167] on link "Export Logs" at bounding box center [1222, 166] width 79 height 17
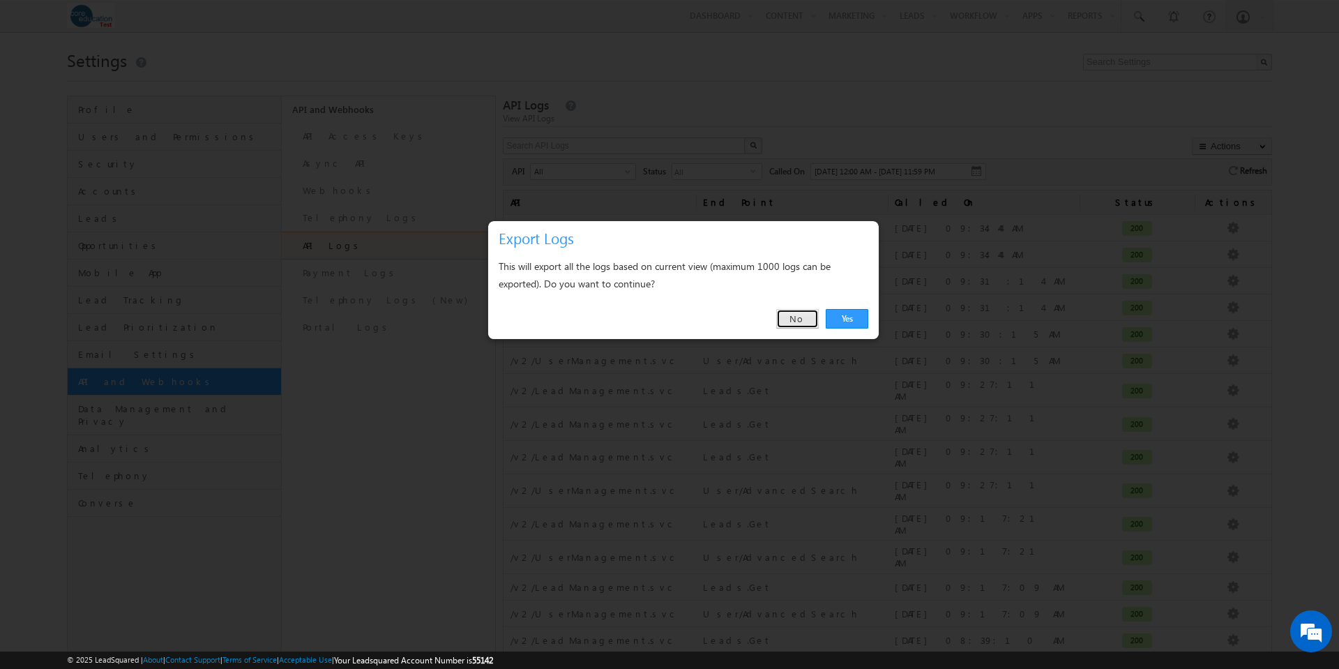
click at [799, 322] on link "No" at bounding box center [797, 319] width 43 height 20
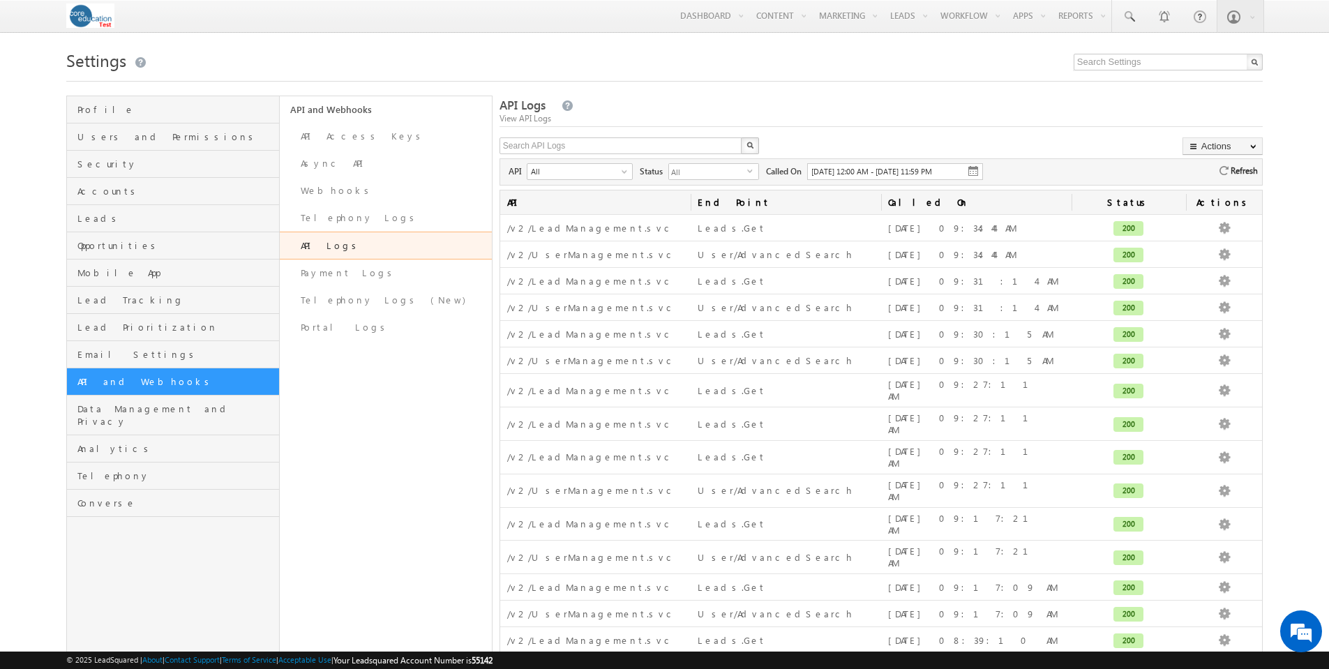
click at [975, 170] on img at bounding box center [972, 170] width 11 height 11
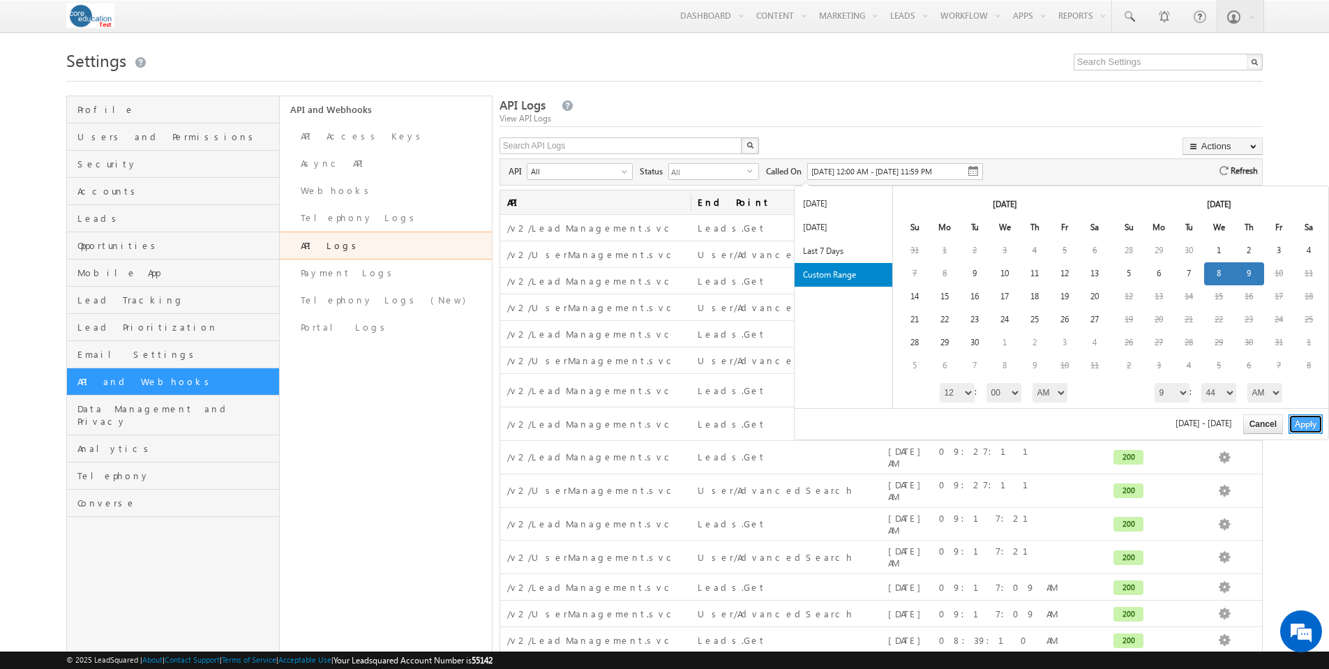
click at [1306, 423] on button "Apply" at bounding box center [1305, 424] width 34 height 20
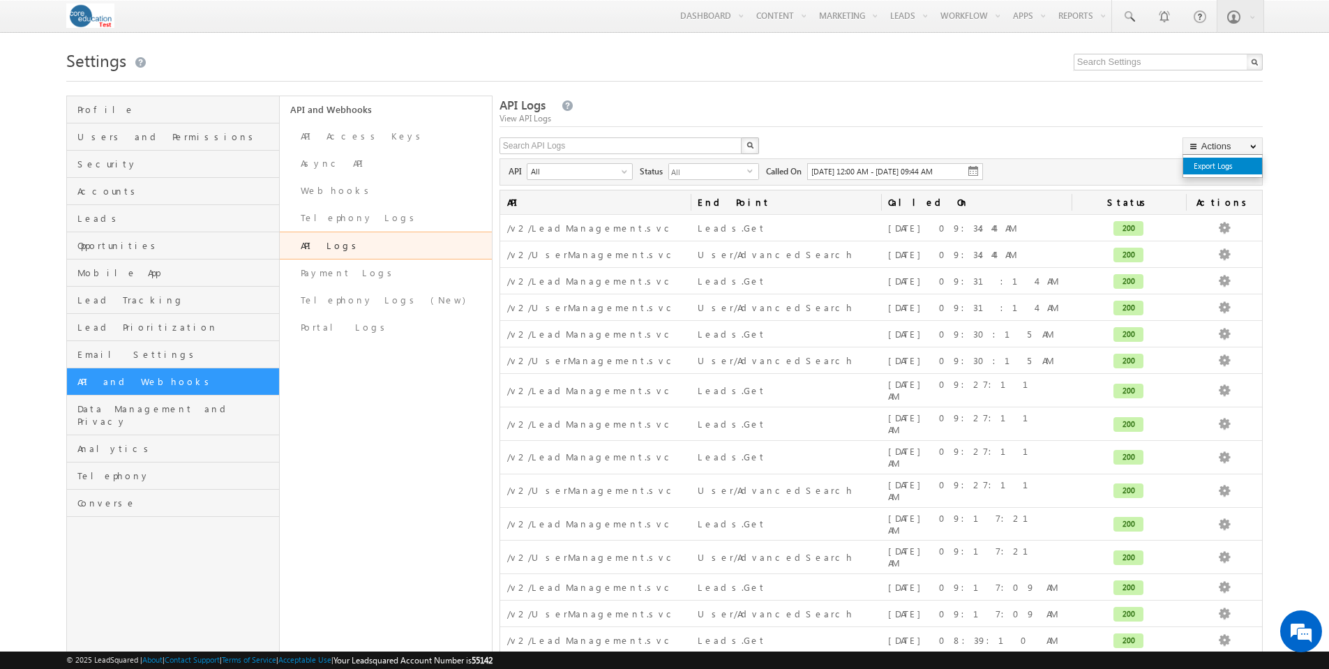
click at [1218, 167] on link "Export Logs" at bounding box center [1222, 166] width 79 height 17
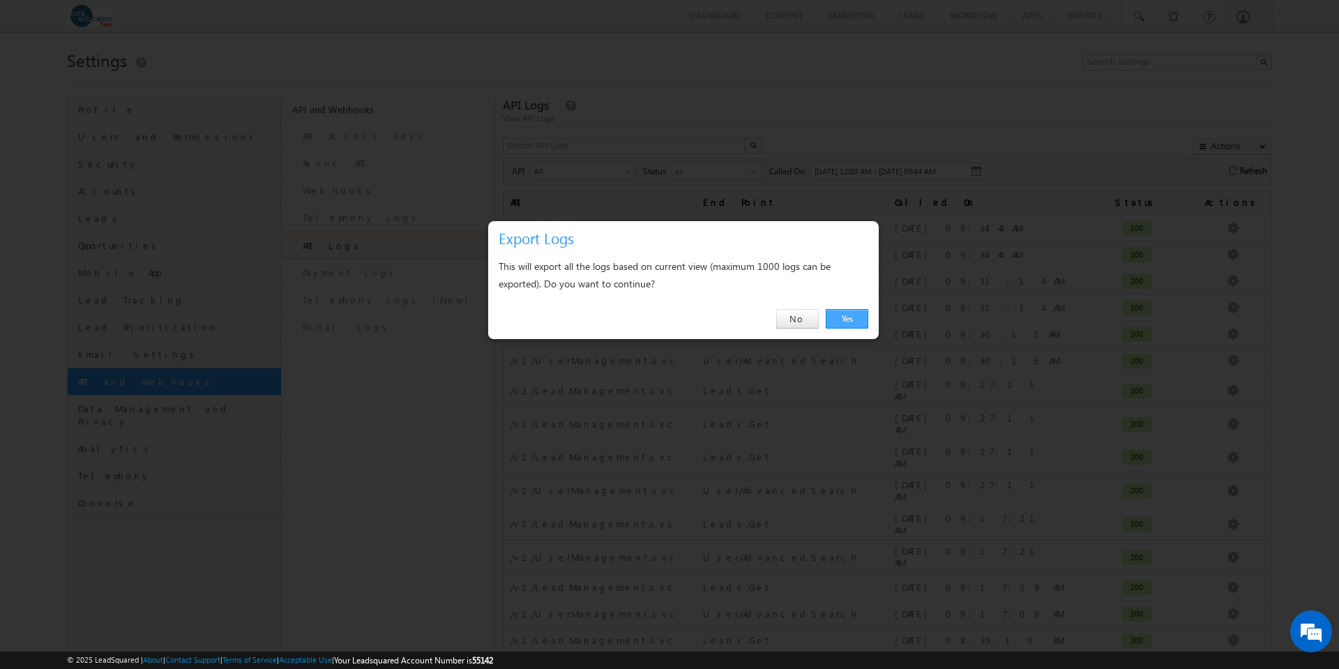
click at [857, 319] on link "Yes" at bounding box center [847, 319] width 43 height 20
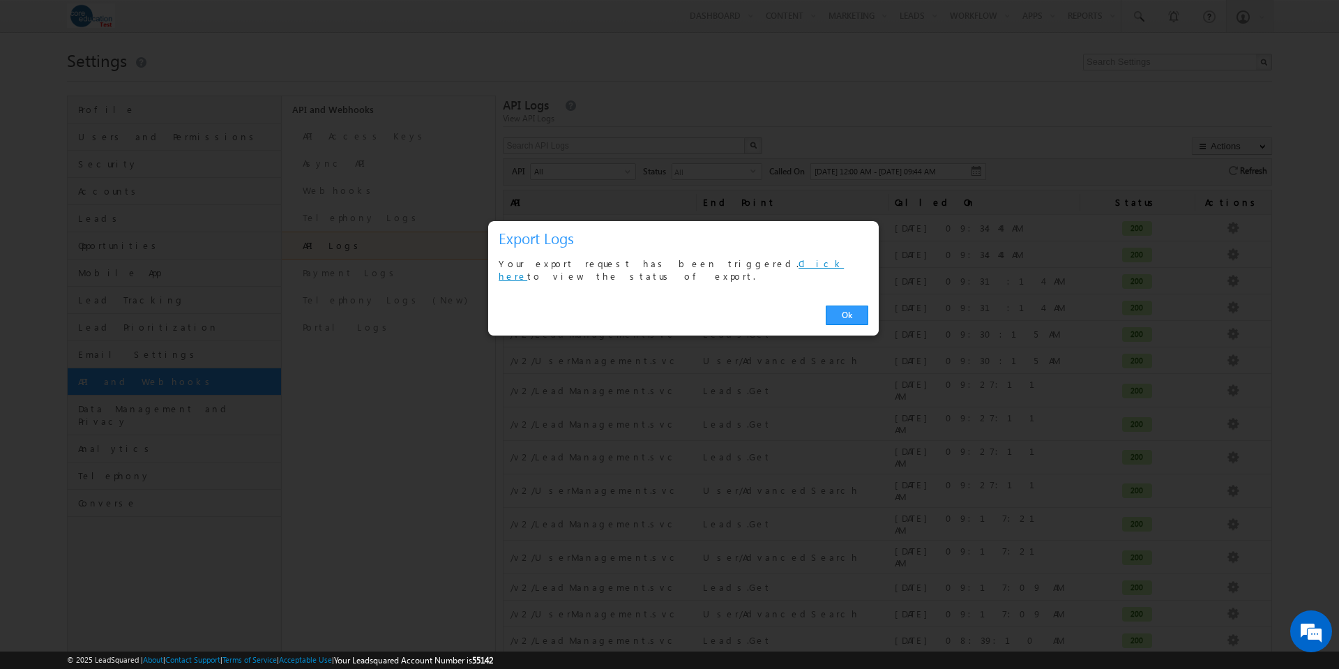
click at [691, 260] on link "Click here" at bounding box center [671, 269] width 345 height 24
